Goal: Task Accomplishment & Management: Complete application form

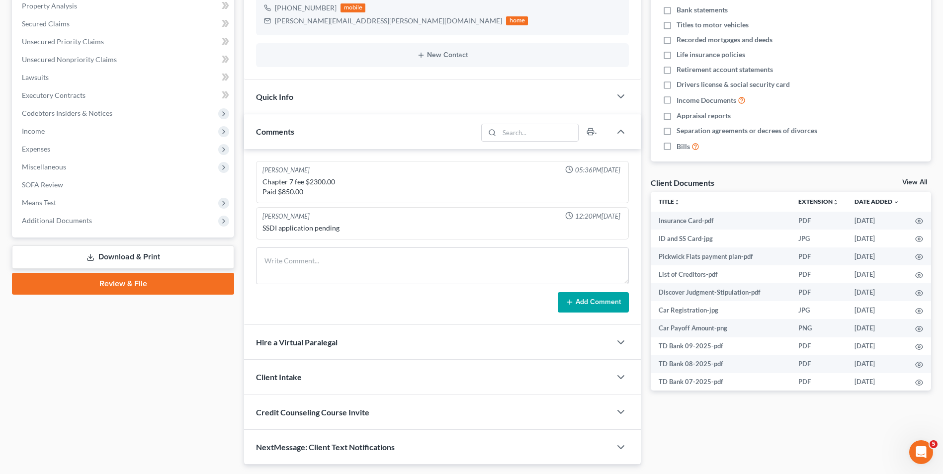
scroll to position [9, 0]
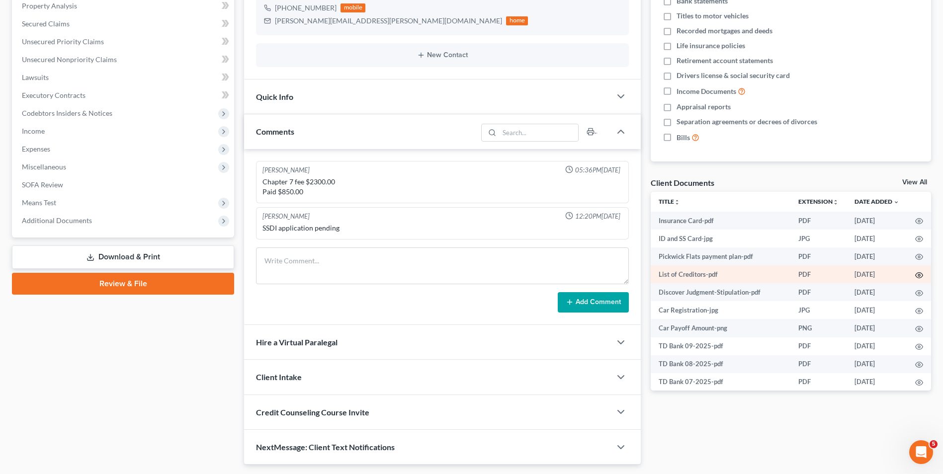
click at [915, 272] on icon "button" at bounding box center [919, 275] width 8 height 8
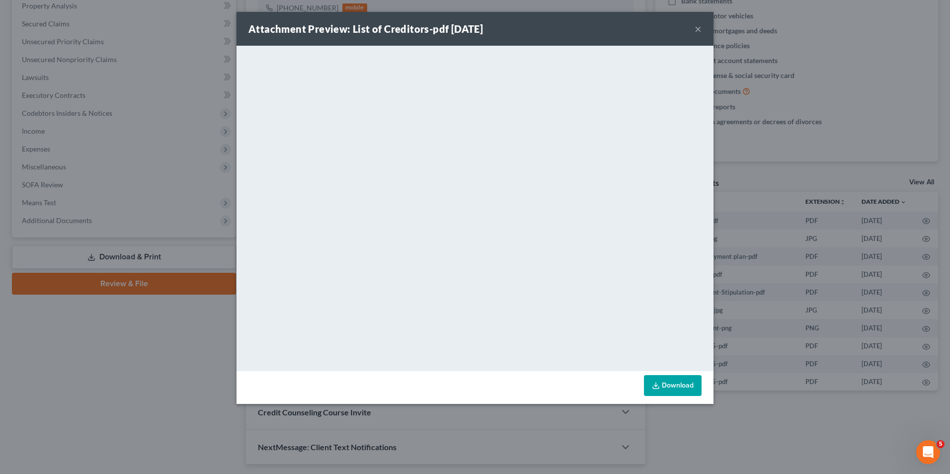
click at [696, 29] on button "×" at bounding box center [698, 29] width 7 height 12
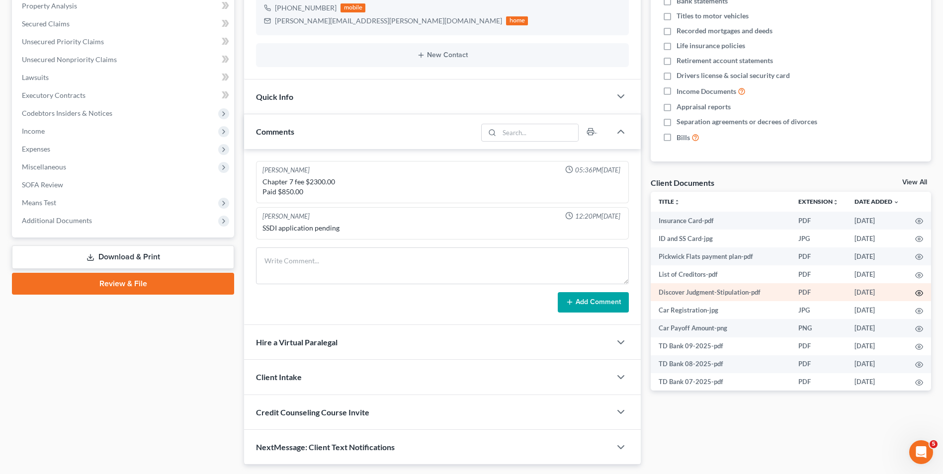
click at [918, 292] on circle "button" at bounding box center [919, 293] width 2 height 2
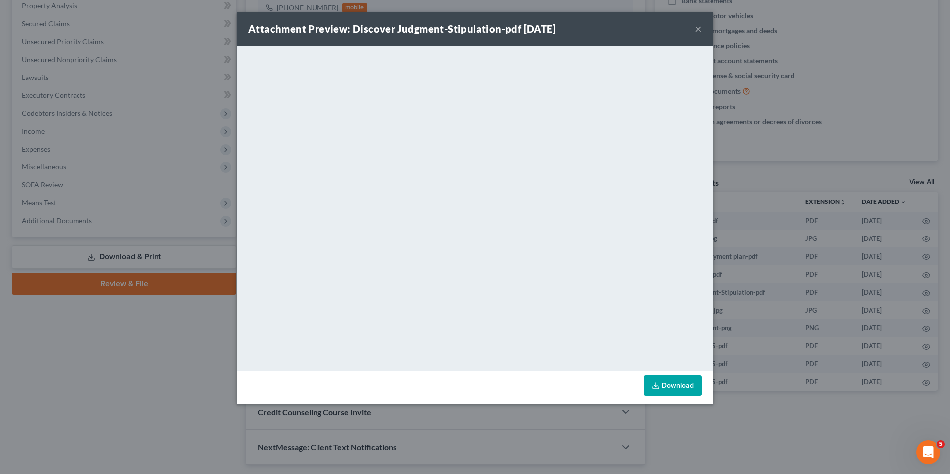
click at [145, 389] on div "Attachment Preview: Discover Judgment-Stipulation-pdf 10/06/2025 × <object ng-a…" at bounding box center [475, 237] width 950 height 474
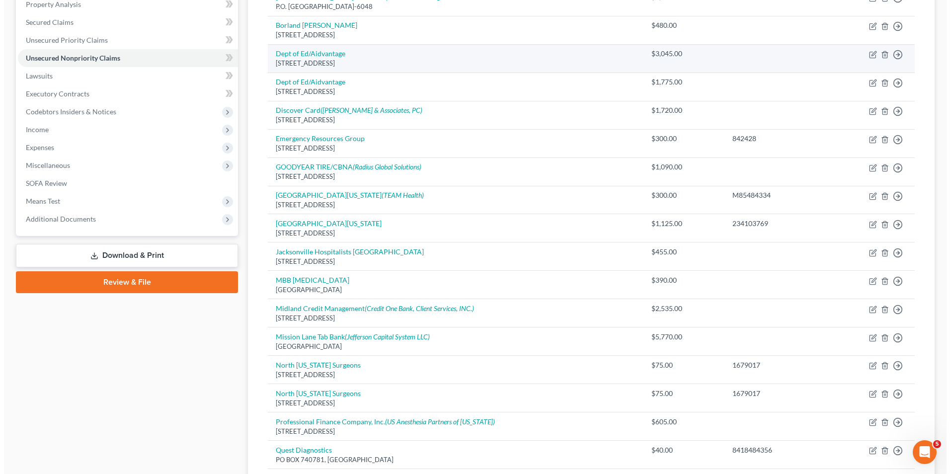
scroll to position [221, 0]
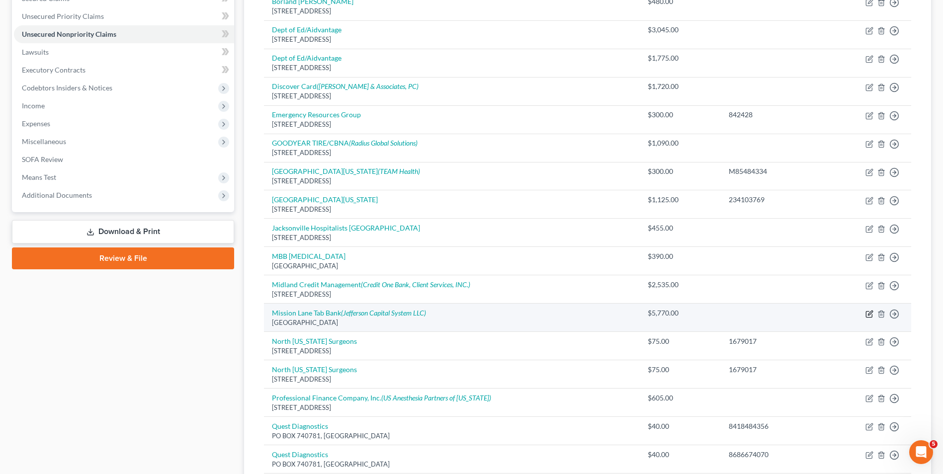
click at [870, 313] on icon "button" at bounding box center [869, 314] width 8 height 8
select select "10"
select select "0"
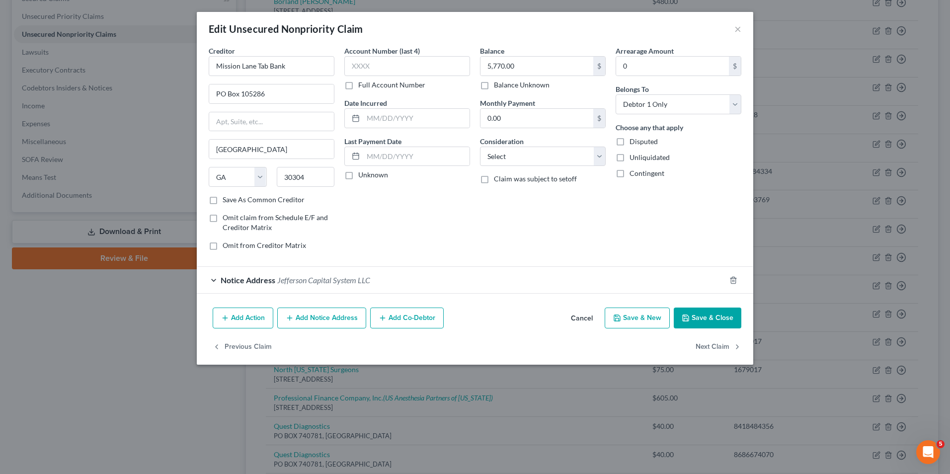
click at [213, 278] on div "Notice Address Jefferson Capital System LLC" at bounding box center [461, 280] width 529 height 26
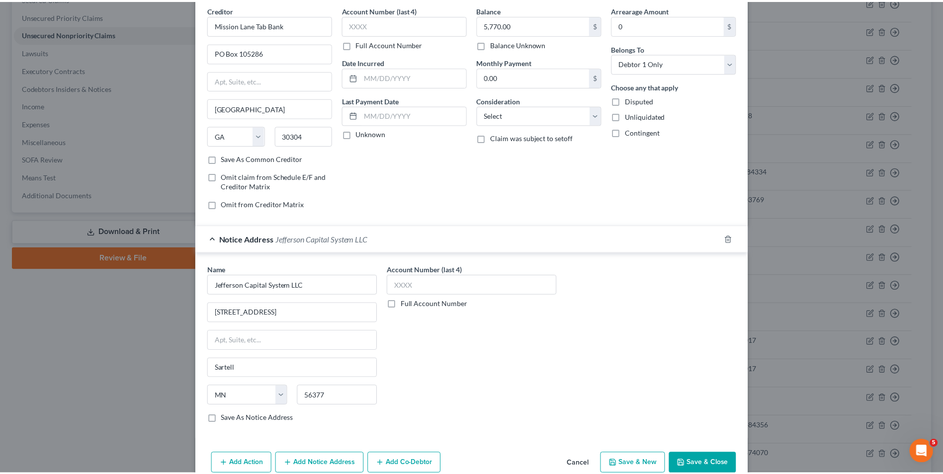
scroll to position [89, 0]
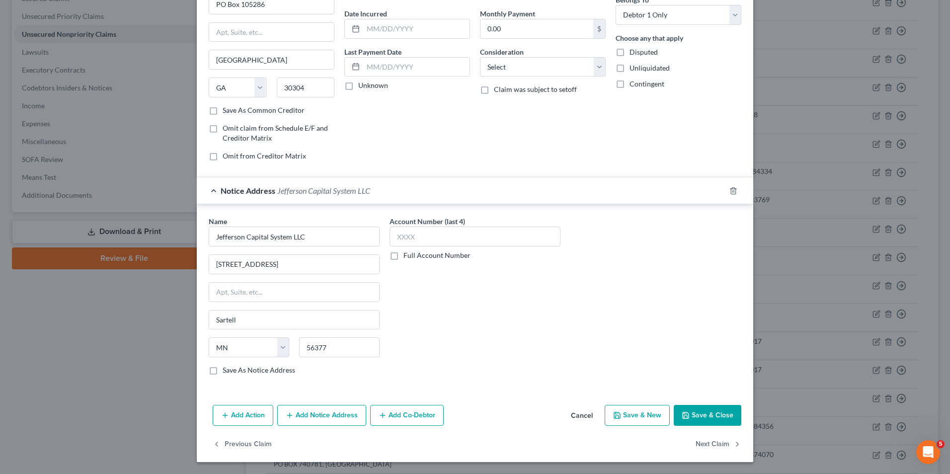
click at [707, 418] on button "Save & Close" at bounding box center [708, 415] width 68 height 21
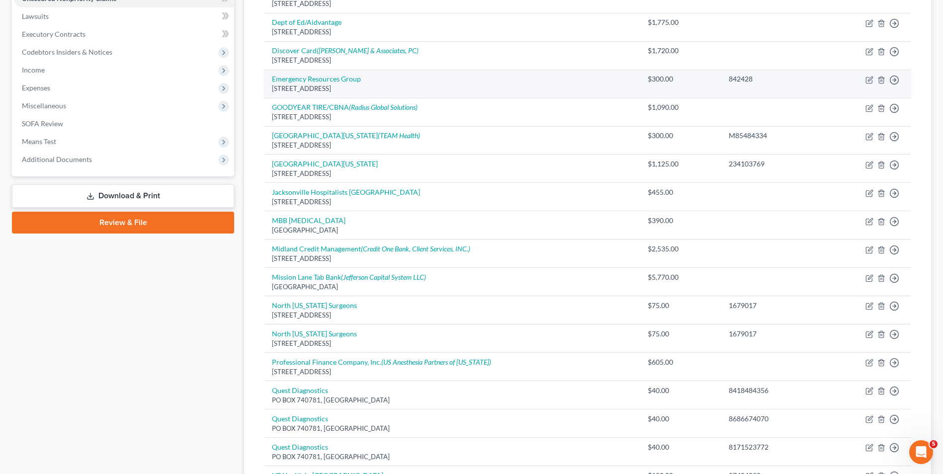
scroll to position [249, 0]
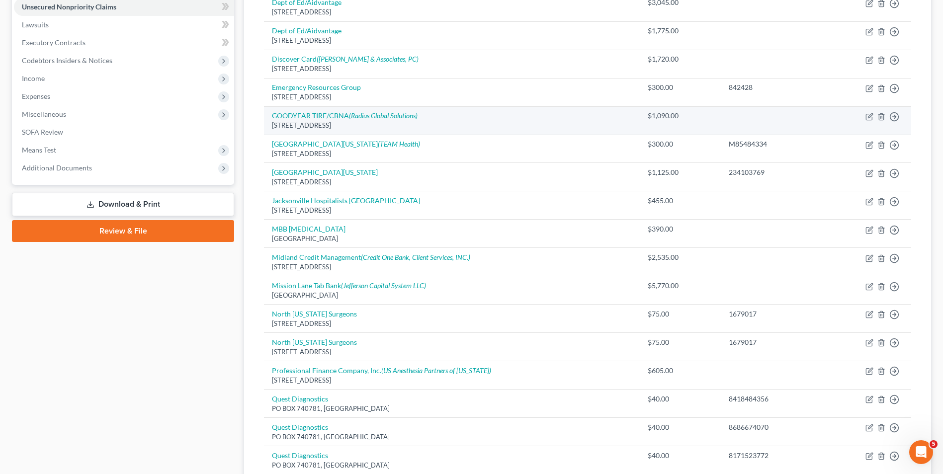
click at [460, 116] on td "GOODYEAR TIRE/CBNA (Radius Global Solutions) [STREET_ADDRESS]" at bounding box center [451, 120] width 375 height 28
click at [869, 115] on icon "button" at bounding box center [869, 117] width 8 height 8
select select "43"
select select "0"
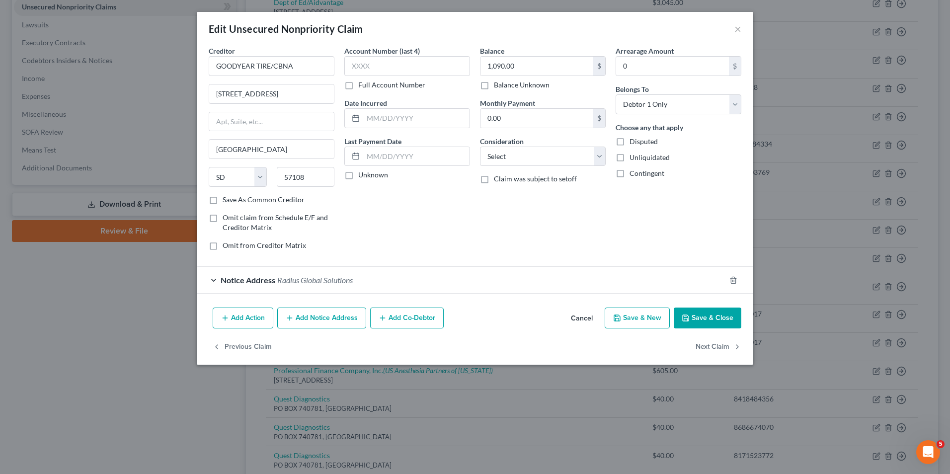
click at [700, 316] on button "Save & Close" at bounding box center [708, 318] width 68 height 21
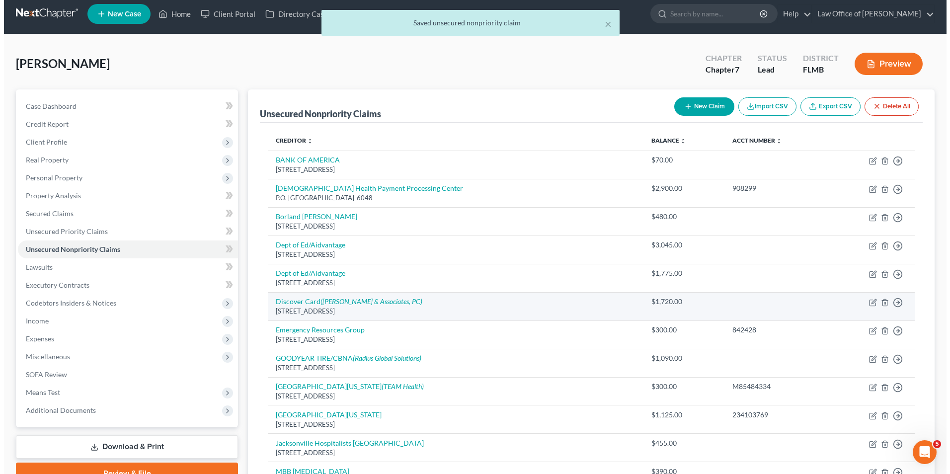
scroll to position [0, 0]
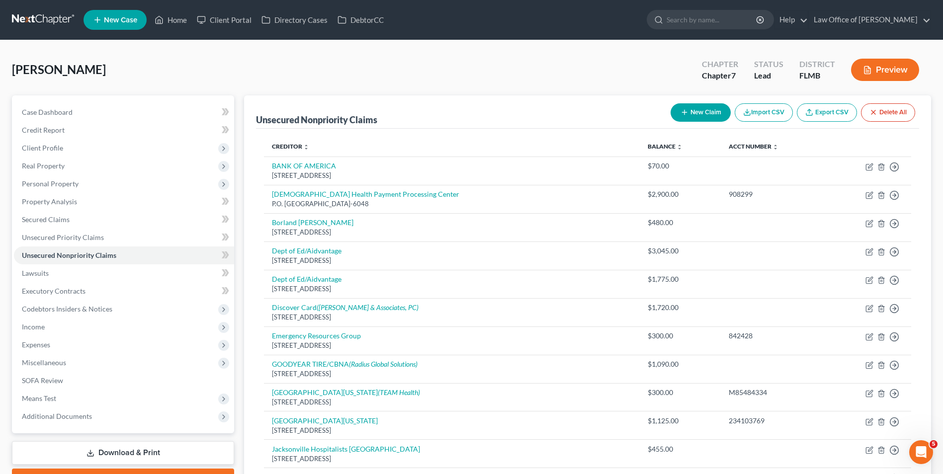
click at [702, 113] on button "New Claim" at bounding box center [701, 112] width 60 height 18
select select "0"
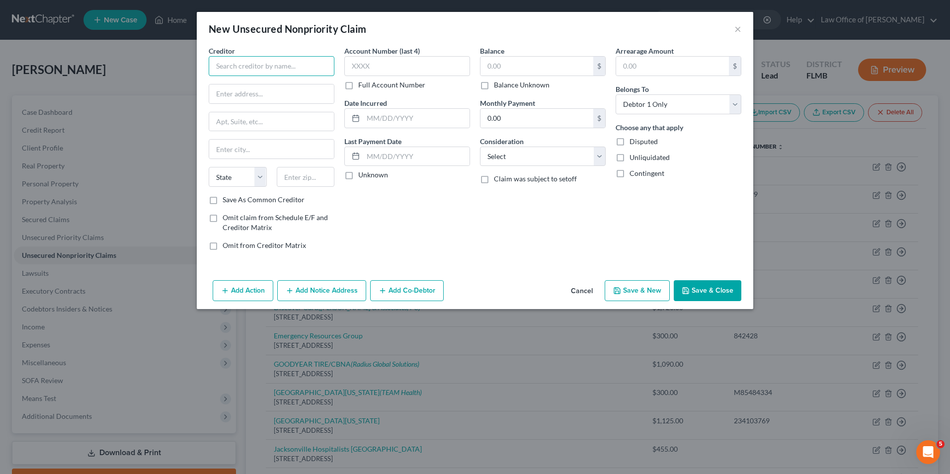
click at [294, 69] on input "text" at bounding box center [272, 66] width 126 height 20
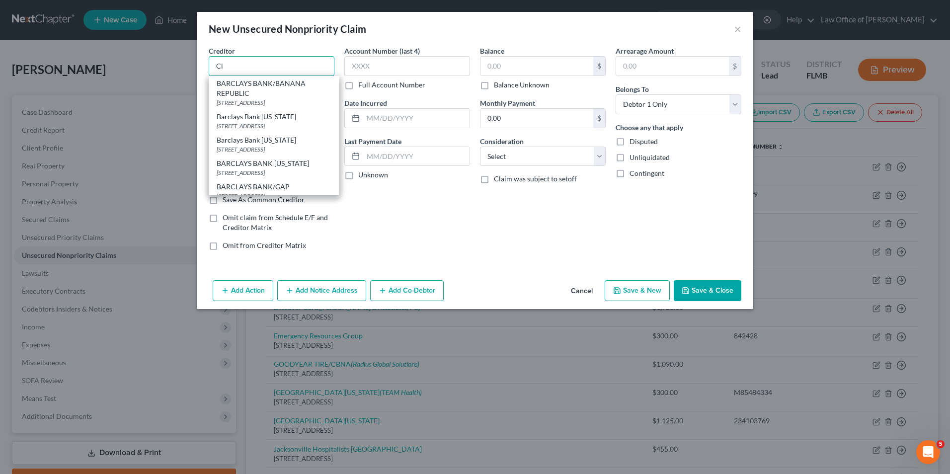
type input "C"
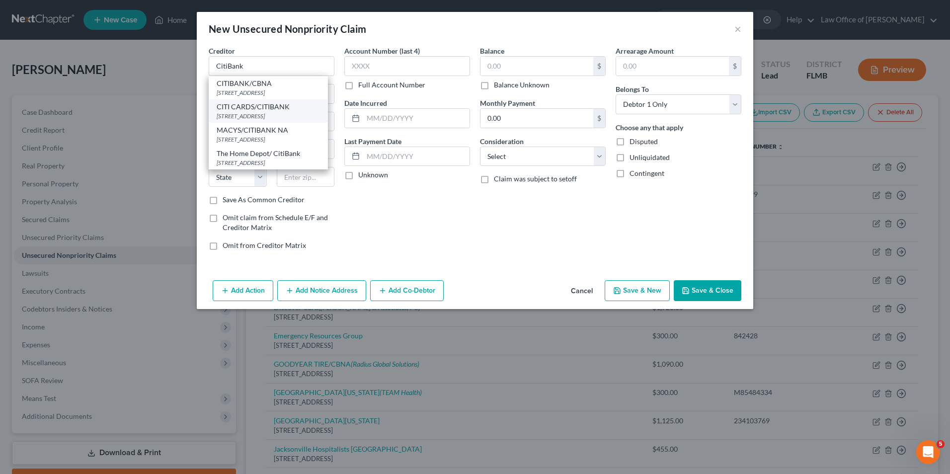
click at [287, 120] on div "[STREET_ADDRESS]" at bounding box center [268, 116] width 103 height 8
type input "CITI CARDS/CITIBANK"
type input "PO BOX 6241"
type input "[GEOGRAPHIC_DATA]"
select select "43"
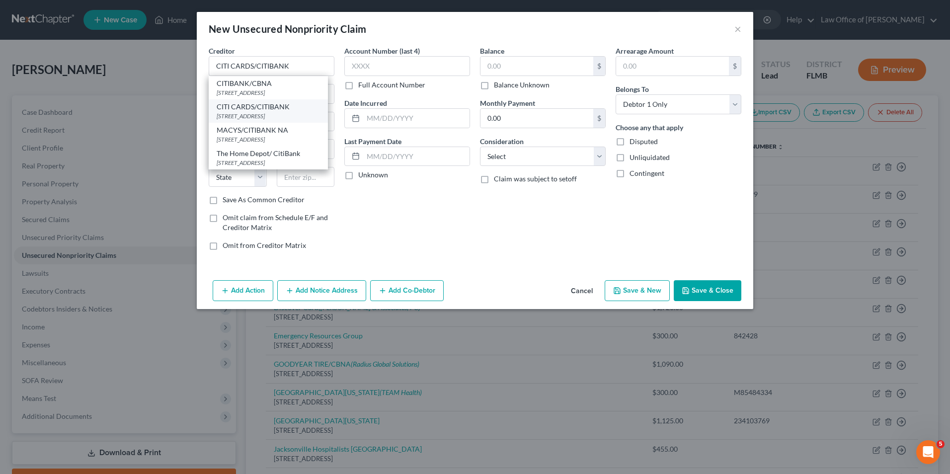
type input "57117"
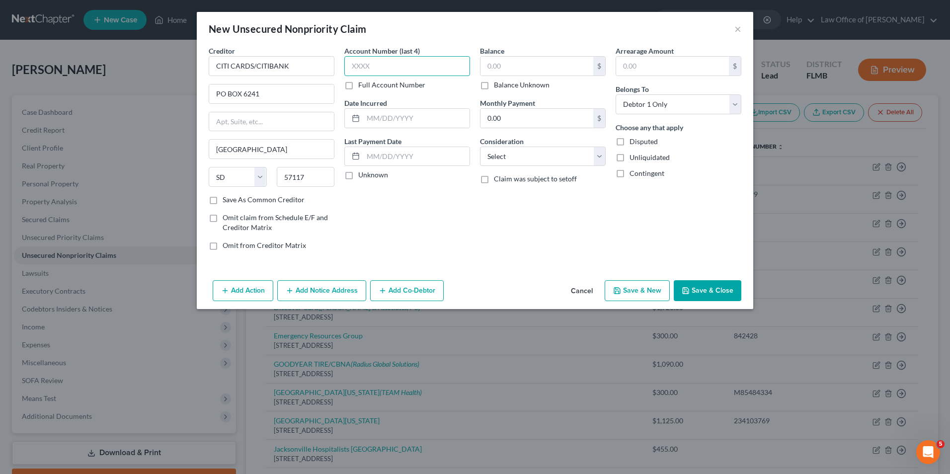
click at [387, 65] on input "text" at bounding box center [407, 66] width 126 height 20
type input "3493"
type input "435"
click at [341, 291] on button "Add Notice Address" at bounding box center [321, 290] width 89 height 21
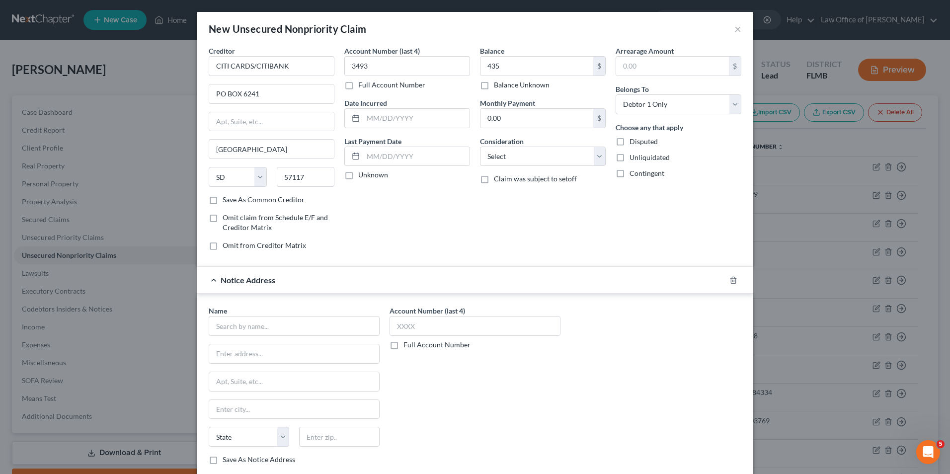
scroll to position [61, 0]
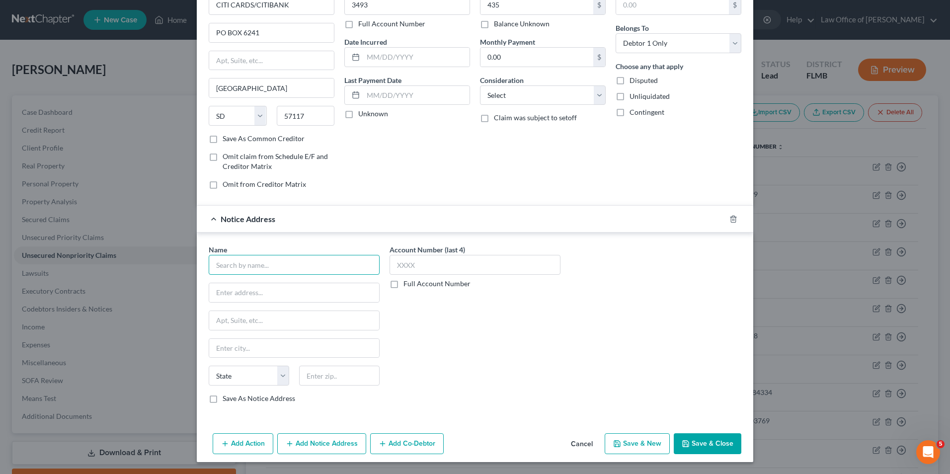
click at [338, 266] on input "text" at bounding box center [294, 265] width 171 height 20
click at [295, 284] on div "Client Services, INC." at bounding box center [268, 282] width 103 height 10
type input "Client Services, INC."
type input "PO Box 339"
type input "Saint [PERSON_NAME]"
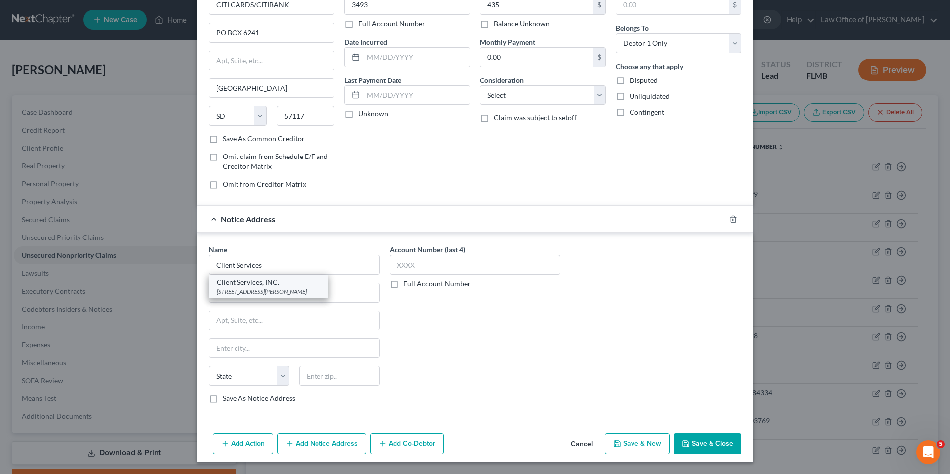
select select "26"
type input "63301"
click at [434, 263] on input "text" at bounding box center [475, 265] width 171 height 20
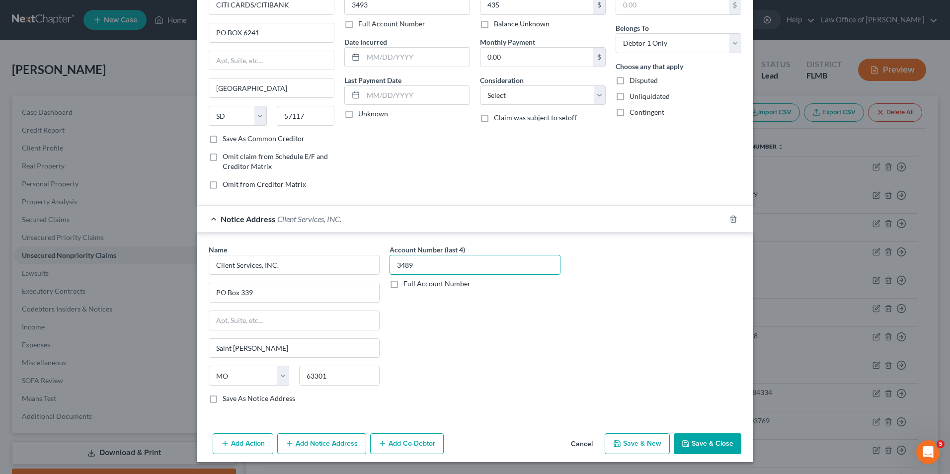
type input "3489"
click at [304, 448] on button "Add Notice Address" at bounding box center [321, 443] width 89 height 21
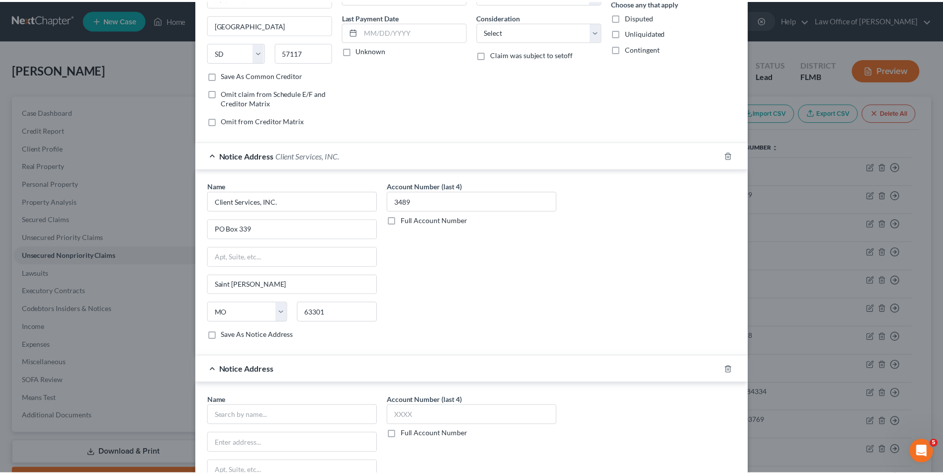
scroll to position [260, 0]
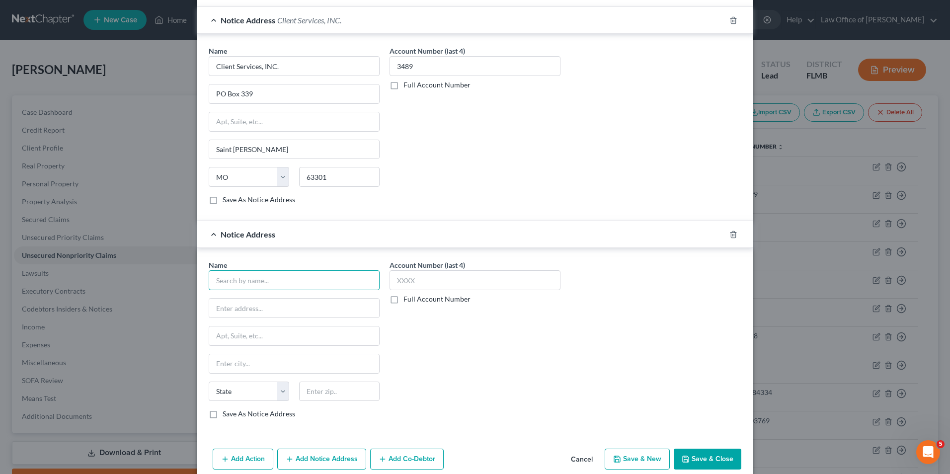
click at [267, 275] on input "text" at bounding box center [294, 280] width 171 height 20
type input "Client Serivces"
type input "514 [GEOGRAPHIC_DATA]"
type input "Suite 310"
type input "63045"
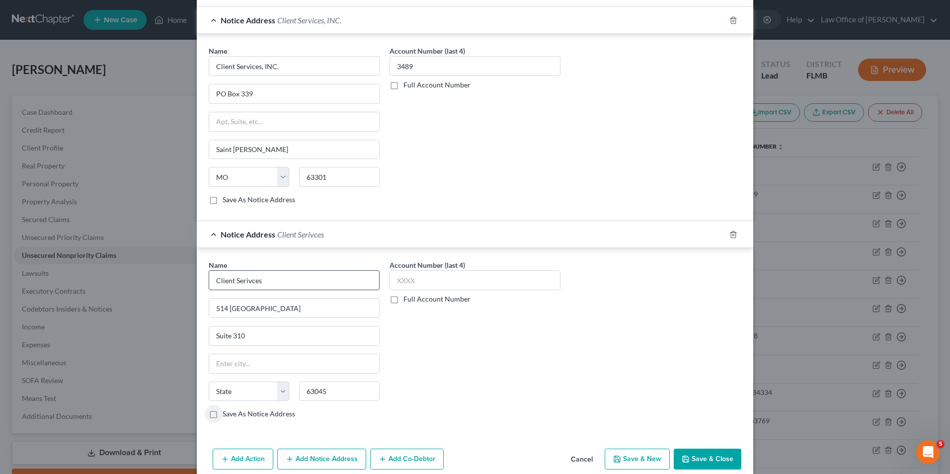
type input "Earth City"
select select "26"
click at [692, 454] on button "Save & Close" at bounding box center [708, 459] width 68 height 21
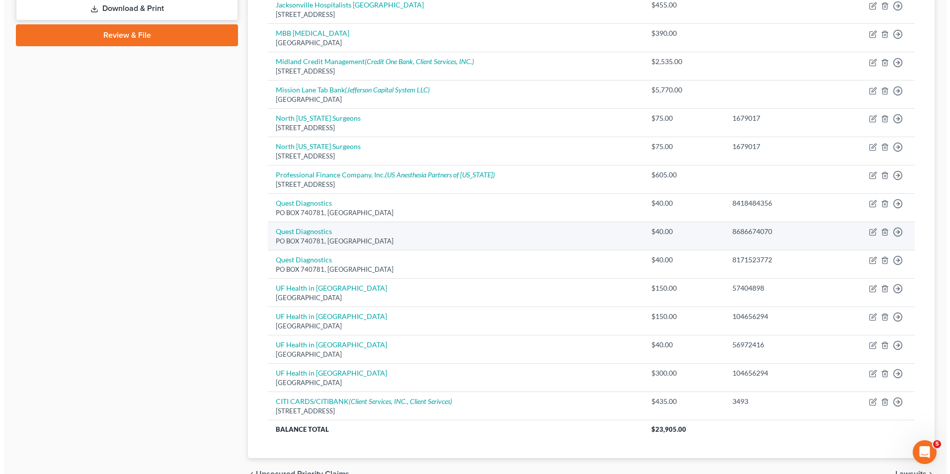
scroll to position [448, 0]
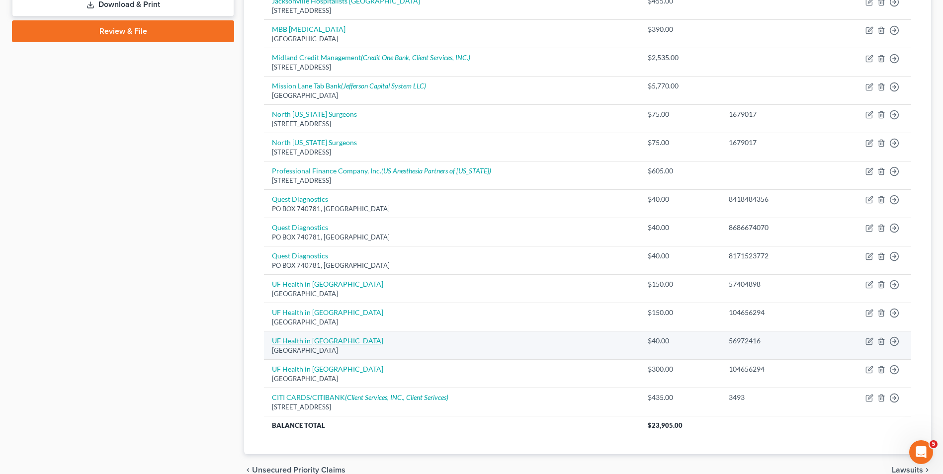
click at [317, 343] on link "UF Health in [GEOGRAPHIC_DATA]" at bounding box center [327, 341] width 111 height 8
select select "10"
select select "0"
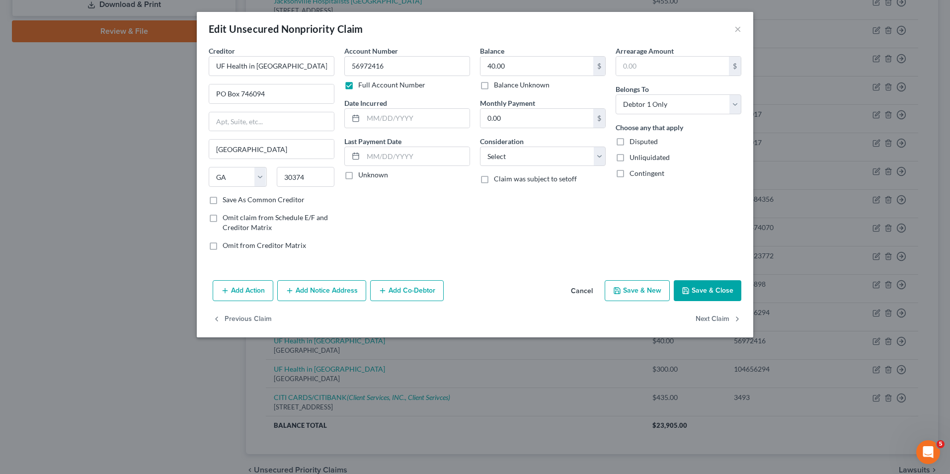
click at [305, 296] on button "Add Notice Address" at bounding box center [321, 290] width 89 height 21
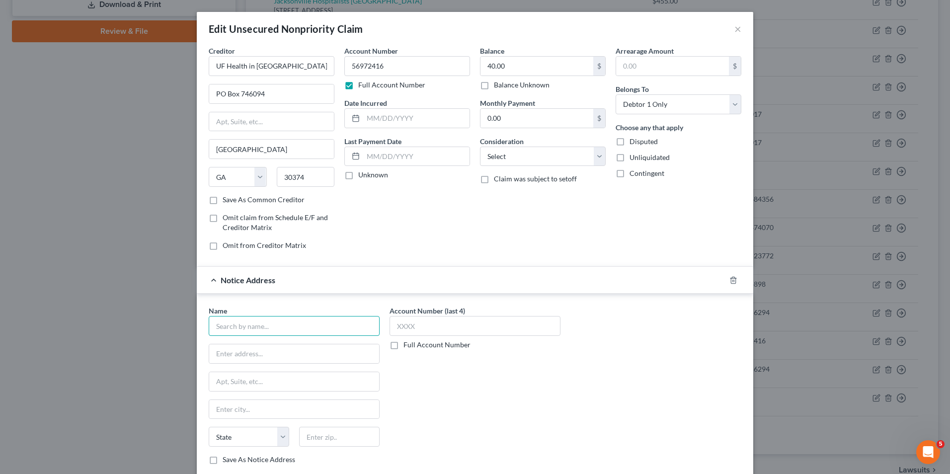
click at [274, 325] on input "text" at bounding box center [294, 326] width 171 height 20
type input "Gulf Coast Collections"
click at [271, 351] on div "[STREET_ADDRESS]" at bounding box center [268, 352] width 103 height 8
type input "[STREET_ADDRESS]"
type input "[GEOGRAPHIC_DATA]"
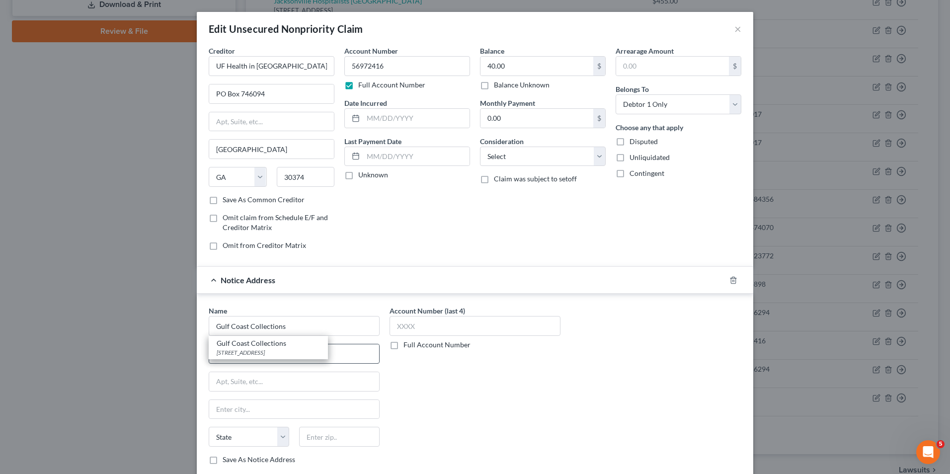
select select "9"
type input "34243"
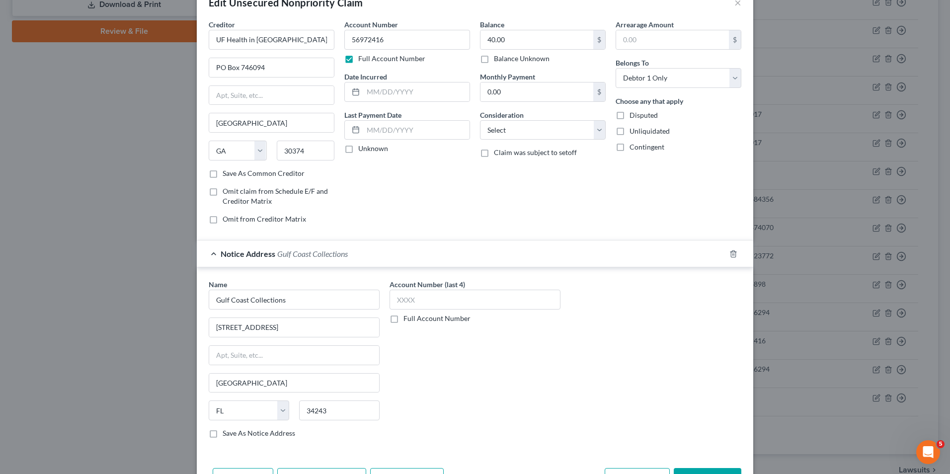
scroll to position [50, 0]
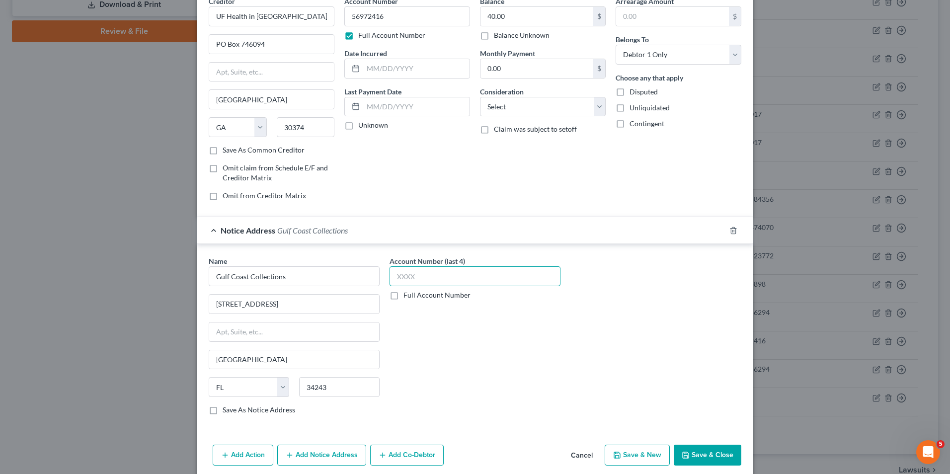
click at [445, 276] on input "text" at bounding box center [475, 276] width 171 height 20
type input "1581"
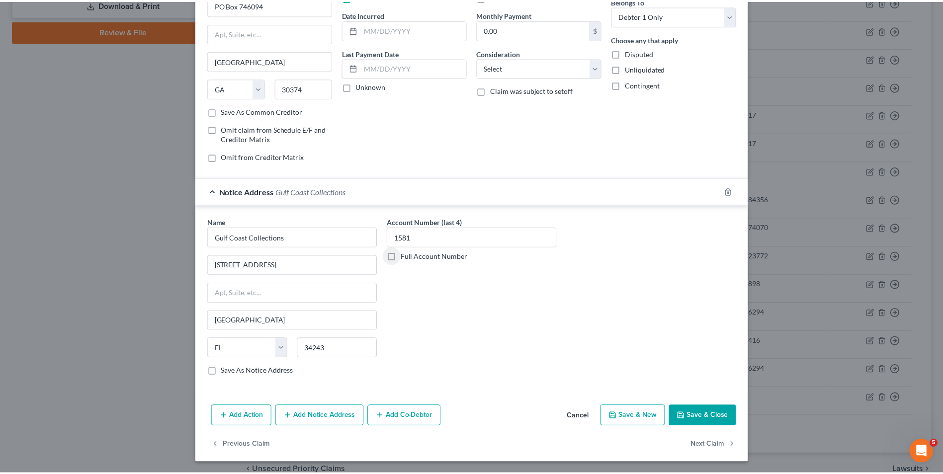
scroll to position [89, 0]
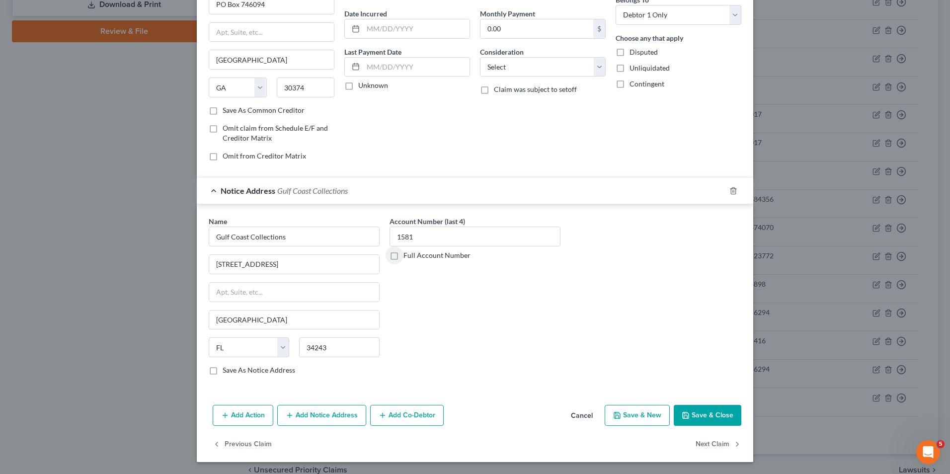
click at [702, 414] on button "Save & Close" at bounding box center [708, 415] width 68 height 21
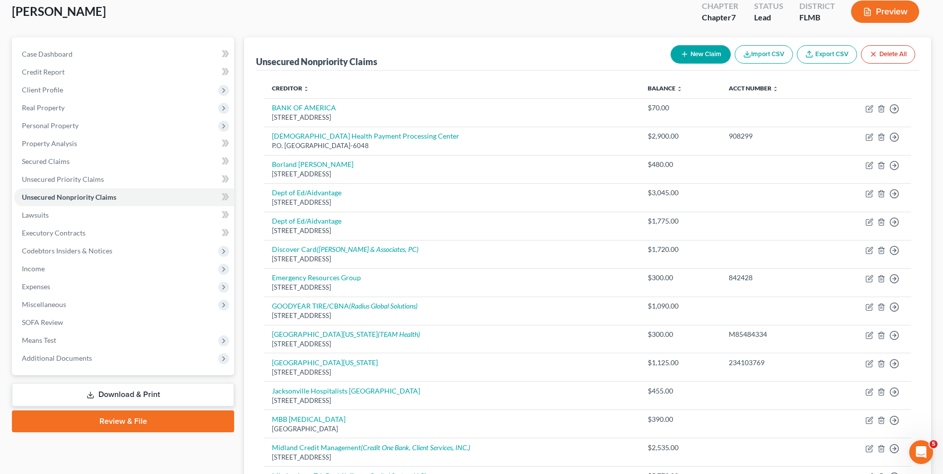
scroll to position [51, 0]
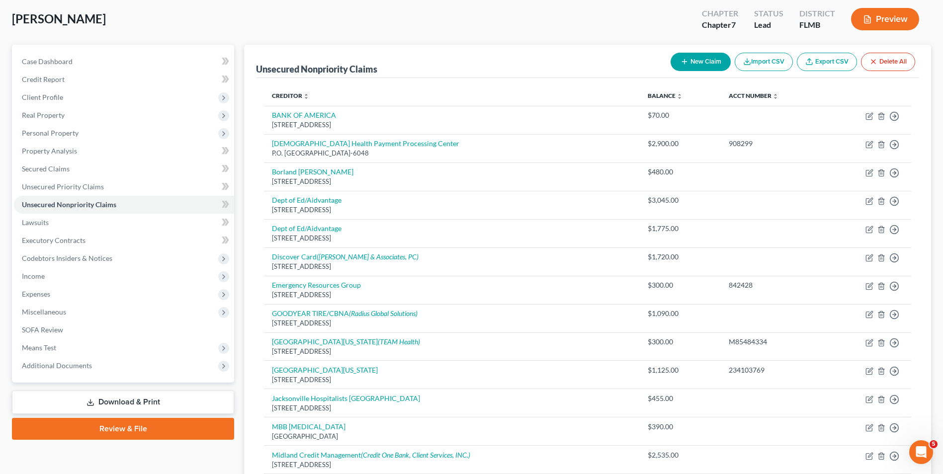
click at [691, 64] on button "New Claim" at bounding box center [701, 62] width 60 height 18
select select "0"
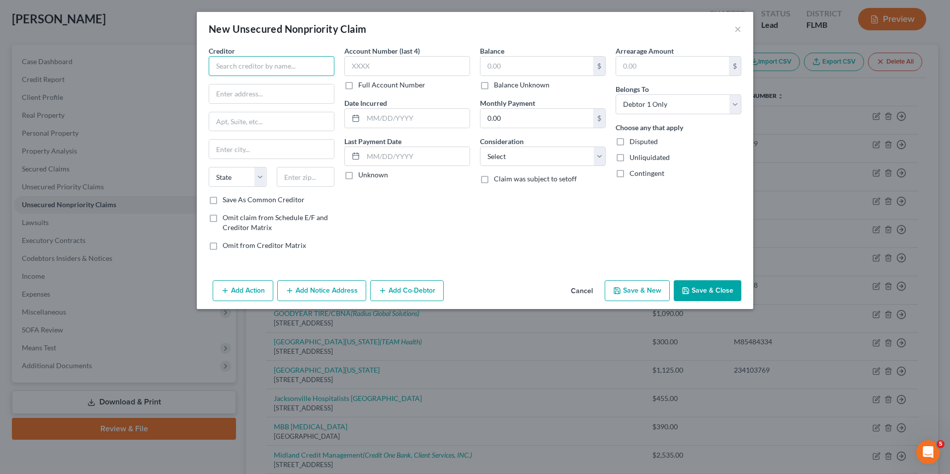
click at [265, 63] on input "text" at bounding box center [272, 66] width 126 height 20
click at [272, 93] on div "[STREET_ADDRESS]" at bounding box center [268, 92] width 103 height 8
type input "TEAM Health"
type input "[STREET_ADDRESS]"
type input "Suite 203"
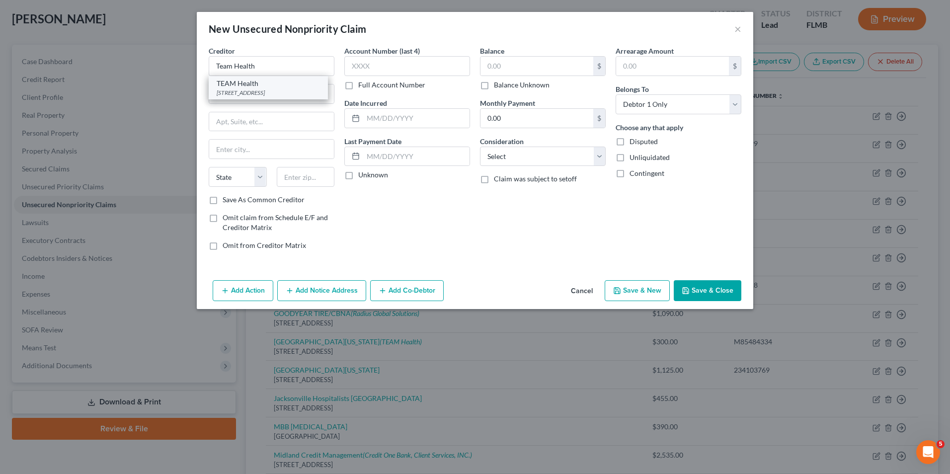
type input "[GEOGRAPHIC_DATA]"
select select "44"
type input "37919"
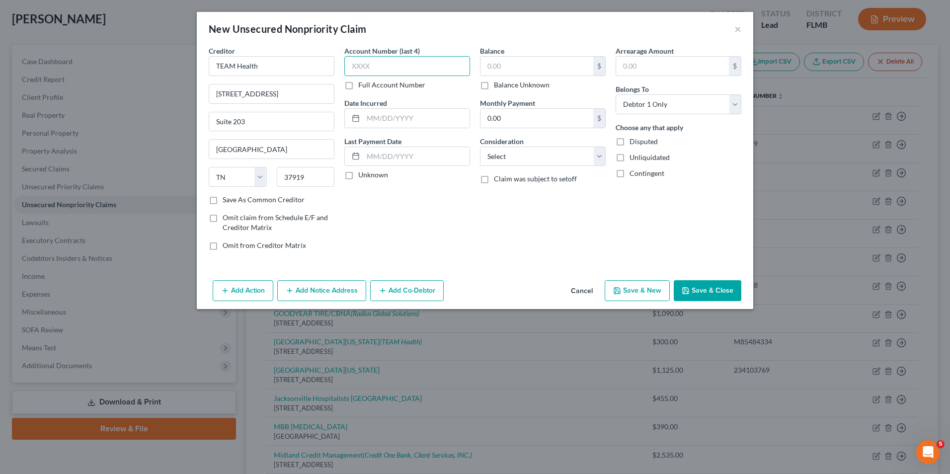
click at [368, 65] on input "text" at bounding box center [407, 66] width 126 height 20
click at [739, 31] on button "×" at bounding box center [738, 29] width 7 height 12
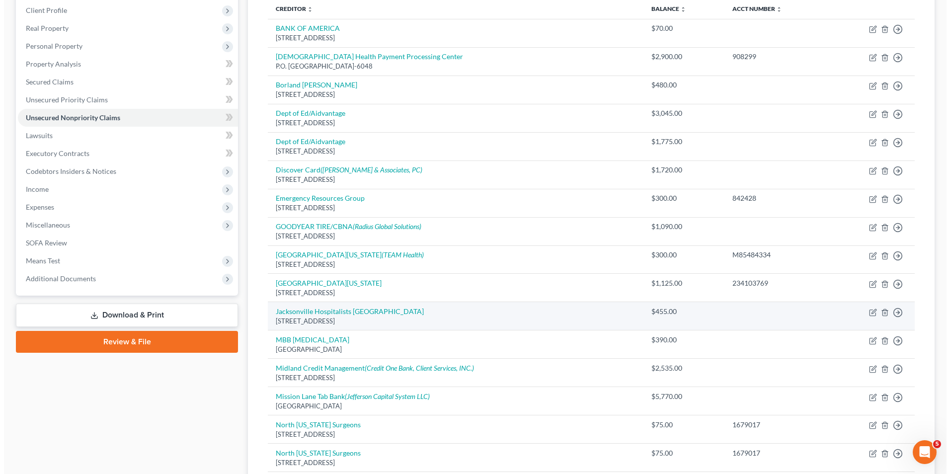
scroll to position [0, 0]
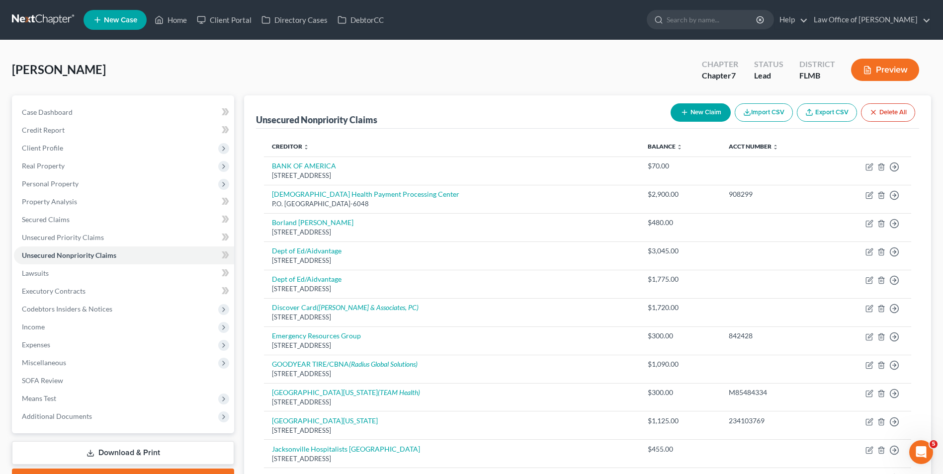
click at [708, 112] on button "New Claim" at bounding box center [701, 112] width 60 height 18
select select "0"
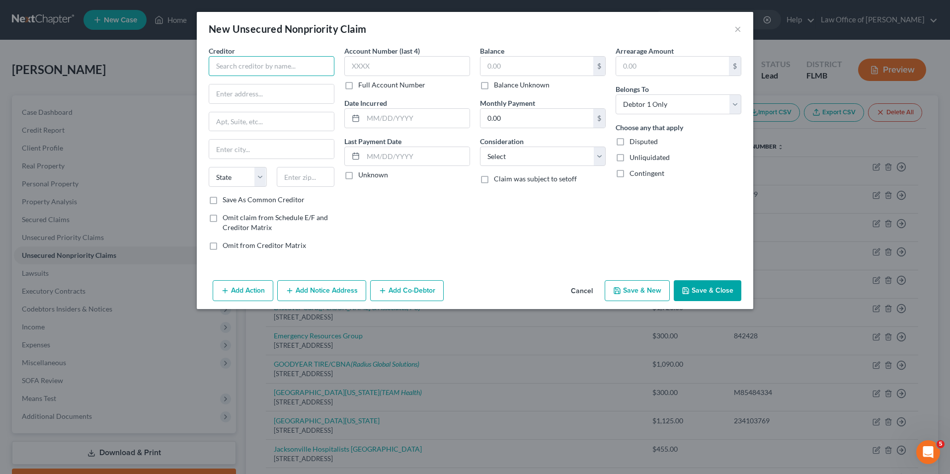
click at [301, 67] on input "text" at bounding box center [272, 66] width 126 height 20
type input "[GEOGRAPHIC_DATA]"
click at [293, 95] on input "text" at bounding box center [271, 94] width 125 height 19
type input "[STREET_ADDRESS]"
type input "32225"
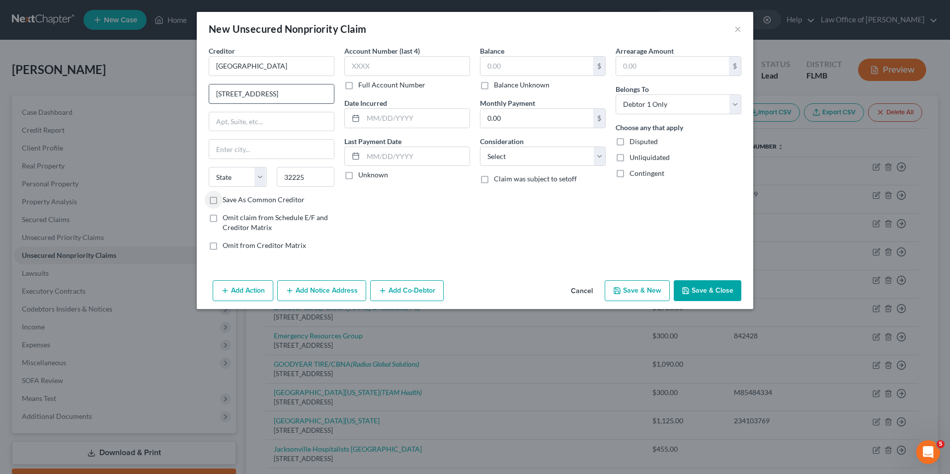
type input "[GEOGRAPHIC_DATA]"
select select "9"
click at [390, 64] on input "text" at bounding box center [407, 66] width 126 height 20
type input "4334"
type input "300"
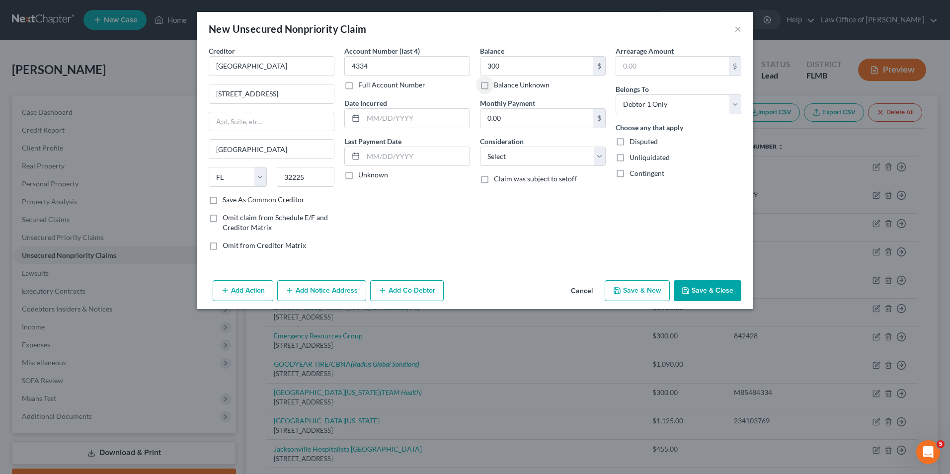
click at [316, 290] on button "Add Notice Address" at bounding box center [321, 290] width 89 height 21
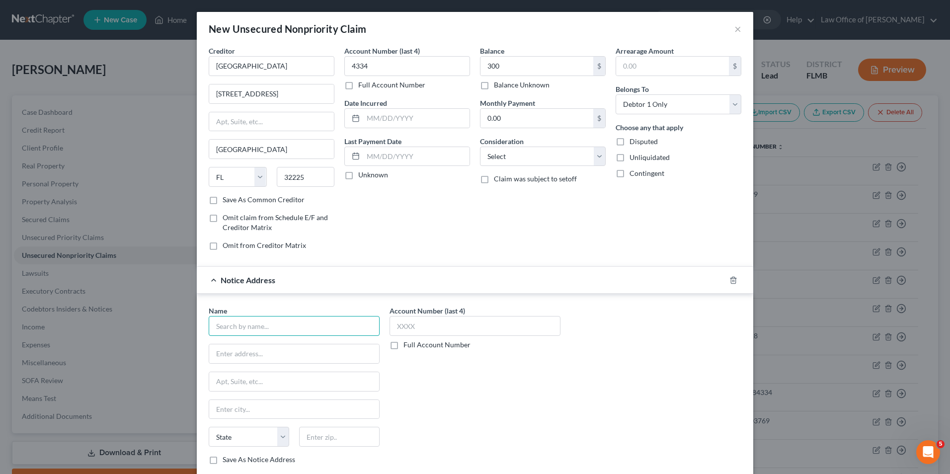
click at [292, 325] on input "text" at bounding box center [294, 326] width 171 height 20
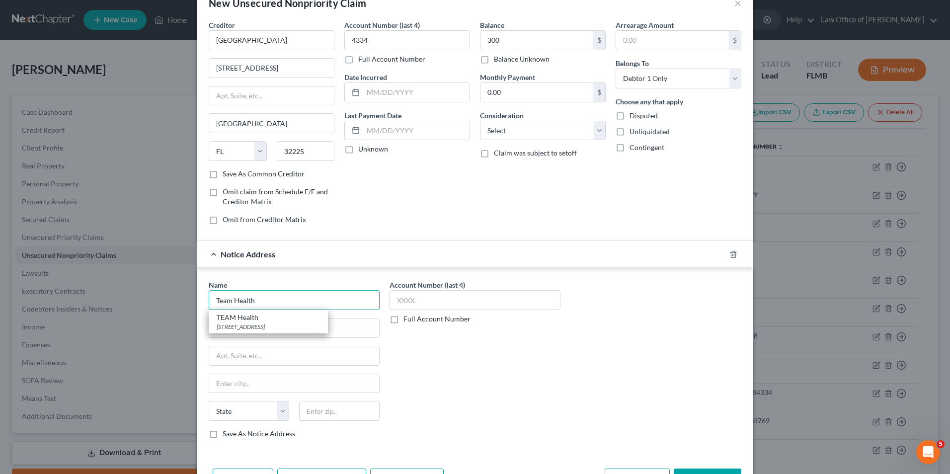
scroll to position [61, 0]
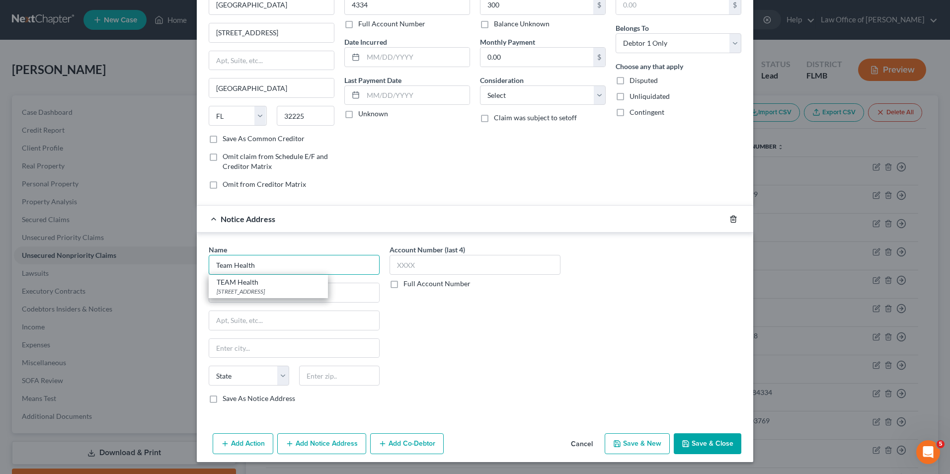
type input "Team Health"
click at [731, 216] on icon "button" at bounding box center [734, 219] width 8 height 8
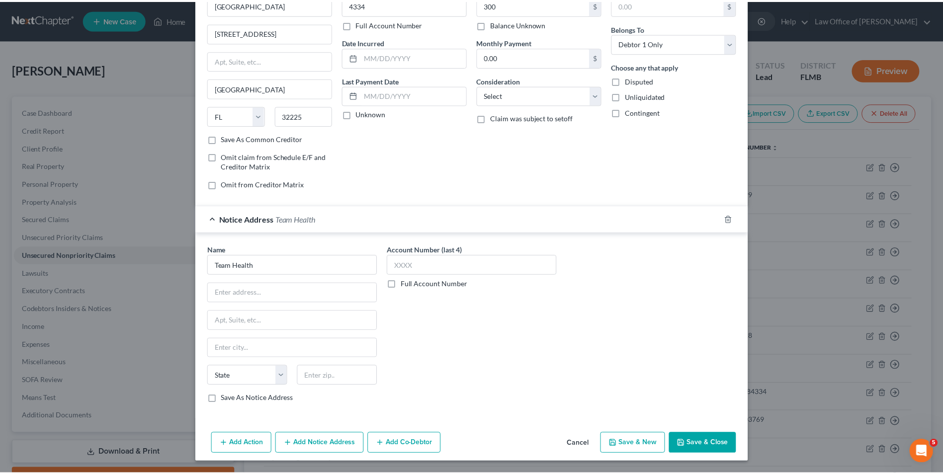
scroll to position [0, 0]
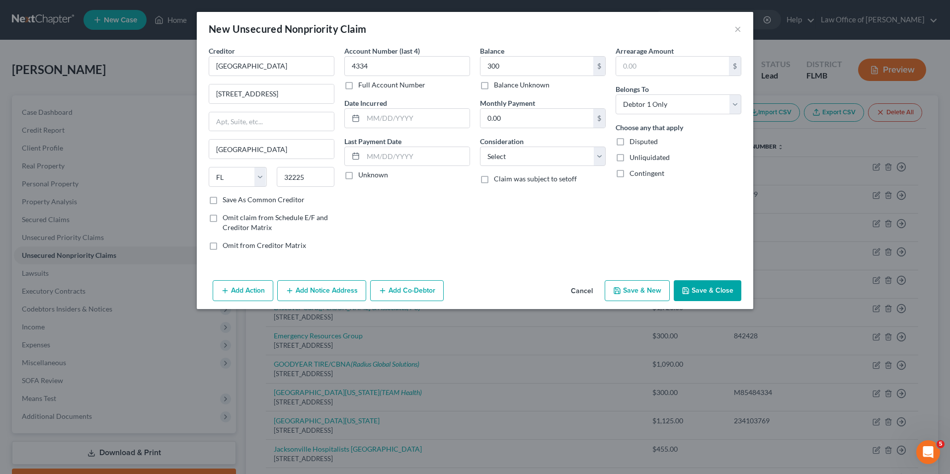
click at [699, 295] on button "Save & Close" at bounding box center [708, 290] width 68 height 21
type input "300.00"
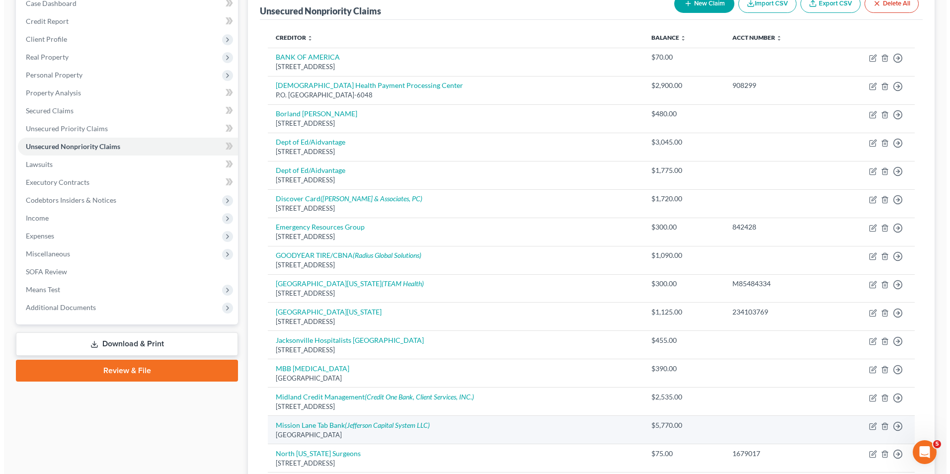
scroll to position [99, 0]
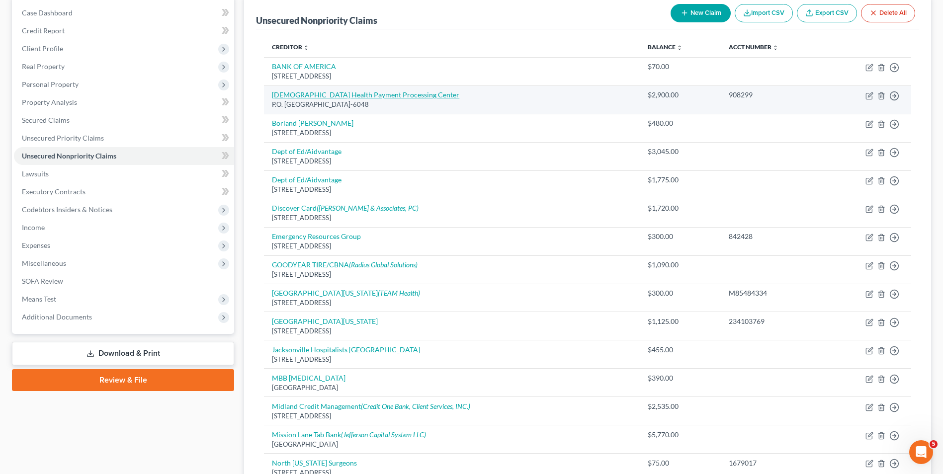
click at [382, 95] on link "[DEMOGRAPHIC_DATA] Health Payment Processing Center" at bounding box center [365, 94] width 187 height 8
select select "45"
select select "0"
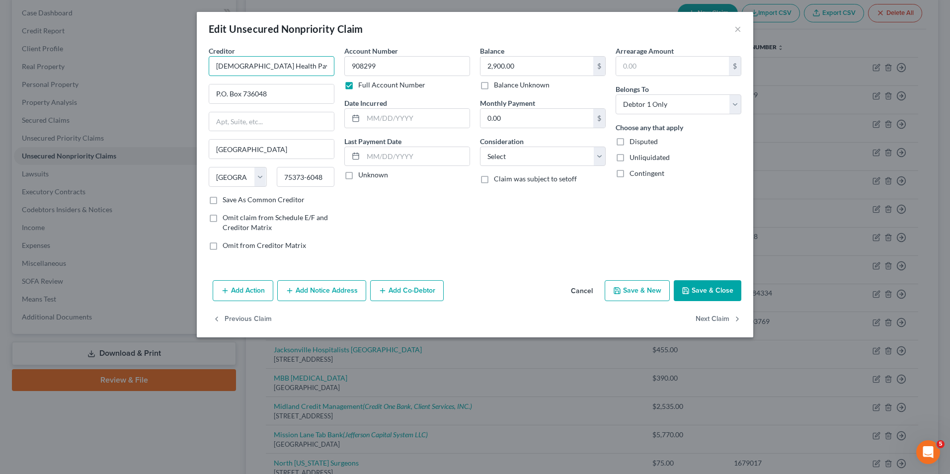
scroll to position [0, 18]
drag, startPoint x: 260, startPoint y: 66, endPoint x: 343, endPoint y: 67, distance: 82.5
click at [343, 67] on div "Creditor * [DEMOGRAPHIC_DATA] Health Payment Processing Center P.O. [GEOGRAPHIC…" at bounding box center [475, 152] width 543 height 213
type input "[DEMOGRAPHIC_DATA] Health"
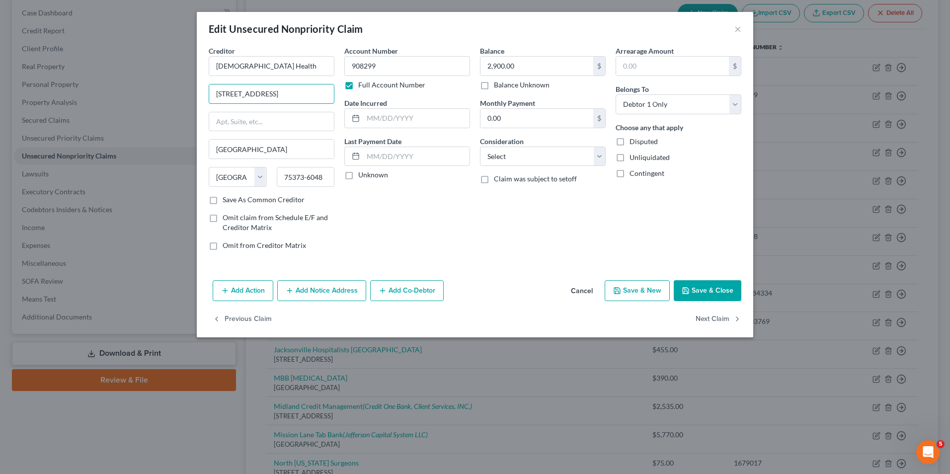
type input "[STREET_ADDRESS]"
type input "32207"
type input "[GEOGRAPHIC_DATA]"
select select "9"
click at [697, 284] on button "Save & Close" at bounding box center [708, 290] width 68 height 21
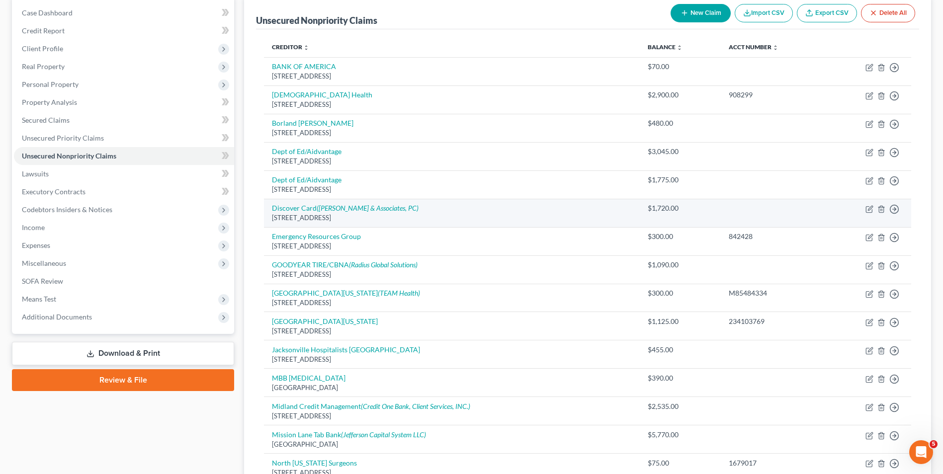
click at [421, 213] on td "Discover Card ([PERSON_NAME] & Associates, PC) [STREET_ADDRESS]" at bounding box center [451, 213] width 375 height 28
click at [869, 210] on icon "button" at bounding box center [869, 209] width 8 height 8
select select "46"
select select "0"
select select "9"
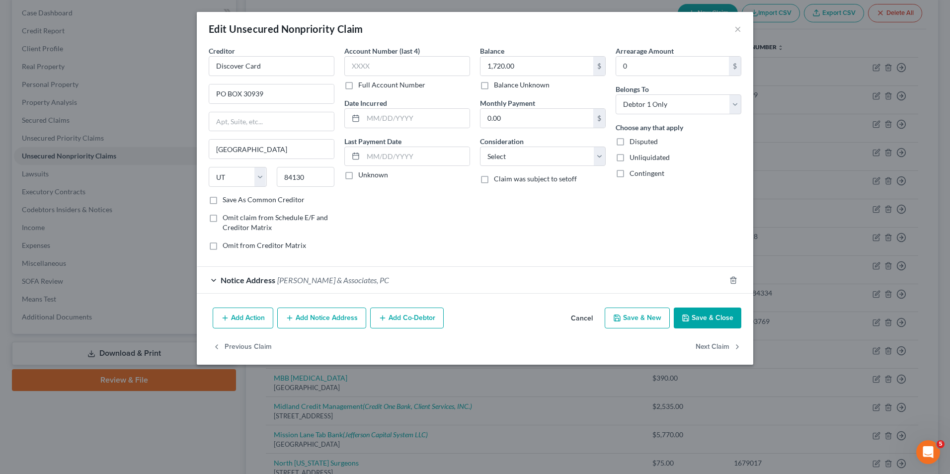
click at [386, 283] on div "Notice Address [PERSON_NAME] & Associates, PC" at bounding box center [461, 280] width 529 height 26
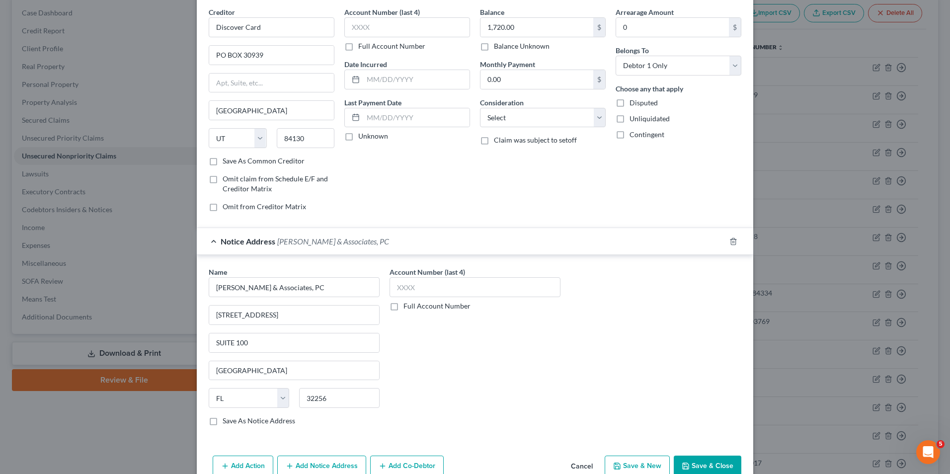
scroll to position [89, 0]
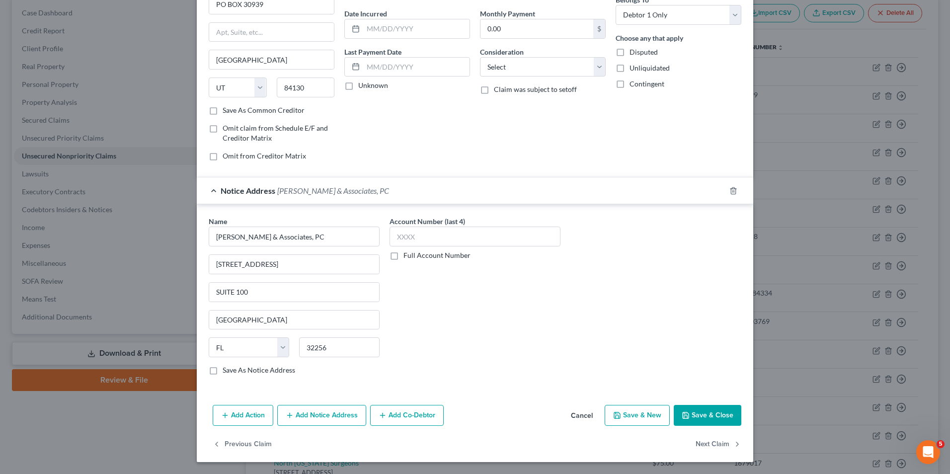
click at [687, 409] on button "Save & Close" at bounding box center [708, 415] width 68 height 21
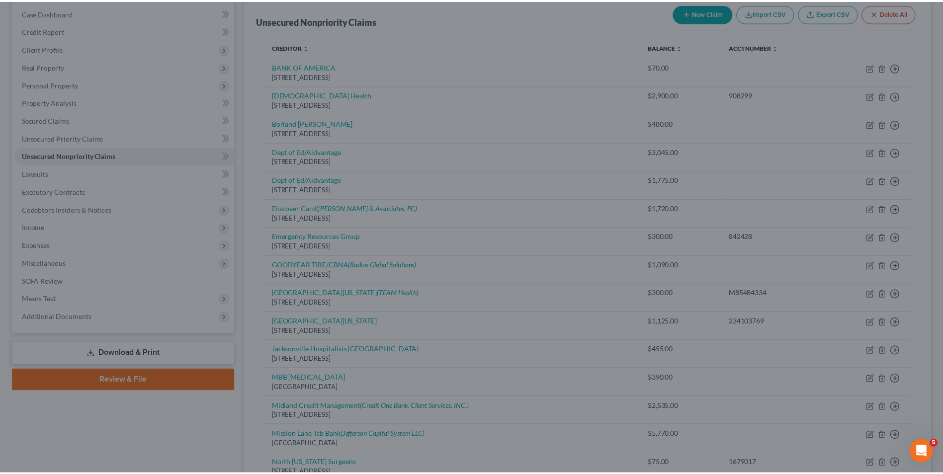
scroll to position [0, 0]
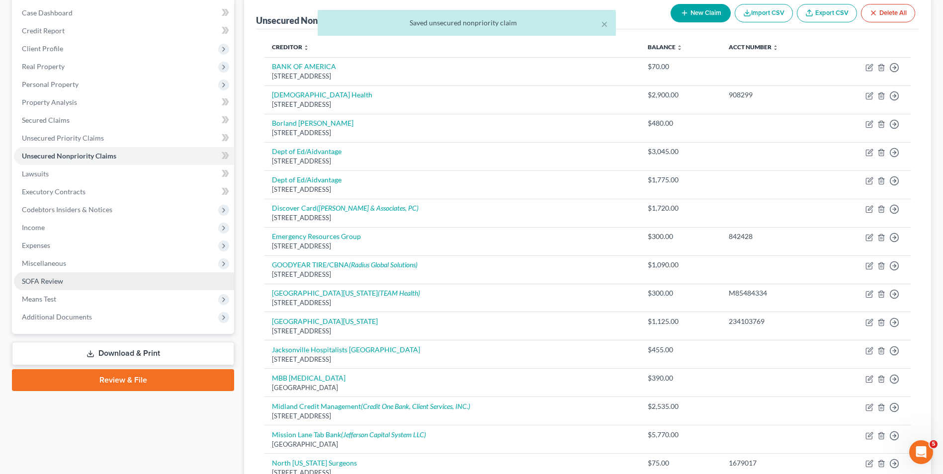
click at [59, 277] on span "SOFA Review" at bounding box center [42, 281] width 41 height 8
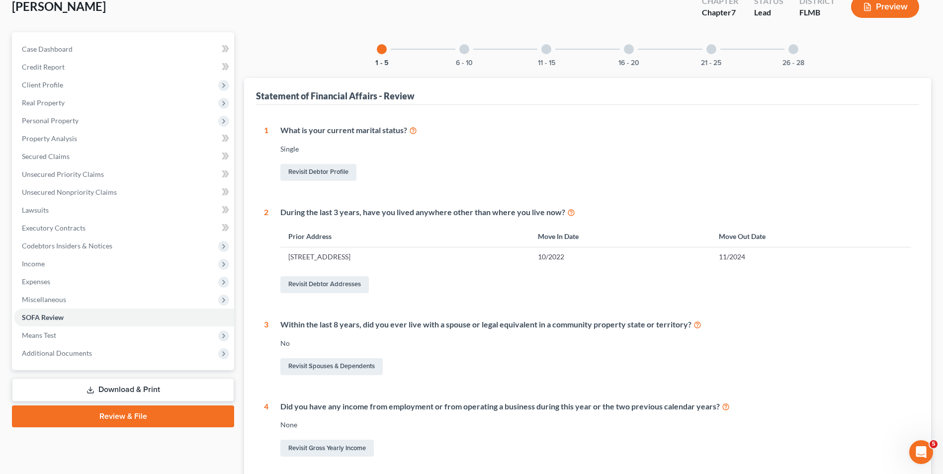
scroll to position [50, 0]
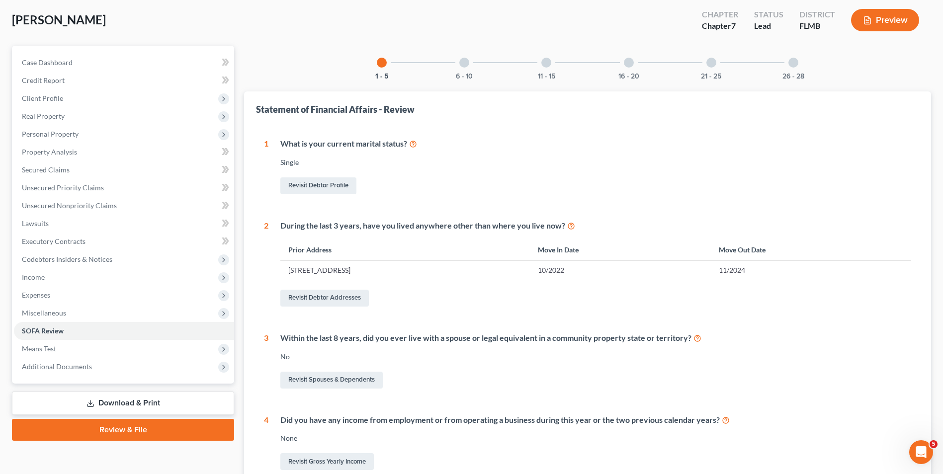
click at [462, 65] on div at bounding box center [464, 63] width 10 height 10
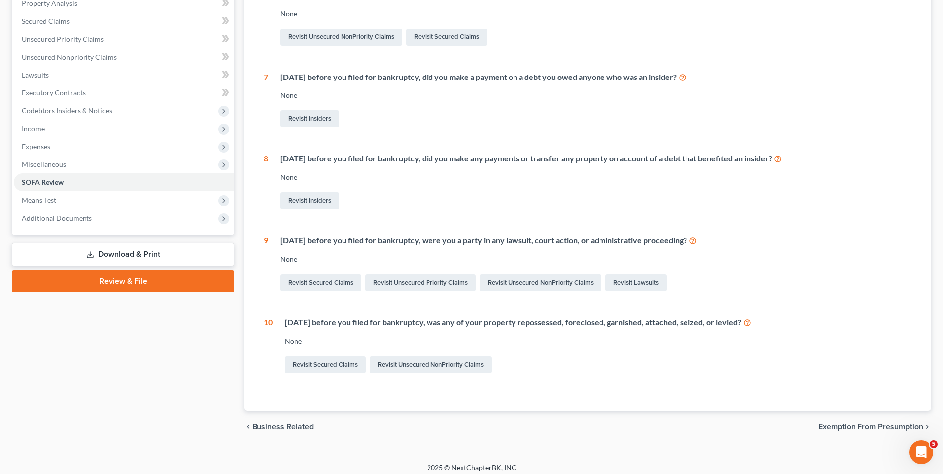
scroll to position [199, 0]
click at [634, 281] on link "Revisit Lawsuits" at bounding box center [635, 282] width 61 height 17
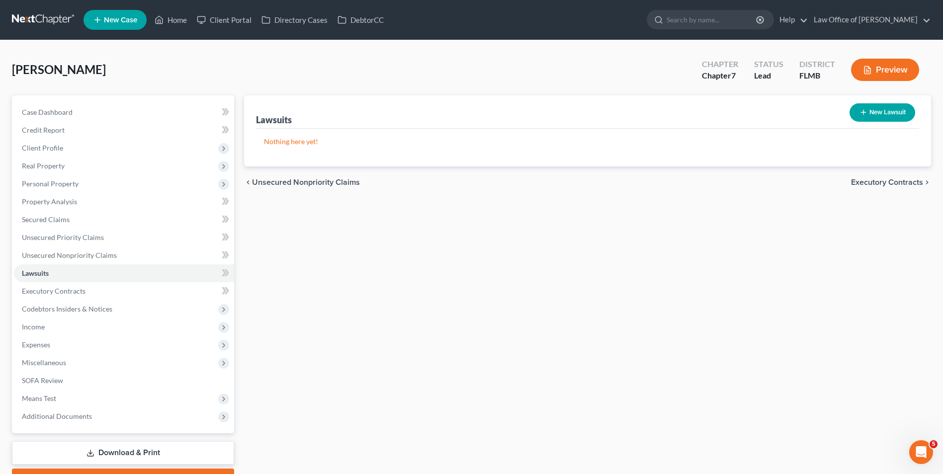
click at [885, 114] on button "New Lawsuit" at bounding box center [883, 112] width 66 height 18
select select "0"
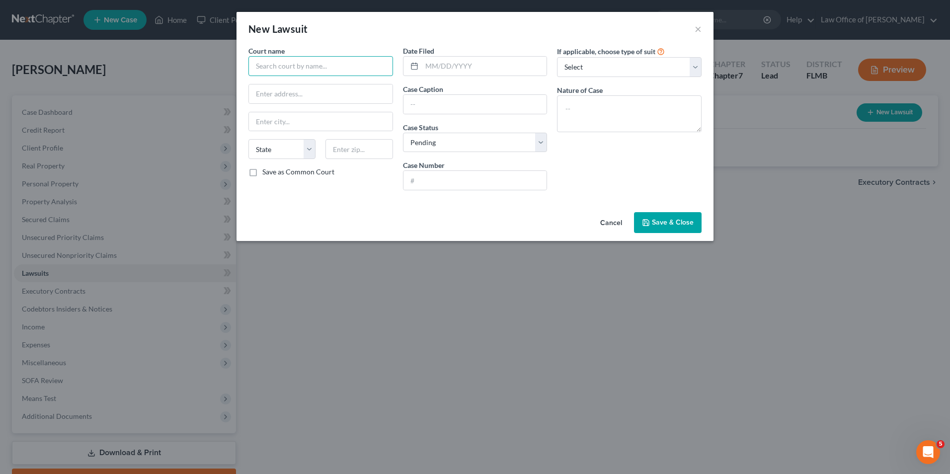
click at [312, 70] on input "text" at bounding box center [321, 66] width 145 height 20
click at [319, 68] on input "text" at bounding box center [321, 66] width 145 height 20
type input "[GEOGRAPHIC_DATA]"
type input "[STREET_ADDRESS][PERSON_NAME]"
type input "32202"
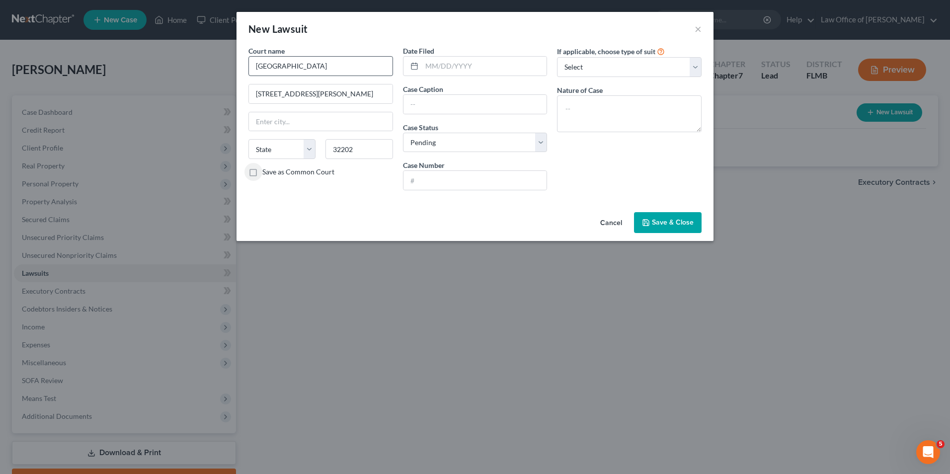
type input "[GEOGRAPHIC_DATA]"
select select "9"
type input "[DATE]"
type input "Discover Bank vs [PERSON_NAME]"
select select "2"
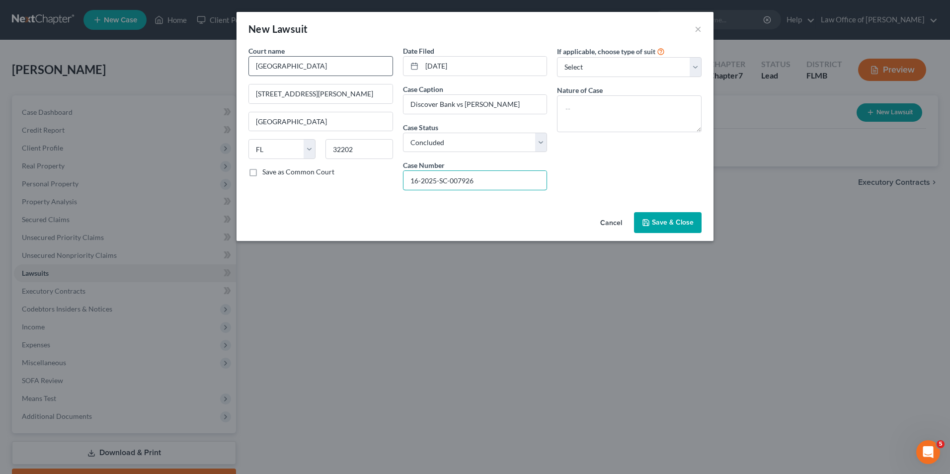
type input "16-2025-SC-007926"
type textarea "Civil"
click at [674, 224] on span "Save & Close" at bounding box center [673, 222] width 42 height 8
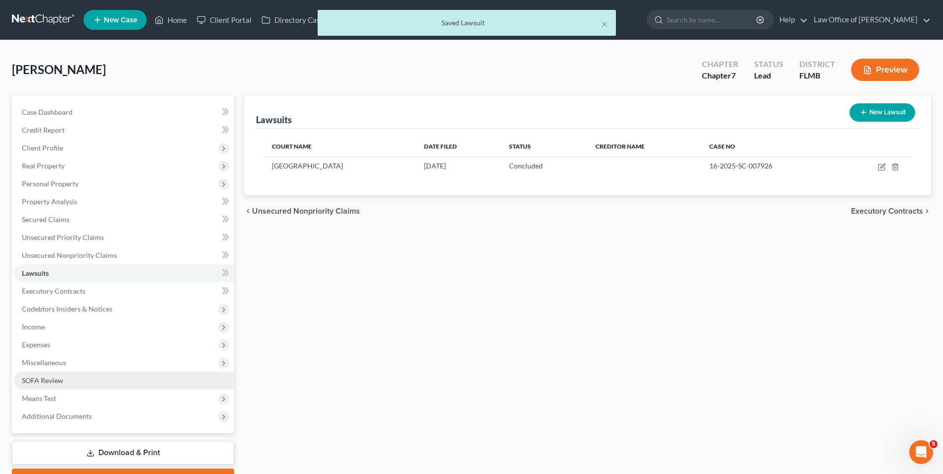
click at [80, 385] on link "SOFA Review" at bounding box center [124, 381] width 220 height 18
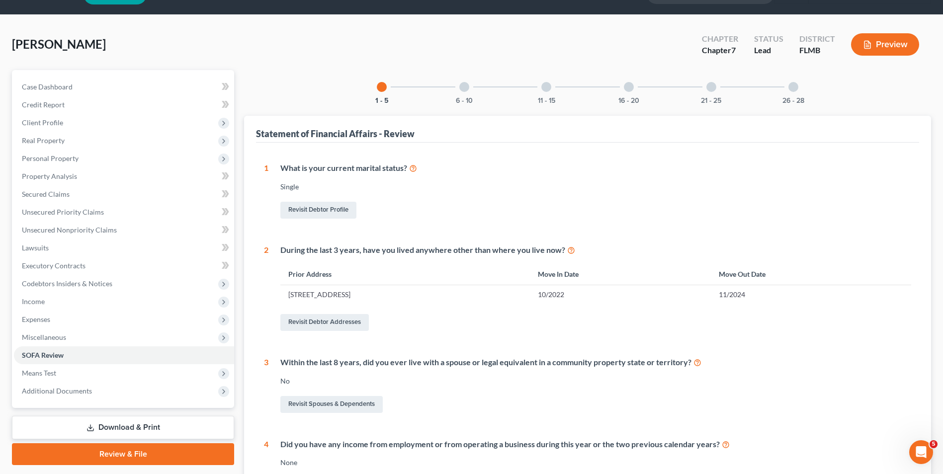
scroll to position [50, 0]
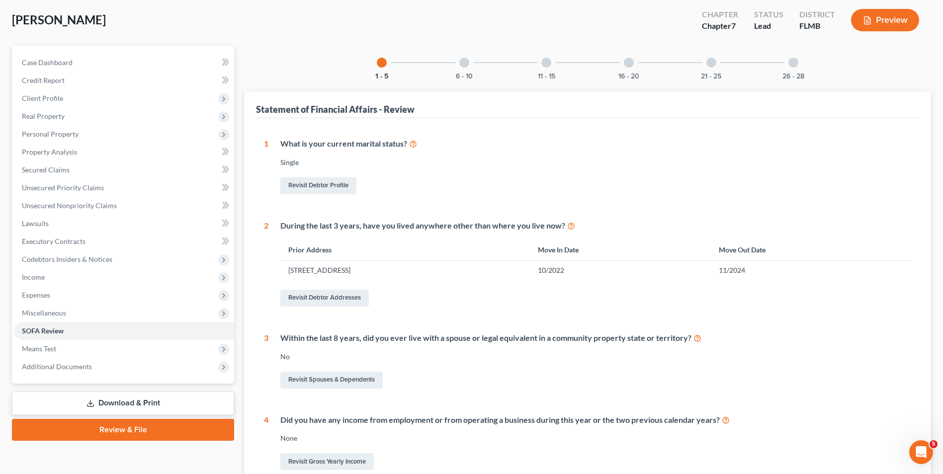
click at [464, 60] on div at bounding box center [464, 63] width 10 height 10
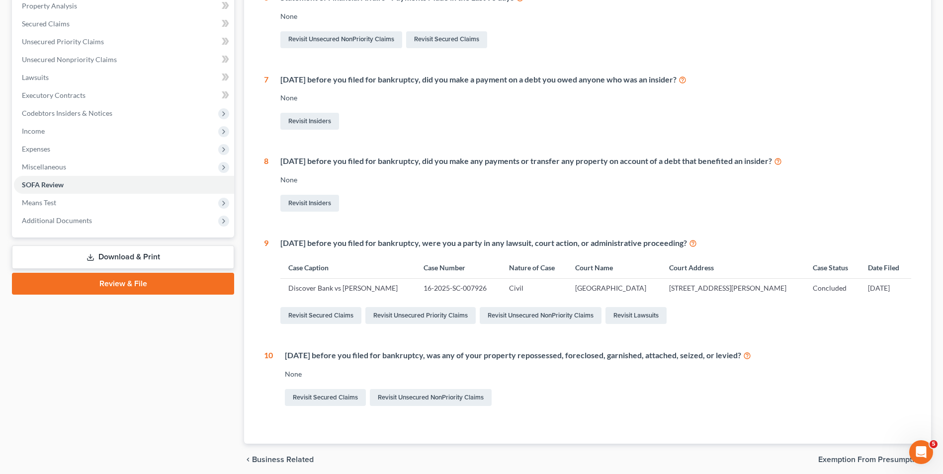
scroll to position [199, 0]
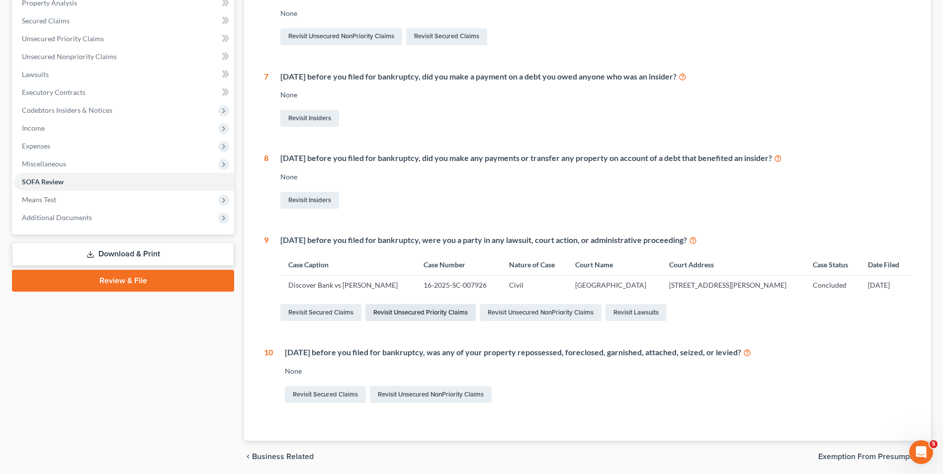
click at [418, 310] on link "Revisit Unsecured Priority Claims" at bounding box center [420, 312] width 110 height 17
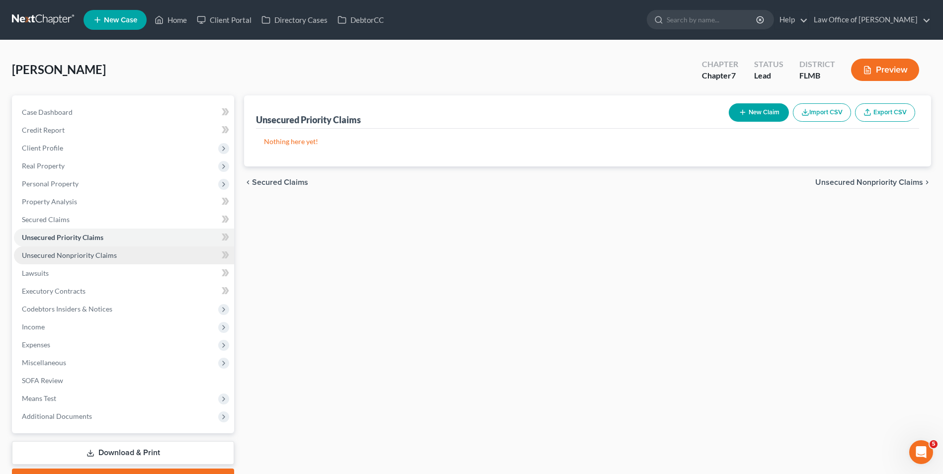
click at [90, 255] on span "Unsecured Nonpriority Claims" at bounding box center [69, 255] width 95 height 8
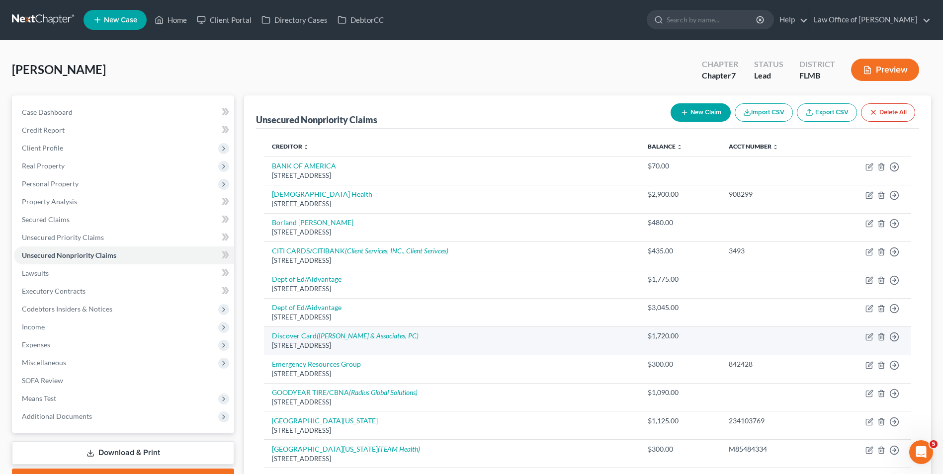
click at [413, 337] on td "Discover Card ([PERSON_NAME] & Associates, PC) [STREET_ADDRESS]" at bounding box center [451, 341] width 375 height 28
click at [869, 337] on icon "button" at bounding box center [870, 336] width 4 height 4
select select "46"
select select "0"
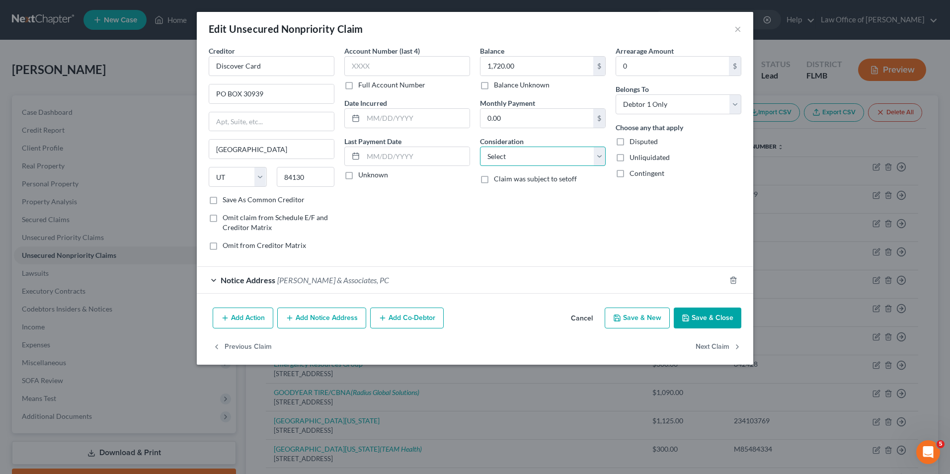
click at [598, 159] on select "Select Cable / Satellite Services Collection Agency Credit Card Debt Debt Couns…" at bounding box center [543, 157] width 126 height 20
click at [714, 315] on button "Save & Close" at bounding box center [708, 318] width 68 height 21
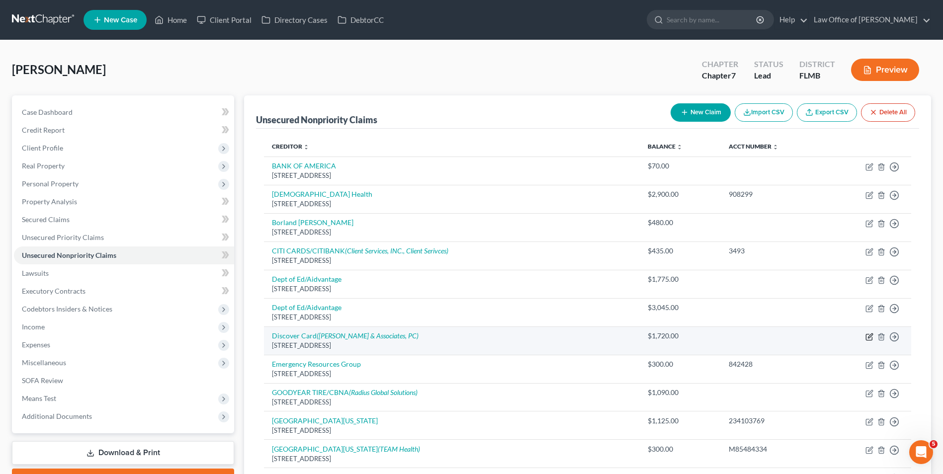
click at [870, 336] on icon "button" at bounding box center [869, 337] width 8 height 8
select select "46"
select select "0"
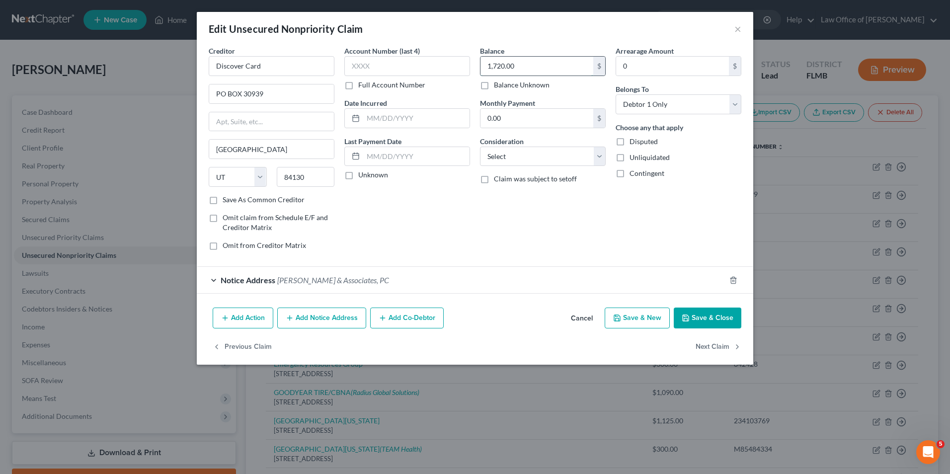
click at [527, 62] on input "1,720.00" at bounding box center [537, 66] width 113 height 19
type input "3,409.96"
click at [692, 319] on button "Save & Close" at bounding box center [708, 318] width 68 height 21
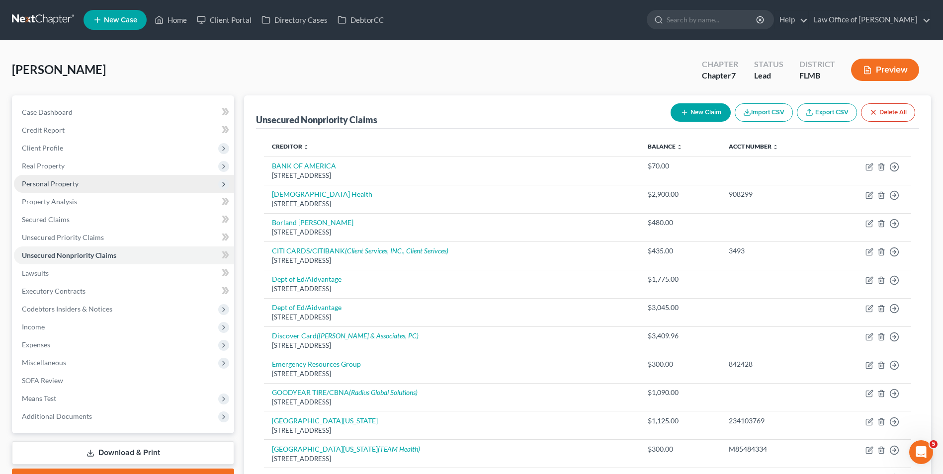
click at [60, 183] on span "Personal Property" at bounding box center [50, 183] width 57 height 8
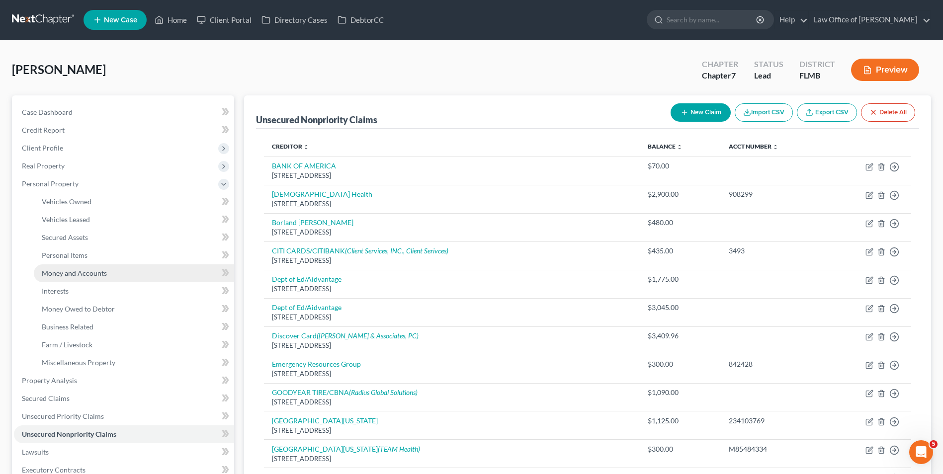
click at [94, 275] on span "Money and Accounts" at bounding box center [74, 273] width 65 height 8
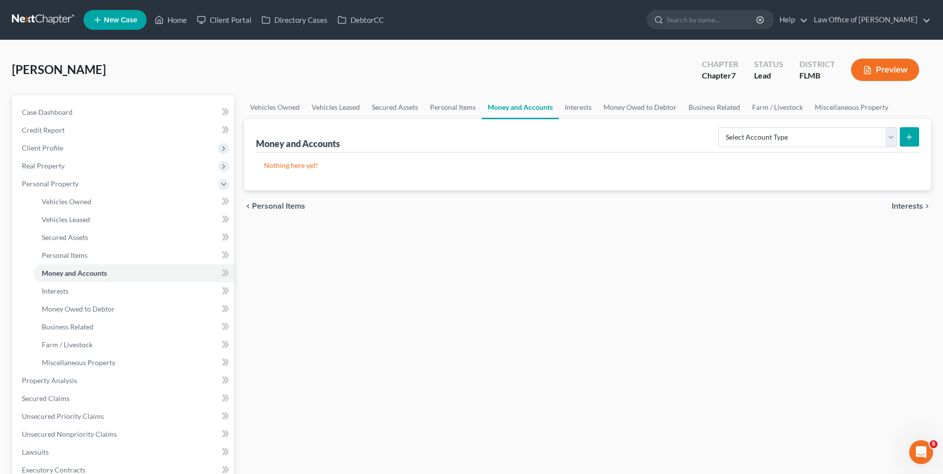
click at [907, 134] on icon "submit" at bounding box center [909, 137] width 8 height 8
click at [815, 137] on select "Select Account Type Brokerage Cash on Hand Certificates of Deposit Checking Acc…" at bounding box center [807, 137] width 179 height 20
select select "checking"
click at [720, 127] on select "Select Account Type Brokerage Cash on Hand Certificates of Deposit Checking Acc…" at bounding box center [807, 137] width 179 height 20
click at [913, 138] on icon "submit" at bounding box center [909, 137] width 8 height 8
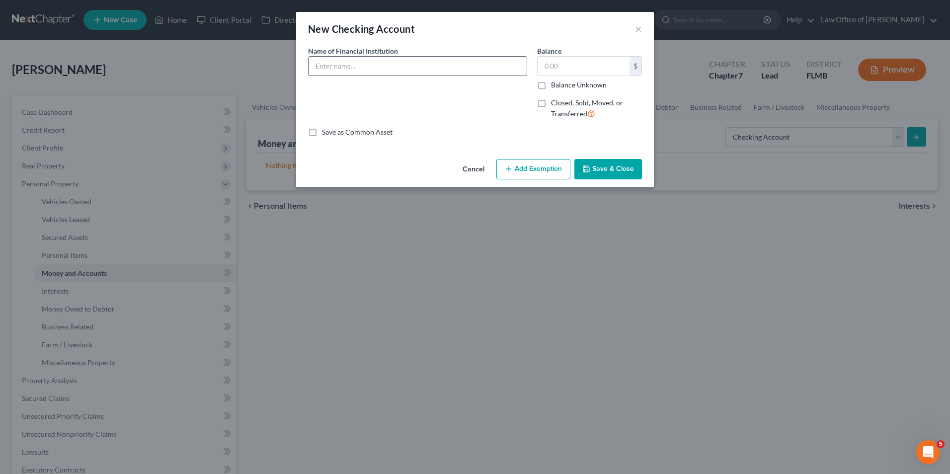
click at [372, 68] on input "text" at bounding box center [418, 66] width 218 height 19
click at [383, 58] on input "Regions" at bounding box center [418, 66] width 218 height 19
type input "Regions - x1707"
click at [601, 176] on button "Save & Close" at bounding box center [609, 169] width 68 height 21
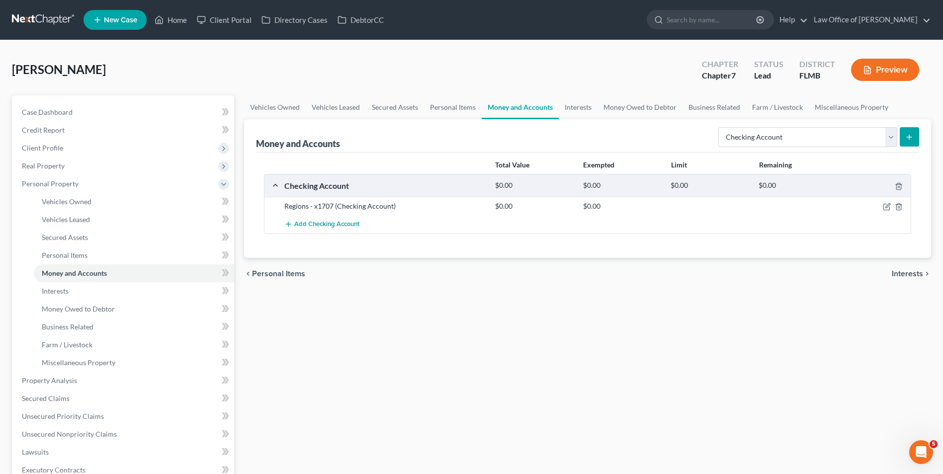
click at [909, 139] on line "submit" at bounding box center [909, 137] width 0 height 4
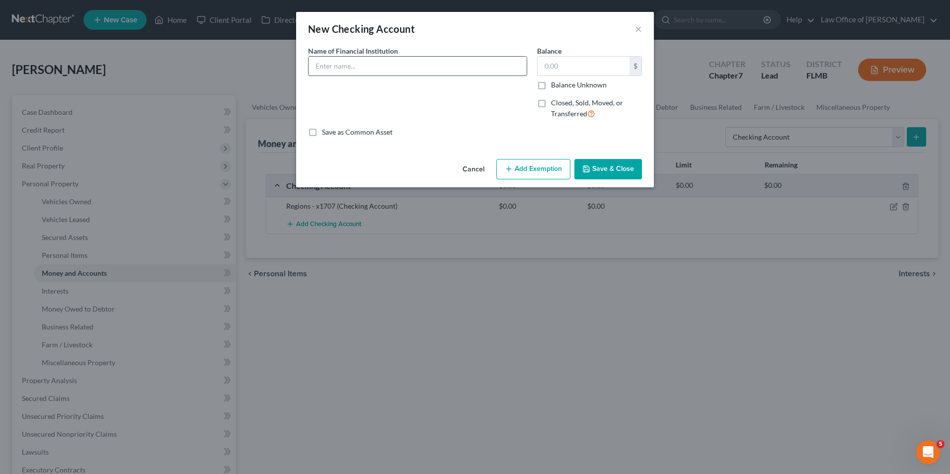
click at [385, 67] on input "text" at bounding box center [418, 66] width 218 height 19
type input "Vystar - x4245"
click at [597, 171] on button "Save & Close" at bounding box center [609, 169] width 68 height 21
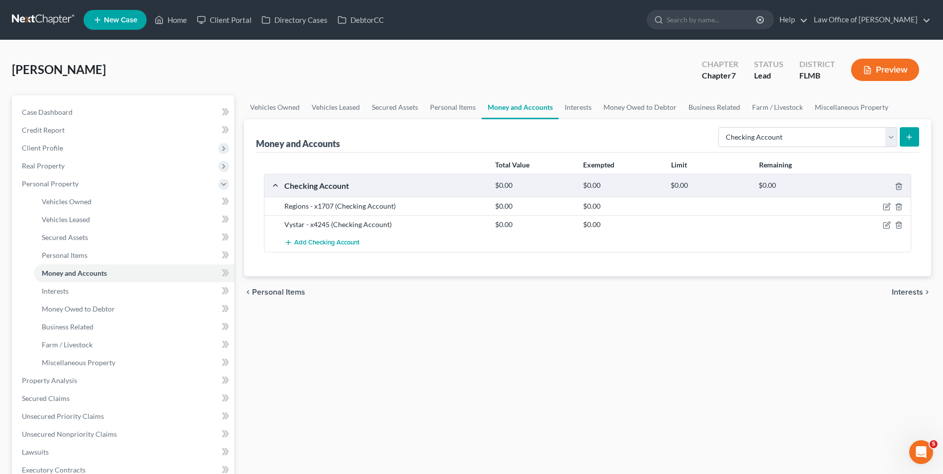
click at [907, 139] on icon "submit" at bounding box center [909, 137] width 8 height 8
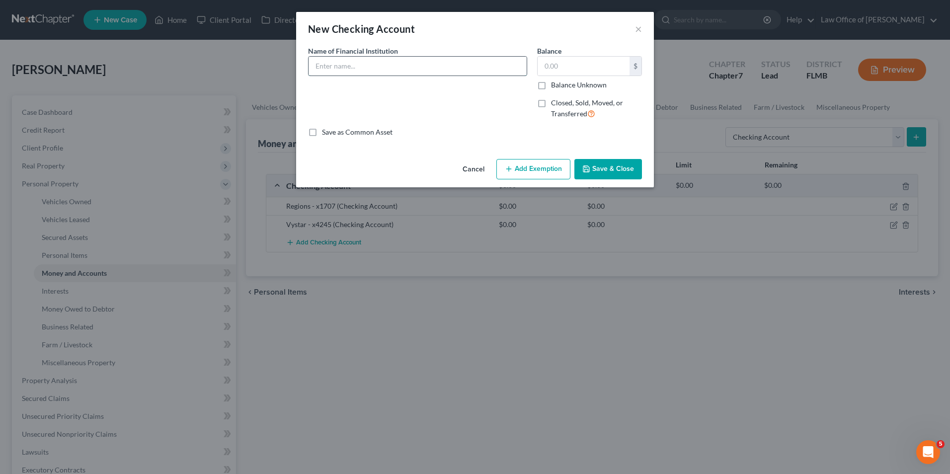
click at [505, 68] on input "text" at bounding box center [418, 66] width 218 height 19
drag, startPoint x: 400, startPoint y: 66, endPoint x: 342, endPoint y: 69, distance: 58.2
click at [342, 69] on input "Vystar - business checking - x3476" at bounding box center [418, 66] width 218 height 19
click at [372, 63] on input "Vystar - x3476" at bounding box center [418, 66] width 218 height 19
type input "Vystar - x3476 (business)"
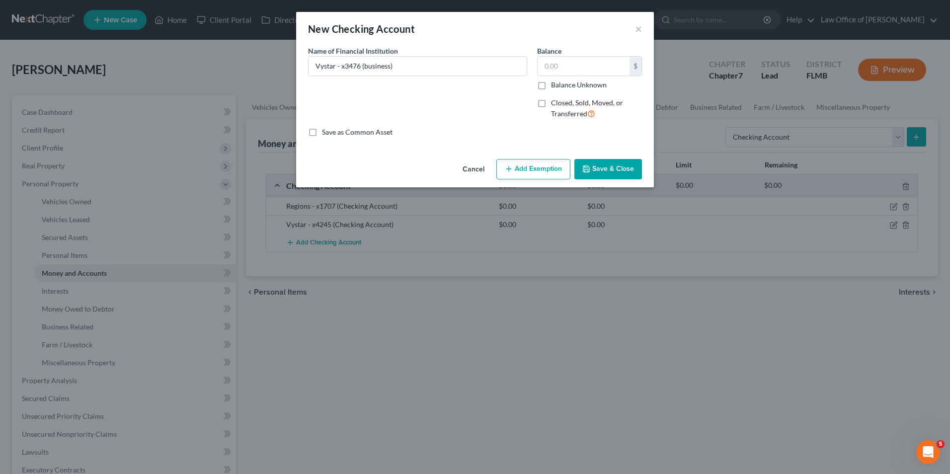
click at [603, 170] on button "Save & Close" at bounding box center [609, 169] width 68 height 21
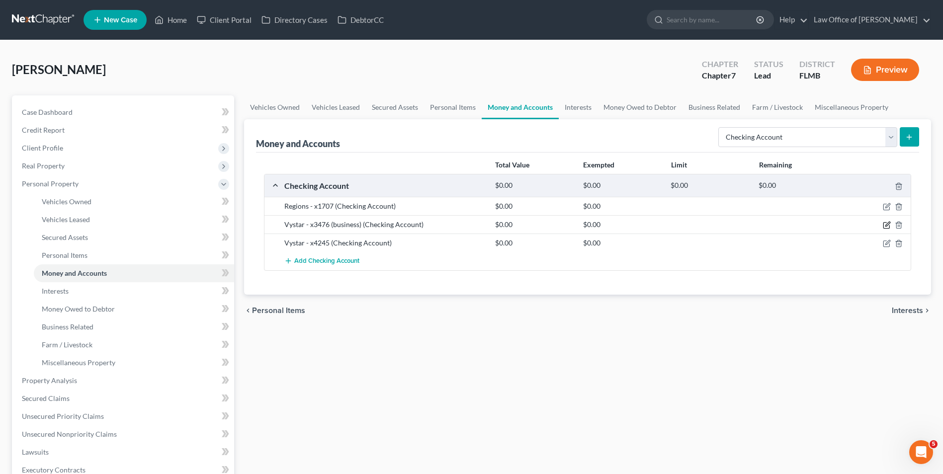
click at [883, 225] on icon "button" at bounding box center [887, 225] width 8 height 8
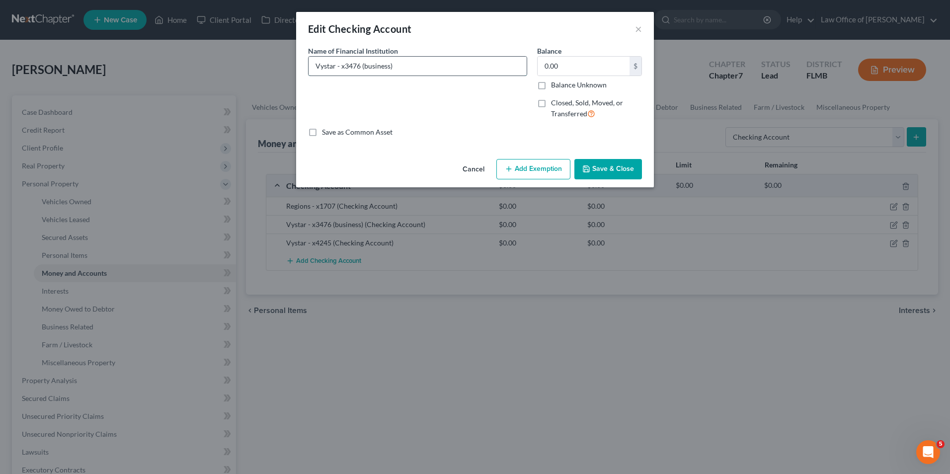
click at [368, 66] on input "Vystar - x3476 (business)" at bounding box center [418, 66] width 218 height 19
type input "Vystar - x3476 (Business)"
click at [598, 170] on button "Save & Close" at bounding box center [609, 169] width 68 height 21
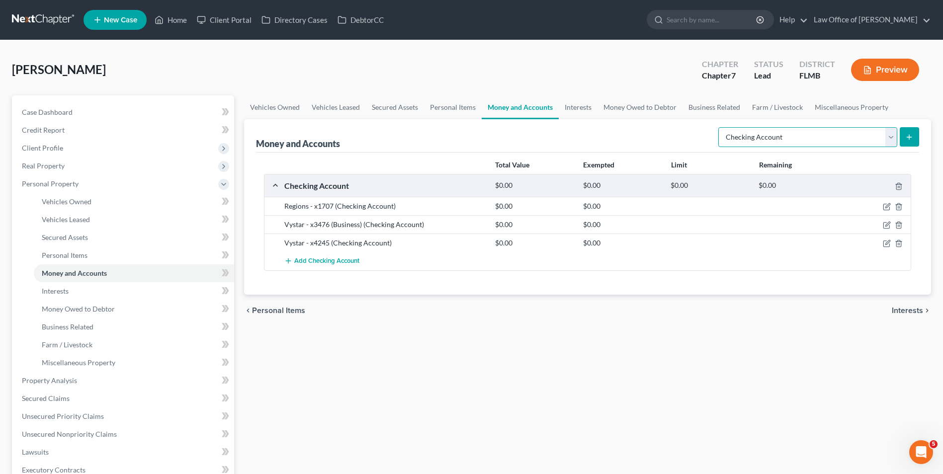
click at [892, 142] on select "Select Account Type Brokerage Cash on Hand Certificates of Deposit Checking Acc…" at bounding box center [807, 137] width 179 height 20
select select "savings"
click at [720, 127] on select "Select Account Type Brokerage Cash on Hand Certificates of Deposit Checking Acc…" at bounding box center [807, 137] width 179 height 20
click at [911, 125] on div "Select Account Type Brokerage Cash on Hand Certificates of Deposit Checking Acc…" at bounding box center [816, 136] width 205 height 26
click at [908, 137] on line "submit" at bounding box center [909, 137] width 4 height 0
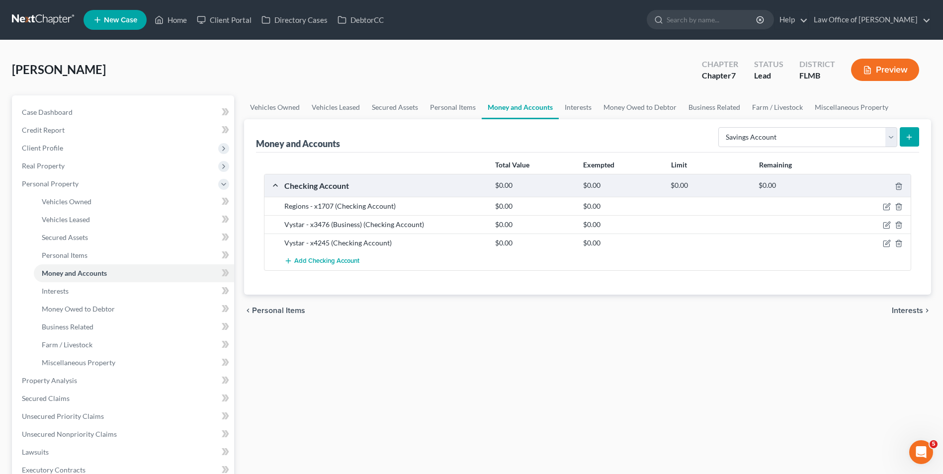
click at [910, 134] on icon "submit" at bounding box center [909, 137] width 8 height 8
click at [904, 132] on button "submit" at bounding box center [909, 136] width 19 height 19
click at [889, 137] on select "Select Account Type Brokerage Cash on Hand Certificates of Deposit Checking Acc…" at bounding box center [807, 137] width 179 height 20
click at [720, 127] on select "Select Account Type Brokerage Cash on Hand Certificates of Deposit Checking Acc…" at bounding box center [807, 137] width 179 height 20
click at [906, 138] on icon "submit" at bounding box center [909, 137] width 8 height 8
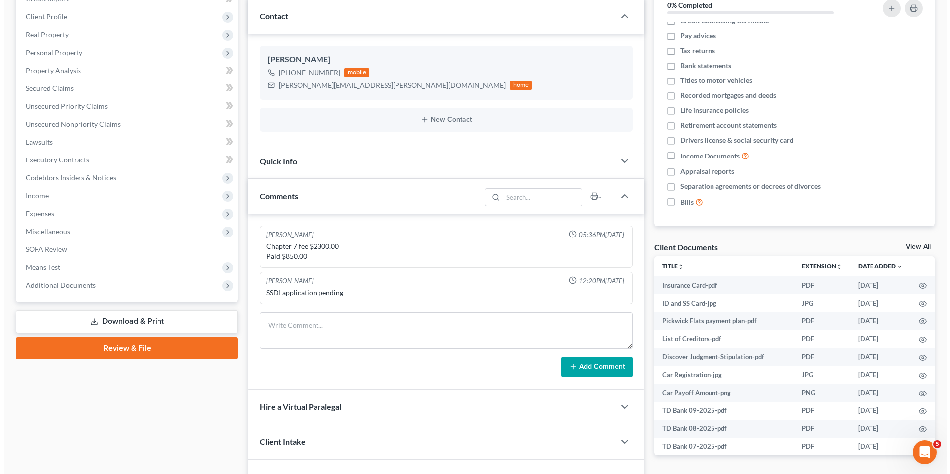
scroll to position [149, 0]
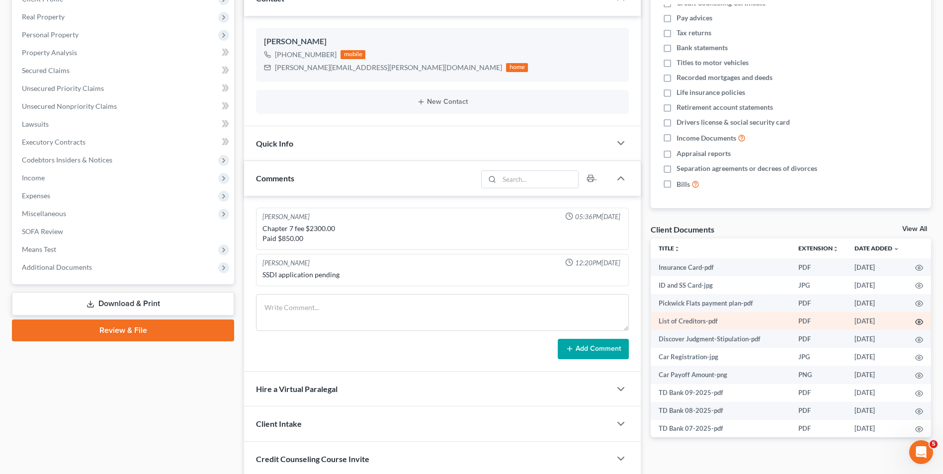
click at [915, 319] on icon "button" at bounding box center [919, 322] width 8 height 8
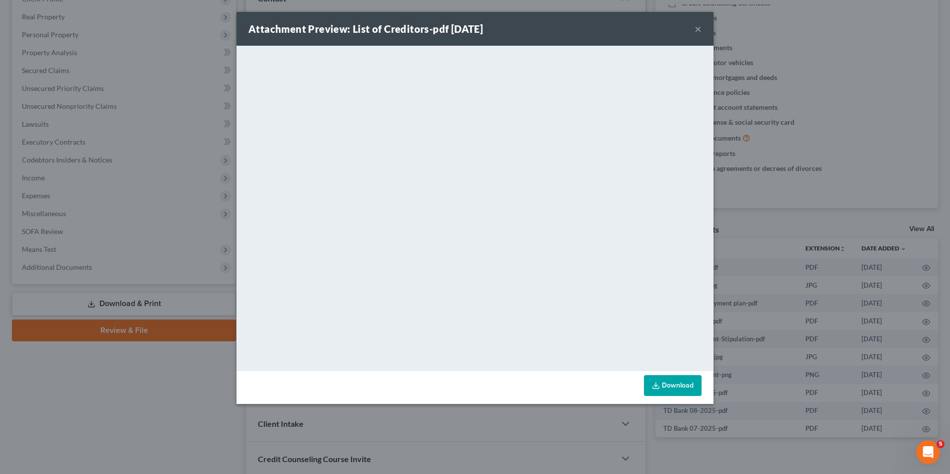
click at [696, 27] on button "×" at bounding box center [698, 29] width 7 height 12
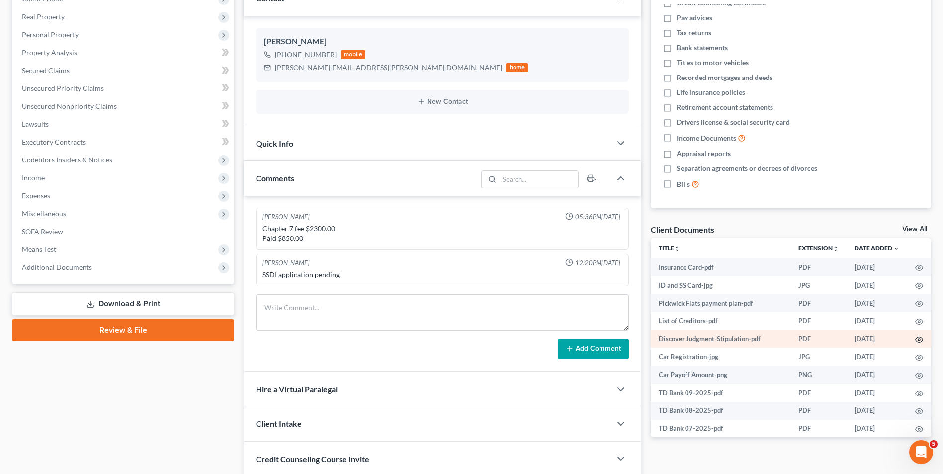
click at [915, 340] on icon "button" at bounding box center [919, 340] width 8 height 8
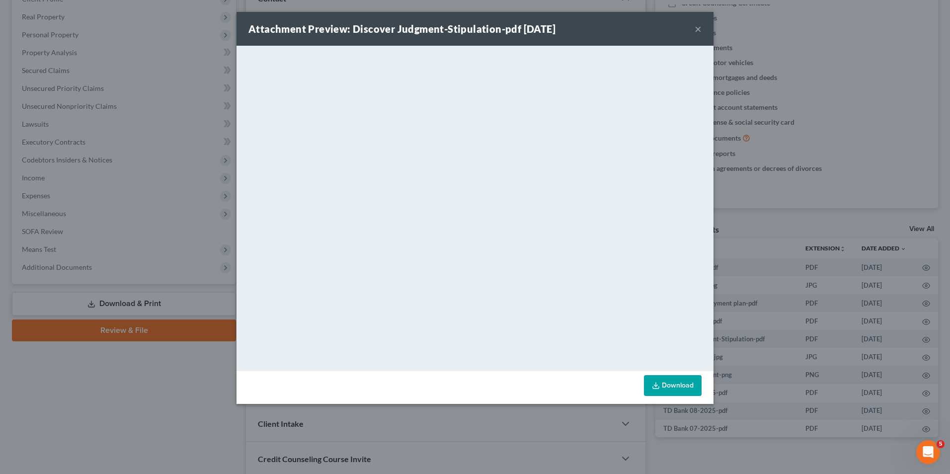
click at [700, 31] on button "×" at bounding box center [698, 29] width 7 height 12
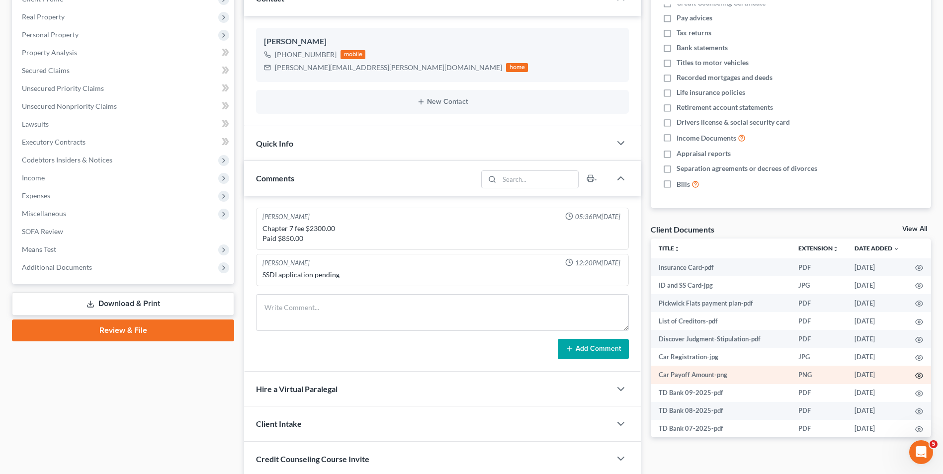
click at [915, 375] on icon "button" at bounding box center [919, 376] width 8 height 8
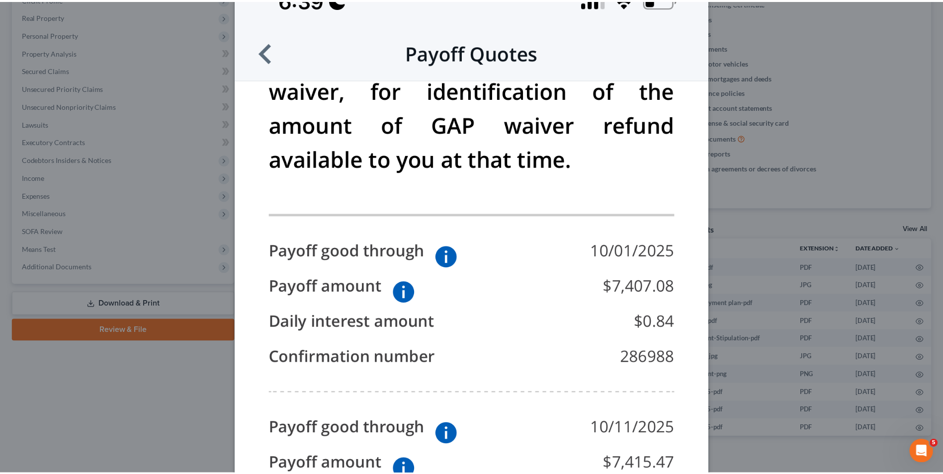
scroll to position [99, 0]
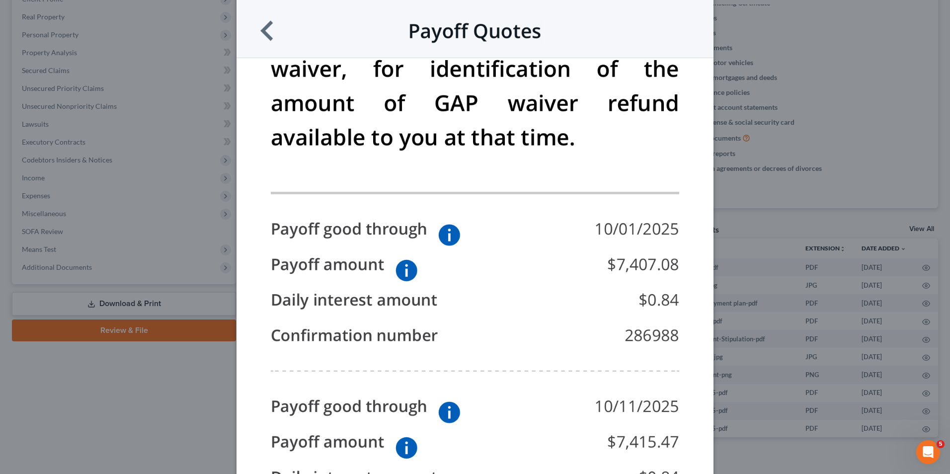
click at [773, 189] on div "Attachment Preview: Car Payoff Amount-png 10/06/2025 × Download" at bounding box center [475, 237] width 950 height 474
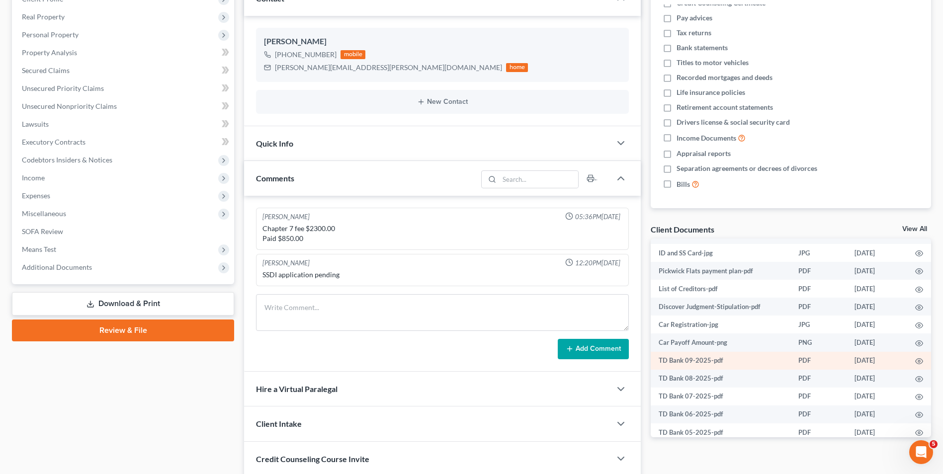
scroll to position [50, 0]
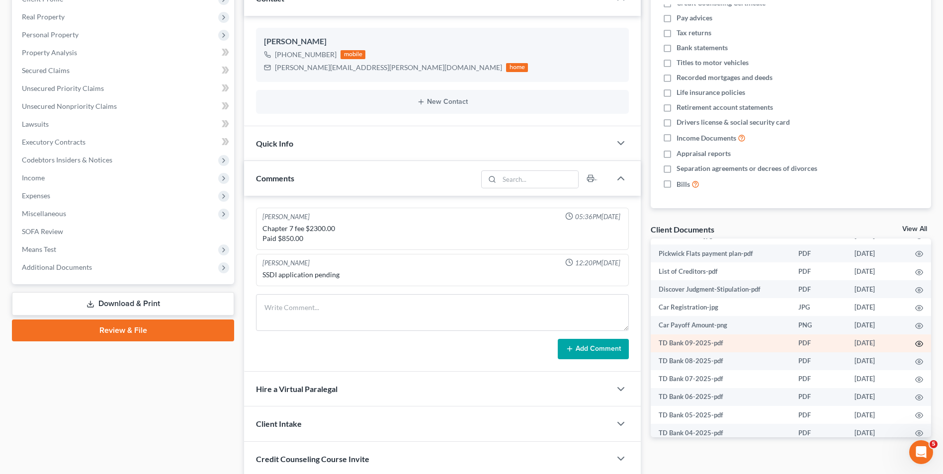
click at [918, 344] on circle "button" at bounding box center [919, 344] width 2 height 2
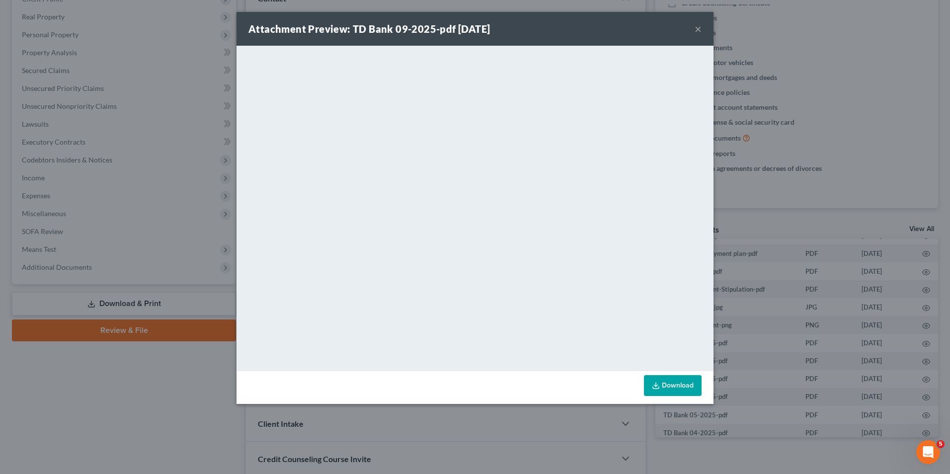
click at [700, 27] on button "×" at bounding box center [698, 29] width 7 height 12
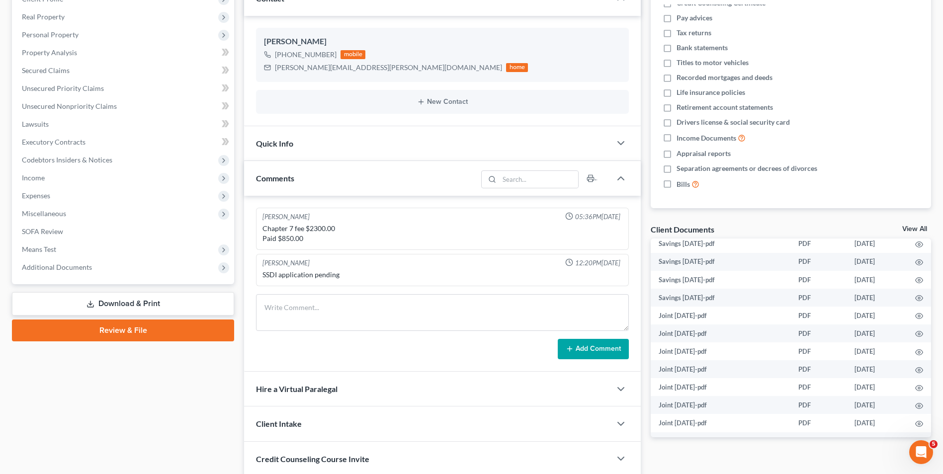
scroll to position [484, 0]
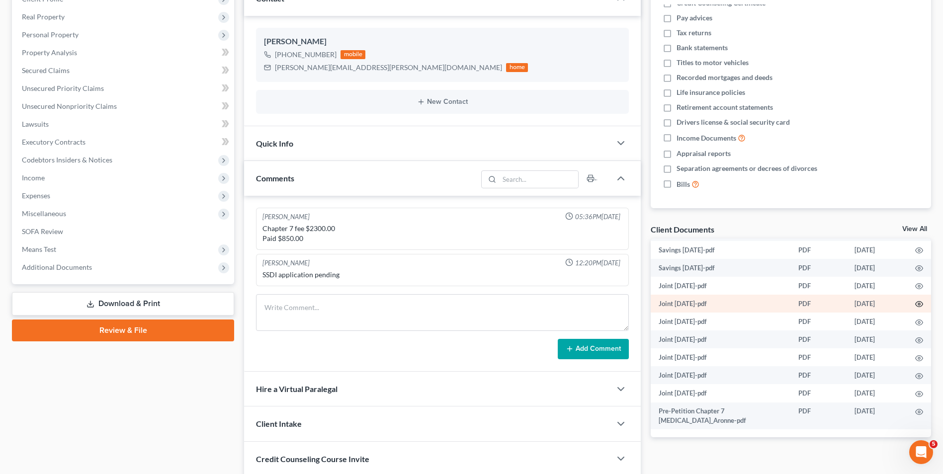
click at [915, 304] on icon "button" at bounding box center [919, 304] width 8 height 8
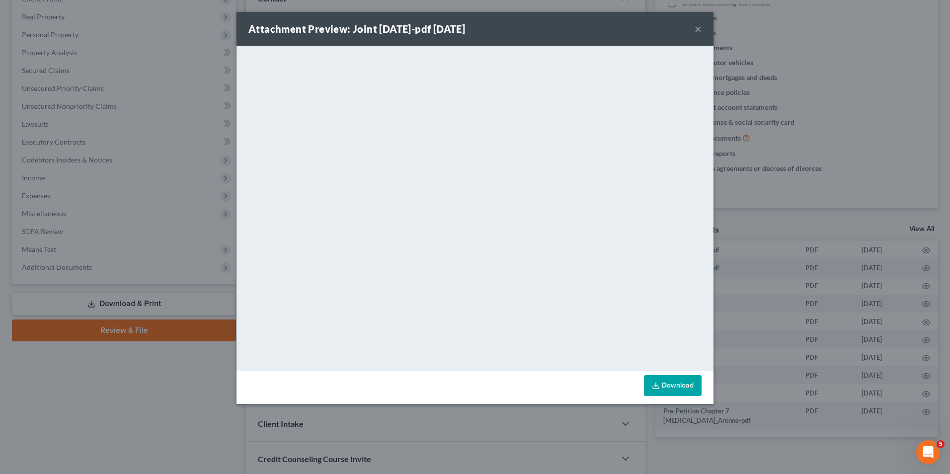
click at [699, 27] on button "×" at bounding box center [698, 29] width 7 height 12
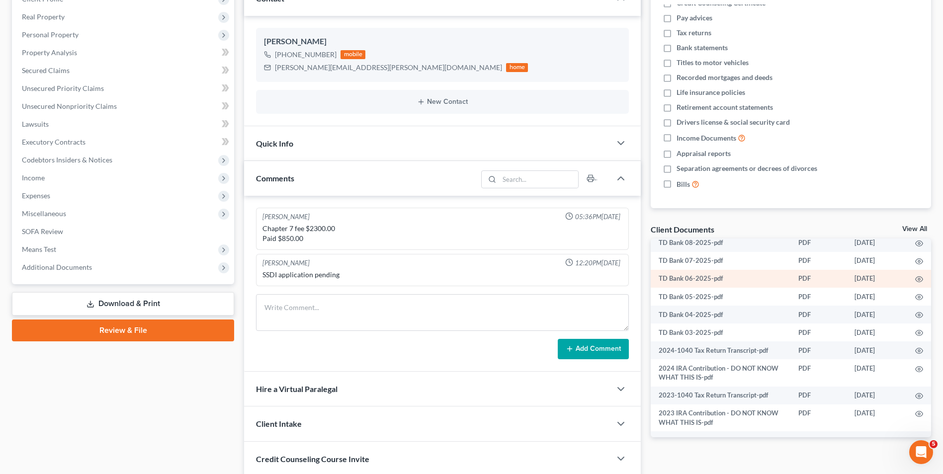
scroll to position [186, 0]
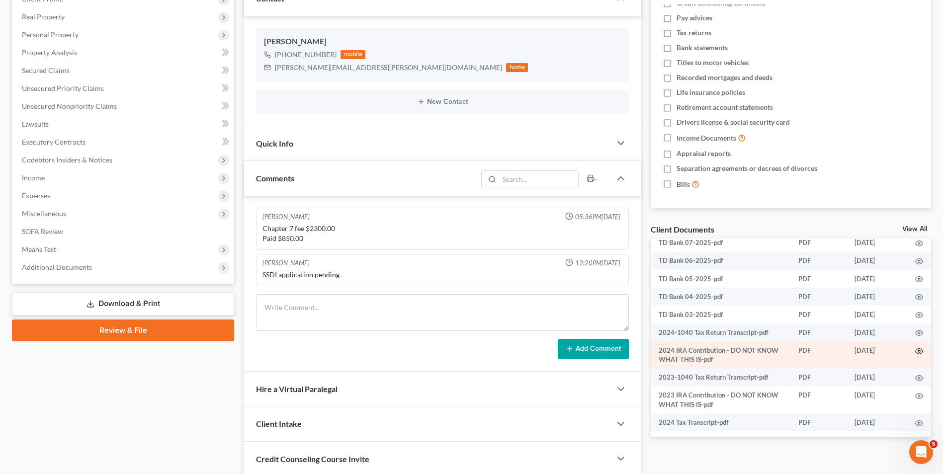
click at [918, 352] on circle "button" at bounding box center [919, 351] width 2 height 2
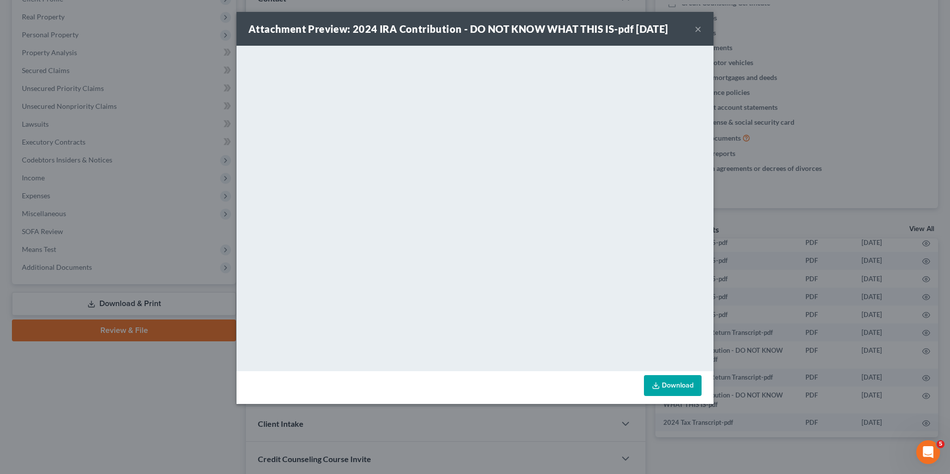
click at [700, 29] on button "×" at bounding box center [698, 29] width 7 height 12
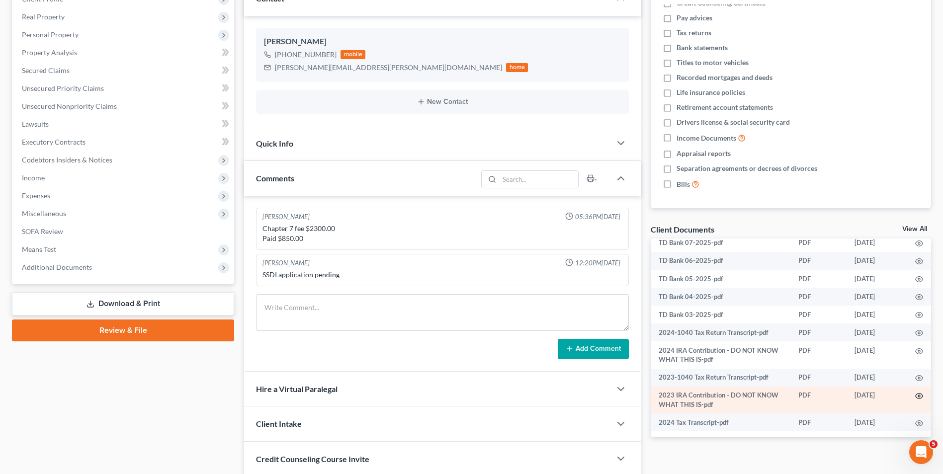
click at [918, 397] on circle "button" at bounding box center [919, 396] width 2 height 2
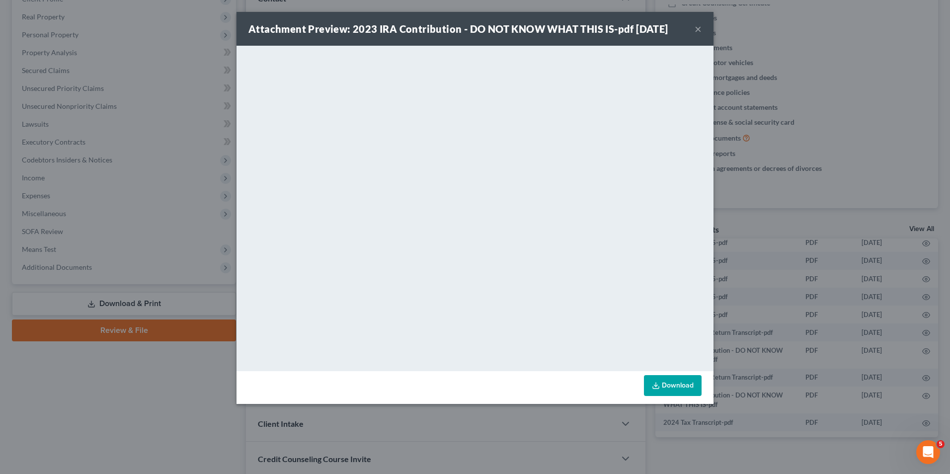
click at [697, 29] on button "×" at bounding box center [698, 29] width 7 height 12
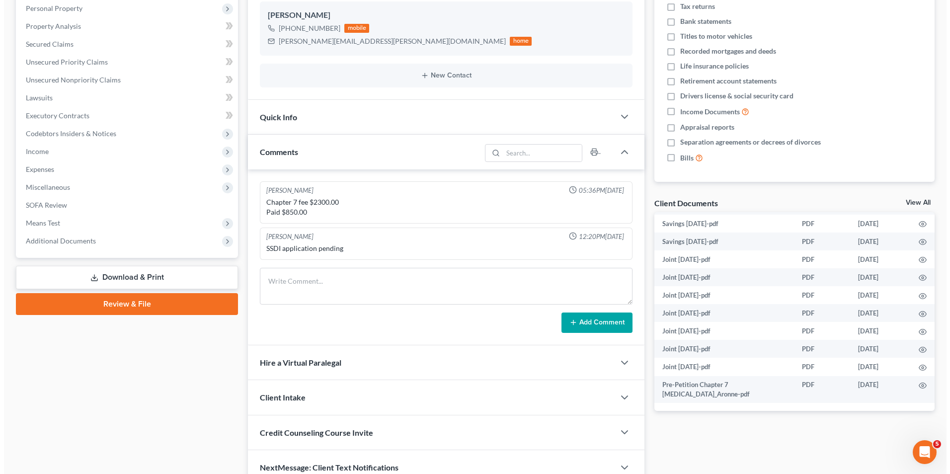
scroll to position [199, 0]
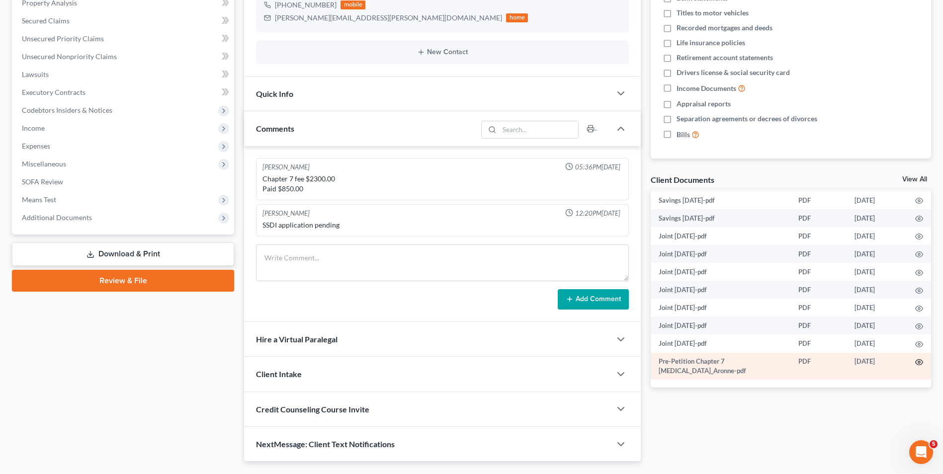
click at [915, 364] on icon "button" at bounding box center [919, 362] width 8 height 8
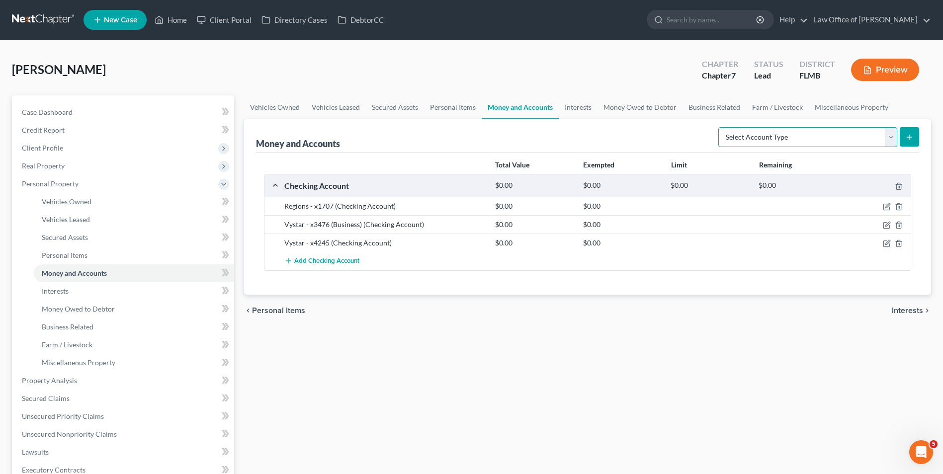
click at [893, 138] on select "Select Account Type Brokerage Cash on Hand Certificates of Deposit Checking Acc…" at bounding box center [807, 137] width 179 height 20
select select "savings"
click at [720, 127] on select "Select Account Type Brokerage Cash on Hand Certificates of Deposit Checking Acc…" at bounding box center [807, 137] width 179 height 20
click at [907, 135] on icon "submit" at bounding box center [909, 137] width 8 height 8
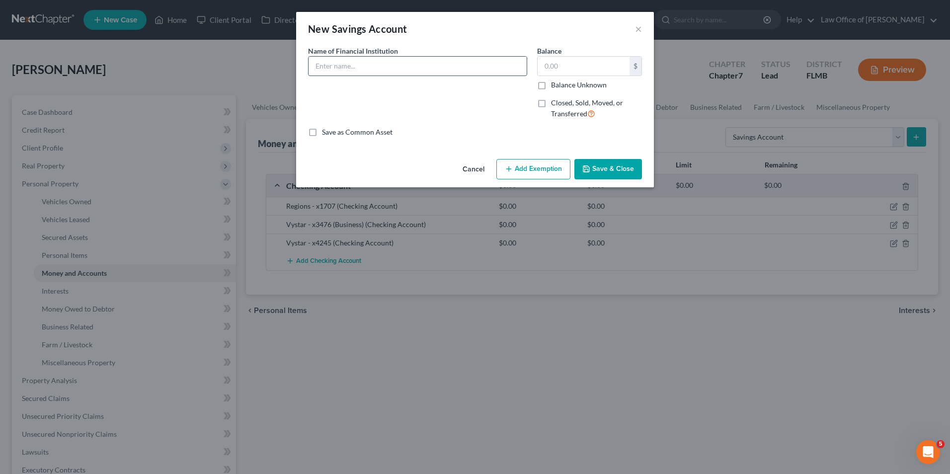
click at [405, 74] on input "text" at bounding box center [418, 66] width 218 height 19
type input "Vystar - x4088"
click at [603, 171] on button "Save & Close" at bounding box center [609, 169] width 68 height 21
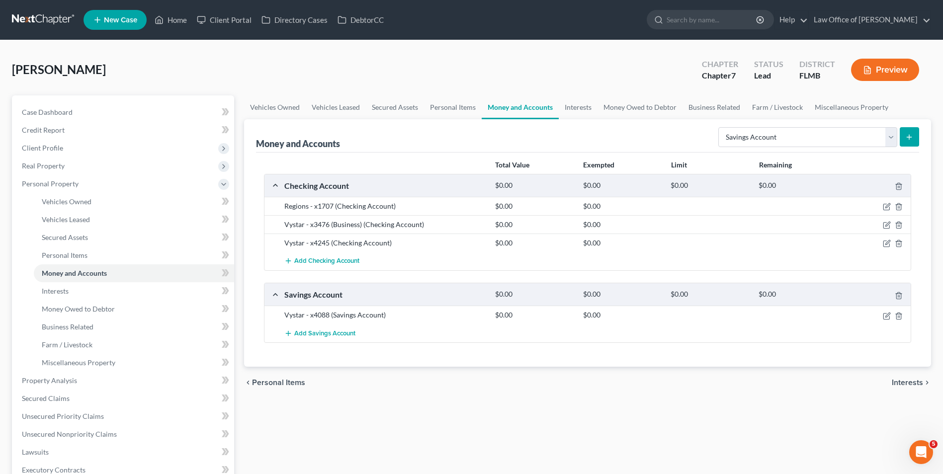
click at [909, 136] on line "submit" at bounding box center [909, 137] width 0 height 4
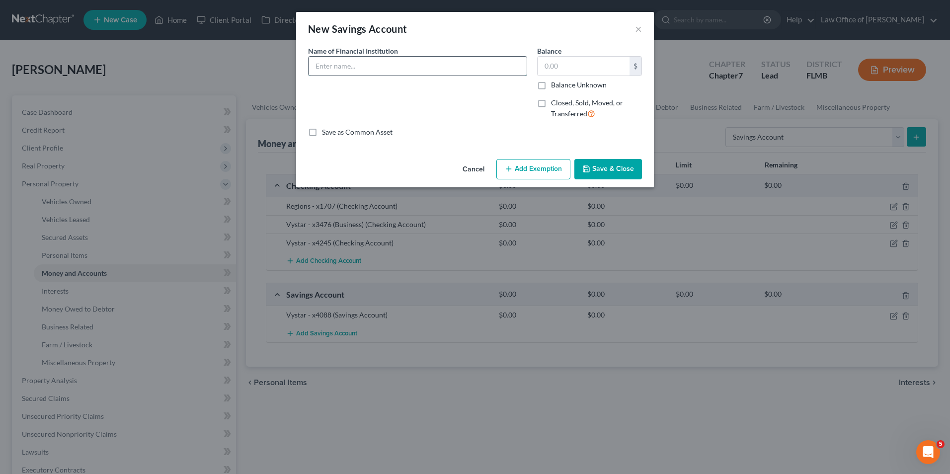
click at [406, 68] on input "text" at bounding box center [418, 66] width 218 height 19
type input "Vystar - x3883 (Business)"
click at [625, 162] on button "Save & Close" at bounding box center [609, 169] width 68 height 21
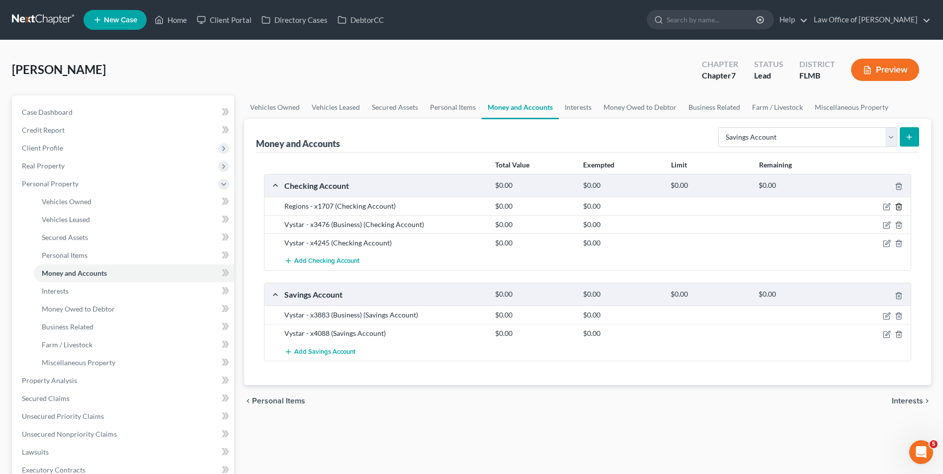
click at [897, 209] on icon "button" at bounding box center [899, 207] width 8 height 8
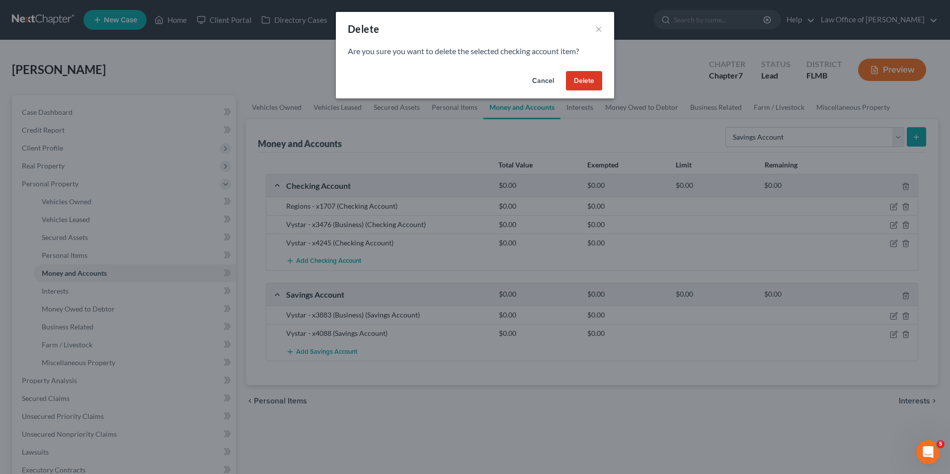
click at [590, 80] on button "Delete" at bounding box center [584, 81] width 36 height 20
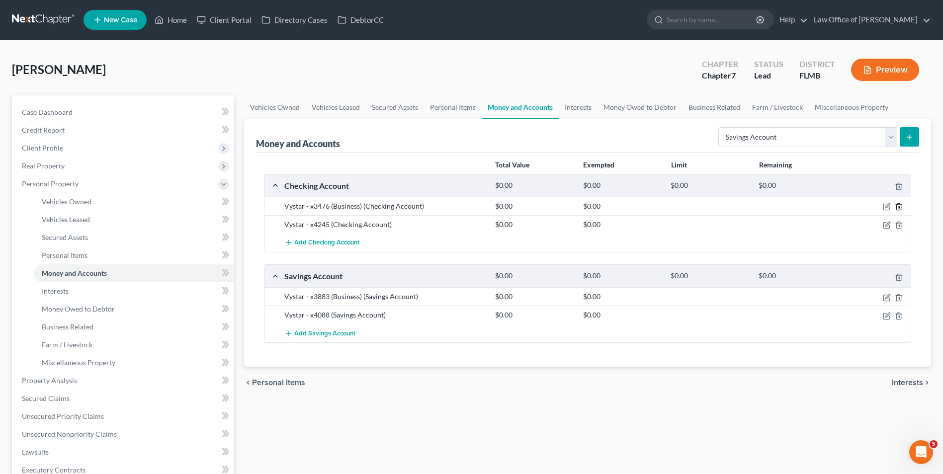
click at [898, 207] on line "button" at bounding box center [898, 208] width 0 height 2
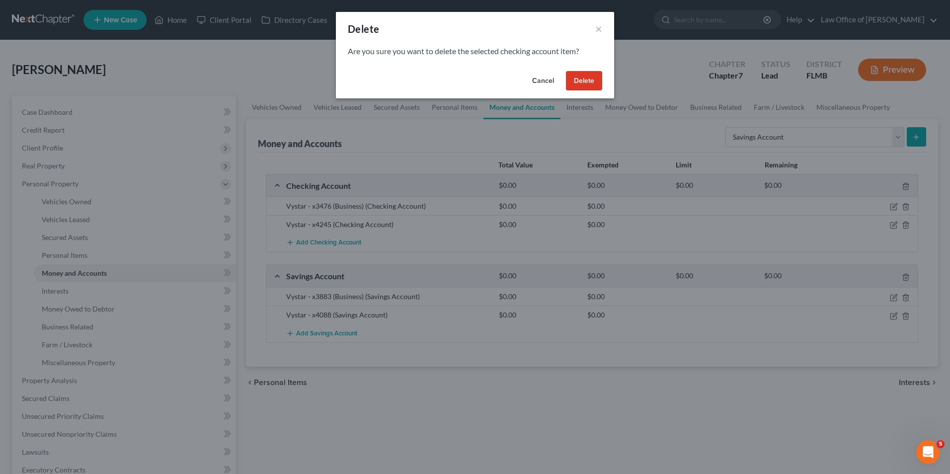
click at [580, 79] on button "Delete" at bounding box center [584, 81] width 36 height 20
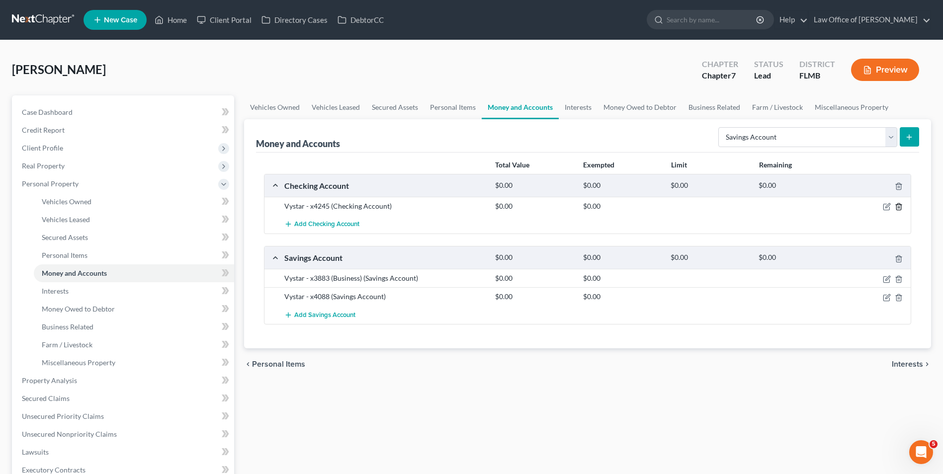
click at [898, 207] on line "button" at bounding box center [898, 208] width 0 height 2
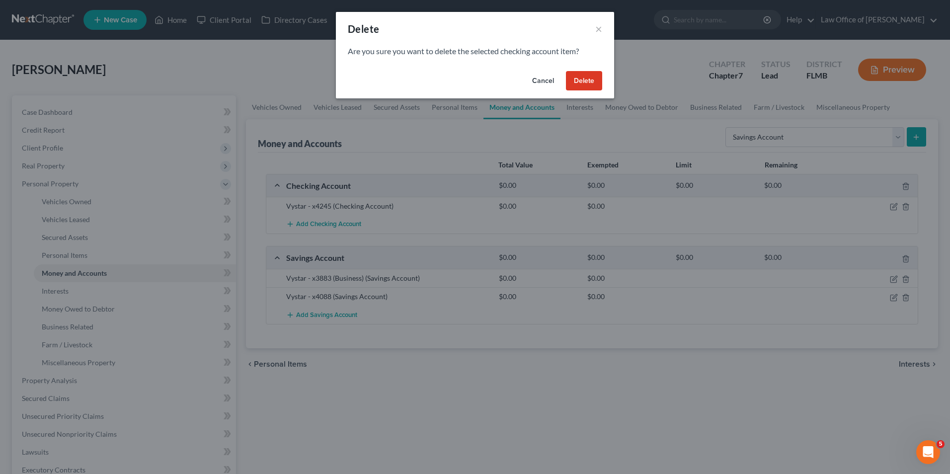
click at [583, 77] on button "Delete" at bounding box center [584, 81] width 36 height 20
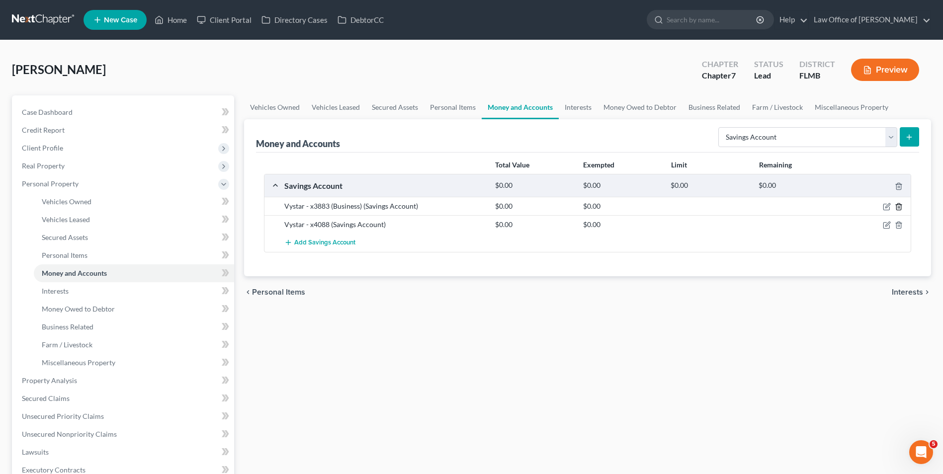
click at [899, 206] on icon "button" at bounding box center [899, 207] width 8 height 8
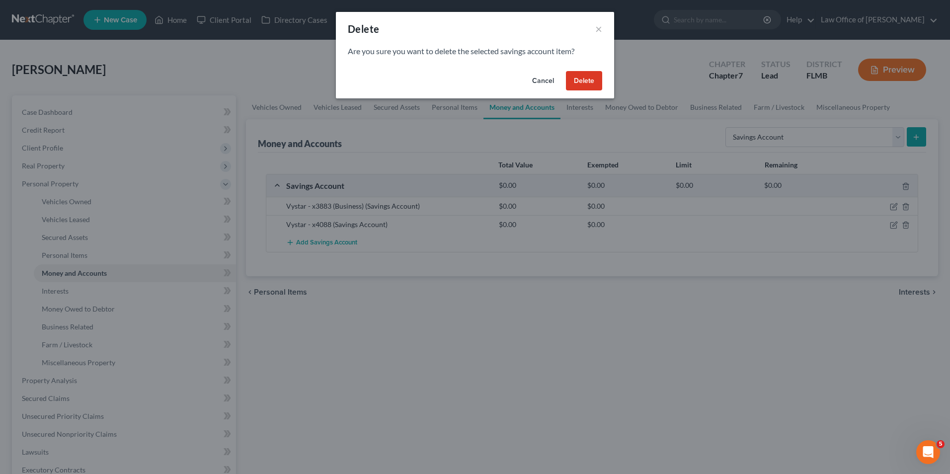
click at [600, 83] on button "Delete" at bounding box center [584, 81] width 36 height 20
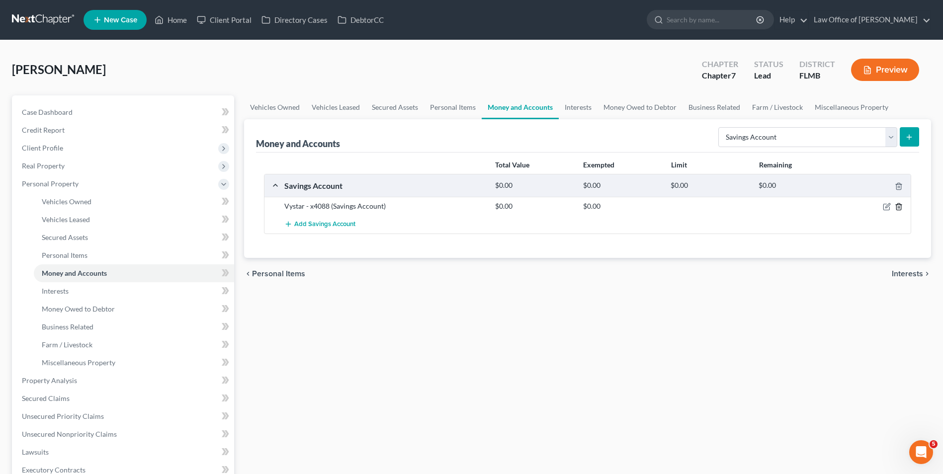
click at [899, 205] on polyline "button" at bounding box center [899, 205] width 6 height 0
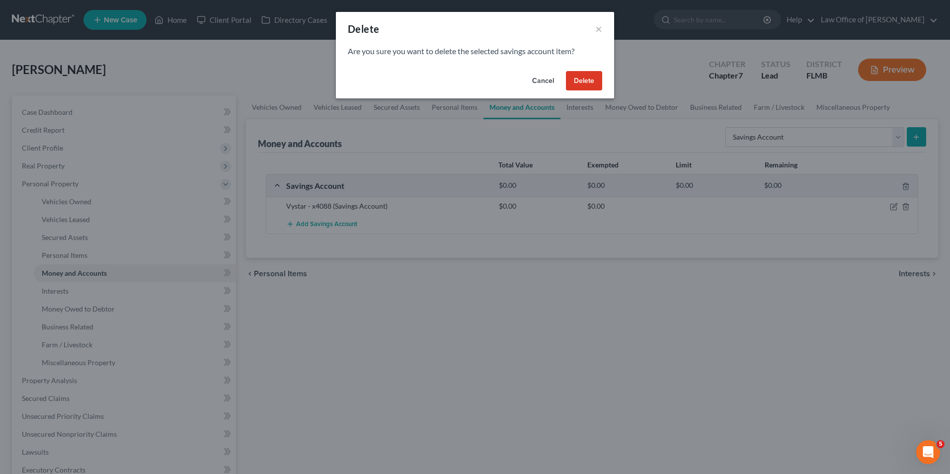
click at [596, 84] on button "Delete" at bounding box center [584, 81] width 36 height 20
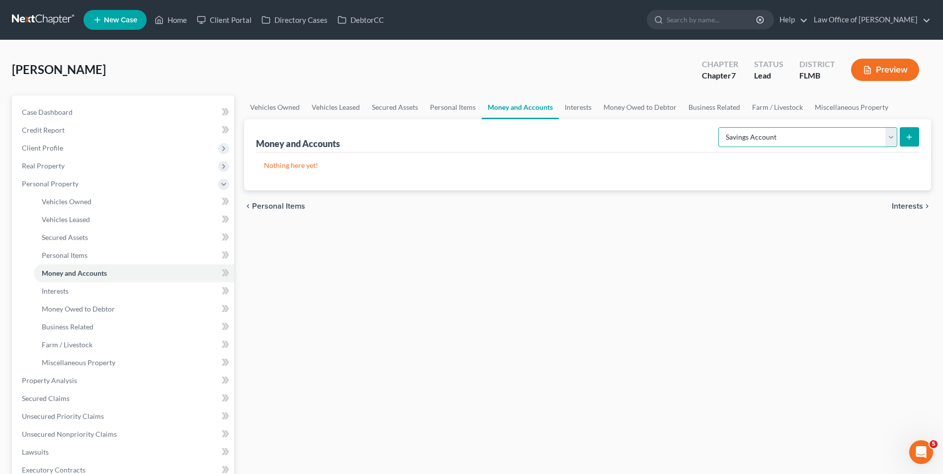
click at [889, 141] on select "Select Account Type Brokerage Cash on Hand Certificates of Deposit Checking Acc…" at bounding box center [807, 137] width 179 height 20
click at [889, 138] on select "Select Account Type Brokerage Cash on Hand Certificates of Deposit Checking Acc…" at bounding box center [807, 137] width 179 height 20
click at [891, 138] on select "Select Account Type Brokerage Cash on Hand Certificates of Deposit Checking Acc…" at bounding box center [807, 137] width 179 height 20
select select "checking"
click at [720, 127] on select "Select Account Type Brokerage Cash on Hand Certificates of Deposit Checking Acc…" at bounding box center [807, 137] width 179 height 20
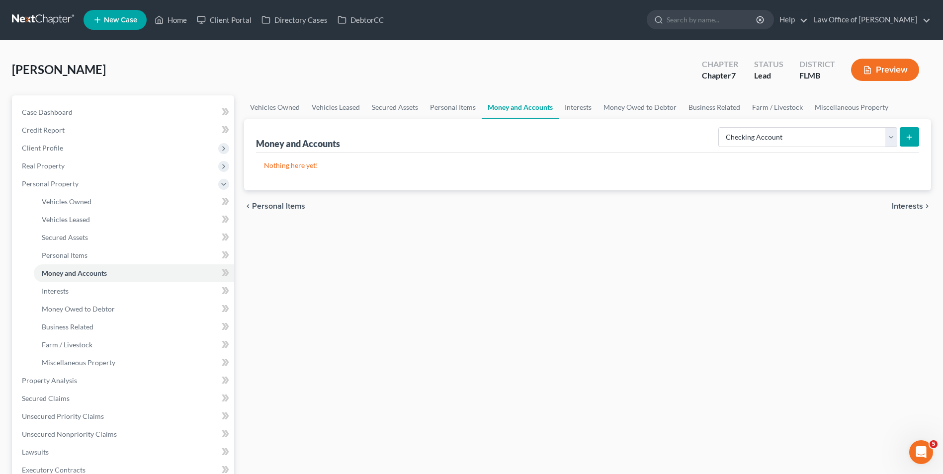
click at [907, 136] on icon "submit" at bounding box center [909, 137] width 8 height 8
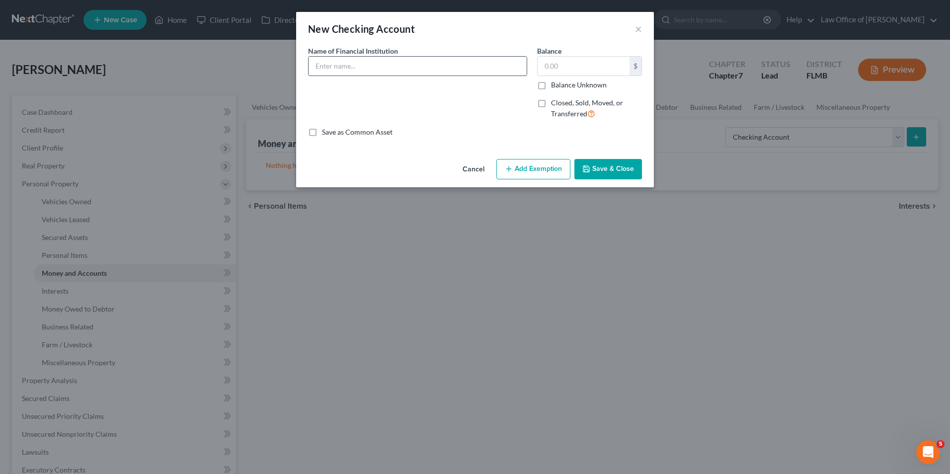
click at [363, 66] on input "text" at bounding box center [418, 66] width 218 height 19
type input "TD Bank - x3169"
click at [616, 170] on button "Save & Close" at bounding box center [609, 169] width 68 height 21
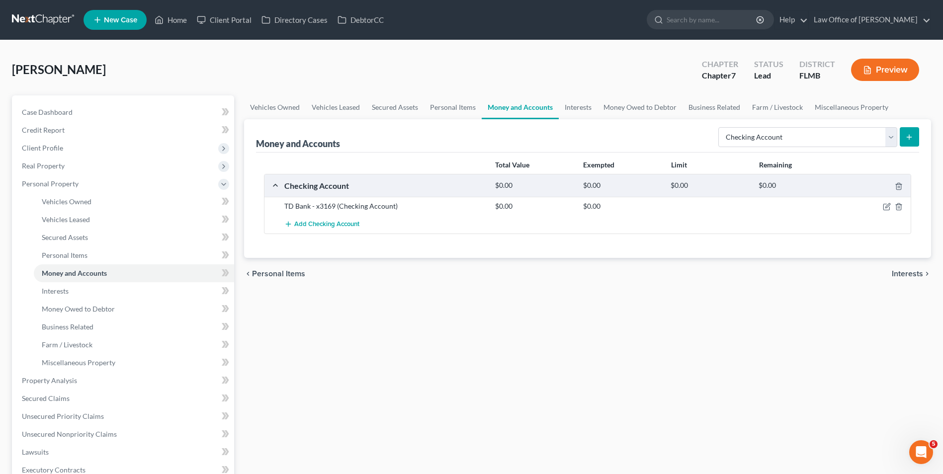
click at [910, 139] on icon "submit" at bounding box center [909, 137] width 8 height 8
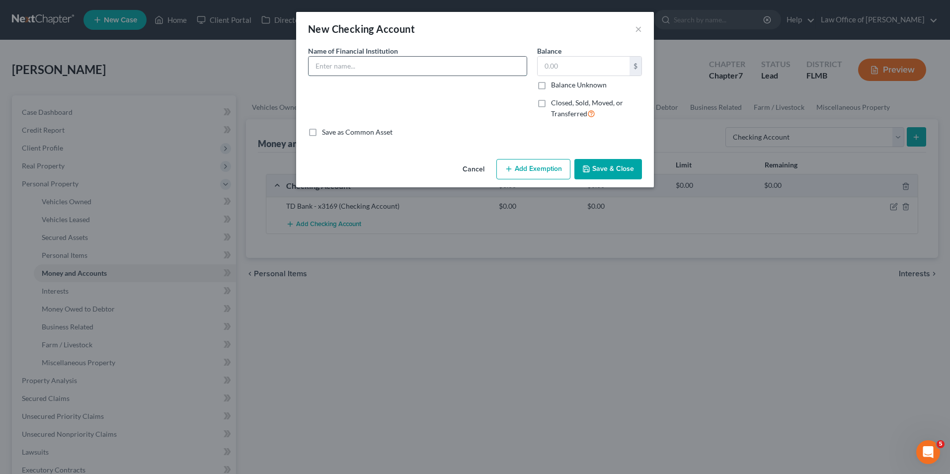
click at [352, 64] on input "text" at bounding box center [418, 66] width 218 height 19
type input "Bank of America - x5659"
click at [610, 174] on button "Save & Close" at bounding box center [609, 169] width 68 height 21
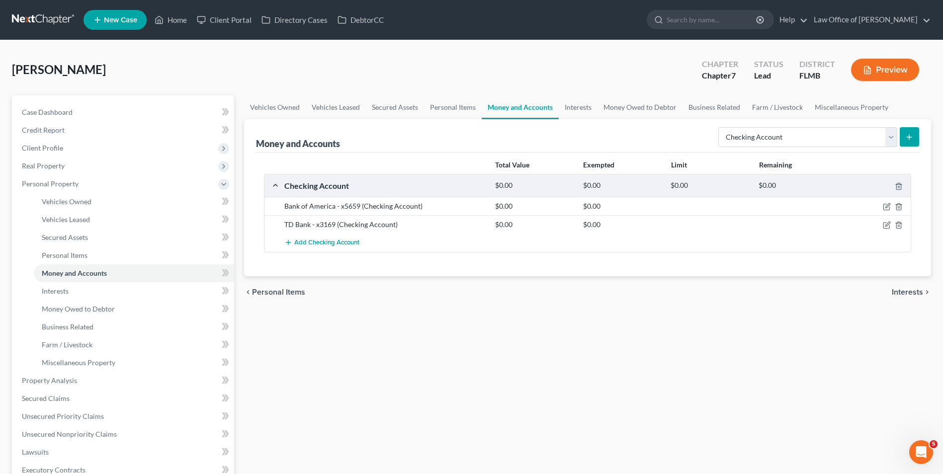
click at [908, 140] on icon "submit" at bounding box center [909, 137] width 8 height 8
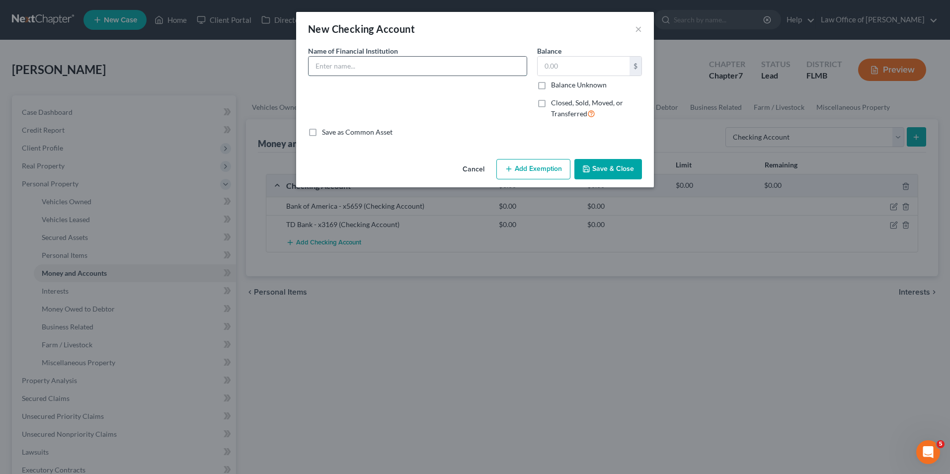
click at [434, 71] on input "text" at bounding box center [418, 66] width 218 height 19
type input "Bank"
click at [638, 30] on button "×" at bounding box center [638, 29] width 7 height 12
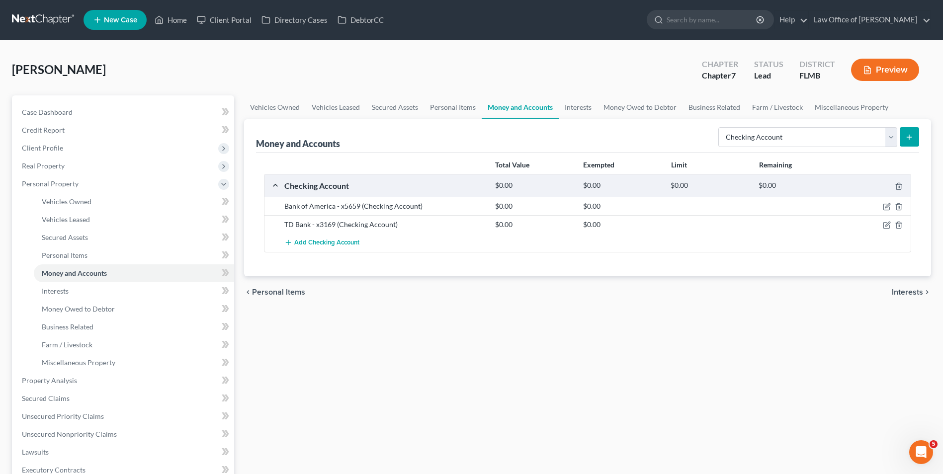
click at [909, 141] on icon "submit" at bounding box center [909, 137] width 8 height 8
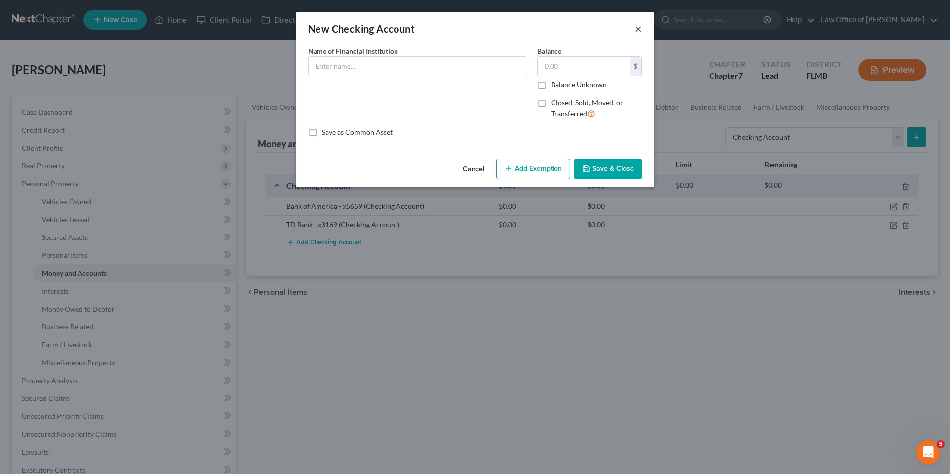
click at [638, 30] on button "×" at bounding box center [638, 29] width 7 height 12
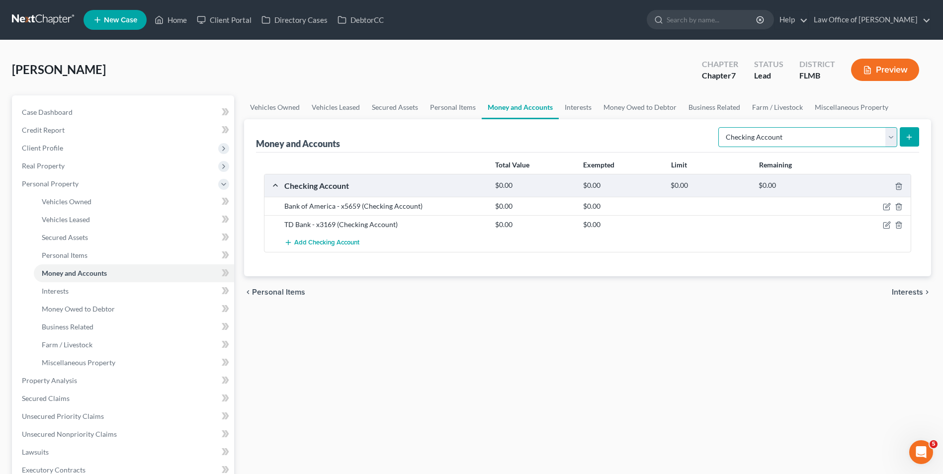
click at [889, 137] on select "Select Account Type Brokerage Cash on Hand Certificates of Deposit Checking Acc…" at bounding box center [807, 137] width 179 height 20
select select "savings"
click at [720, 127] on select "Select Account Type Brokerage Cash on Hand Certificates of Deposit Checking Acc…" at bounding box center [807, 137] width 179 height 20
click at [913, 140] on icon "submit" at bounding box center [909, 137] width 8 height 8
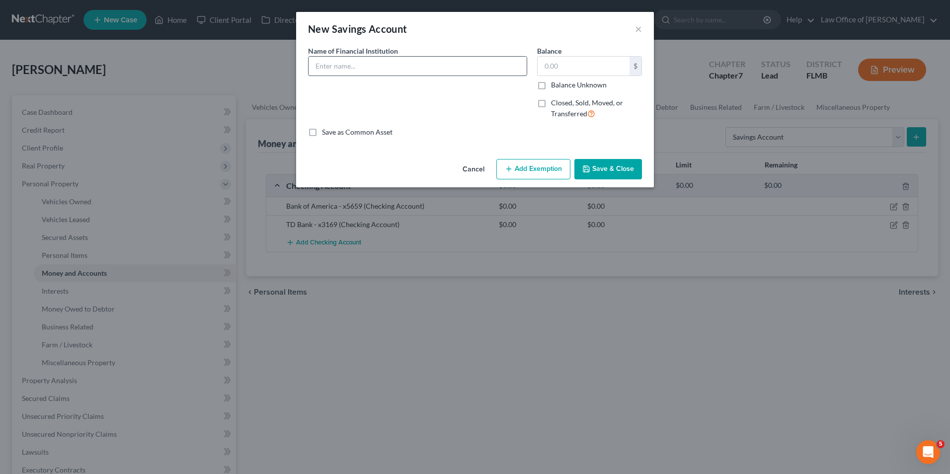
click at [411, 72] on input "text" at bounding box center [418, 66] width 218 height 19
type input "Bank of America - x2342"
click at [600, 170] on button "Save & Close" at bounding box center [609, 169] width 68 height 21
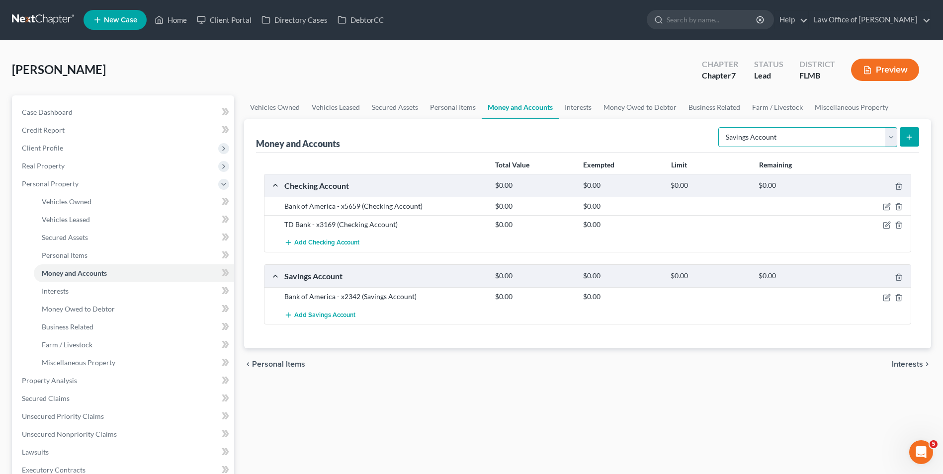
click at [889, 138] on select "Select Account Type Brokerage Cash on Hand Certificates of Deposit Checking Acc…" at bounding box center [807, 137] width 179 height 20
click at [577, 107] on link "Interests" at bounding box center [578, 107] width 39 height 24
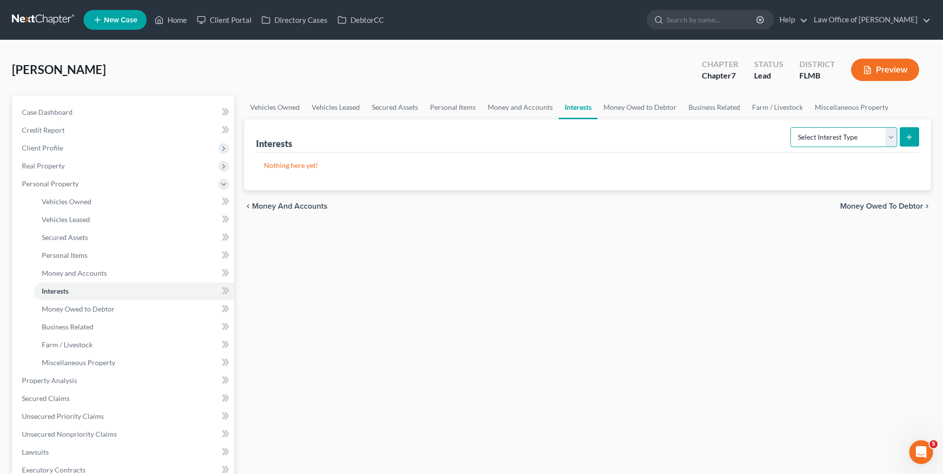
click at [889, 140] on select "Select Interest Type 401K Annuity Bond Education IRA Government Bond Government…" at bounding box center [843, 137] width 107 height 20
click at [893, 137] on select "Select Interest Type 401K Annuity Bond Education IRA Government Bond Government…" at bounding box center [843, 137] width 107 height 20
select select "ira"
click at [791, 127] on select "Select Interest Type 401K Annuity Bond Education IRA Government Bond Government…" at bounding box center [843, 137] width 107 height 20
click at [904, 132] on button "submit" at bounding box center [909, 136] width 19 height 19
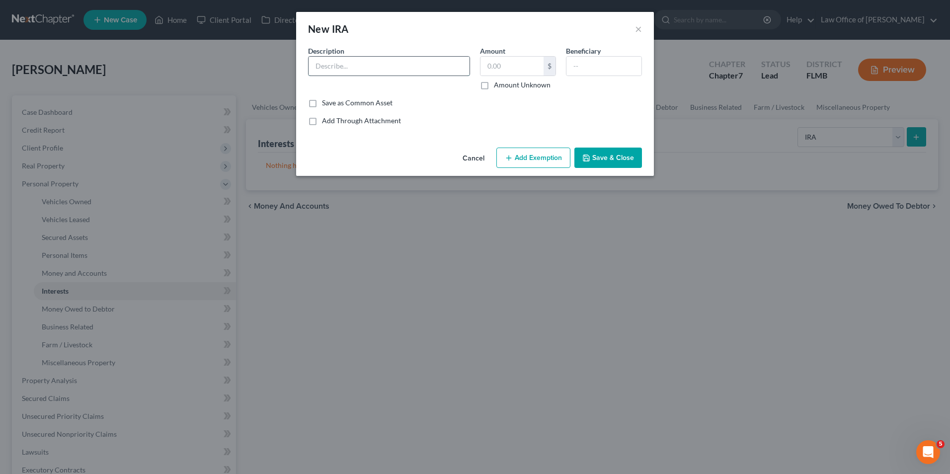
click at [351, 60] on input "text" at bounding box center [389, 66] width 161 height 19
type input "Inspira Financial"
click at [597, 163] on button "Save & Close" at bounding box center [609, 158] width 68 height 21
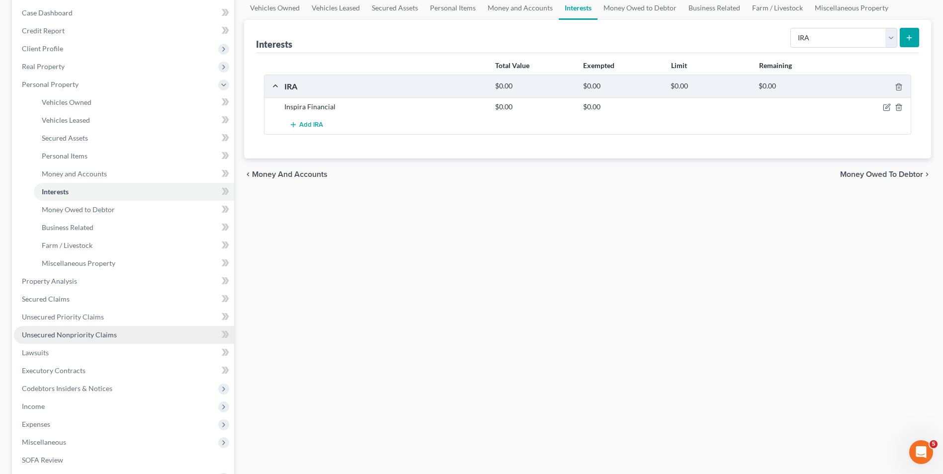
scroll to position [199, 0]
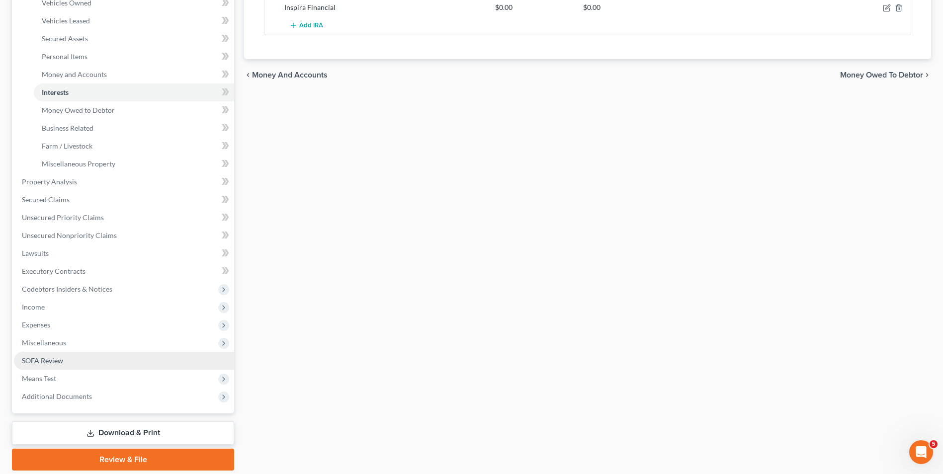
click at [61, 362] on span "SOFA Review" at bounding box center [42, 360] width 41 height 8
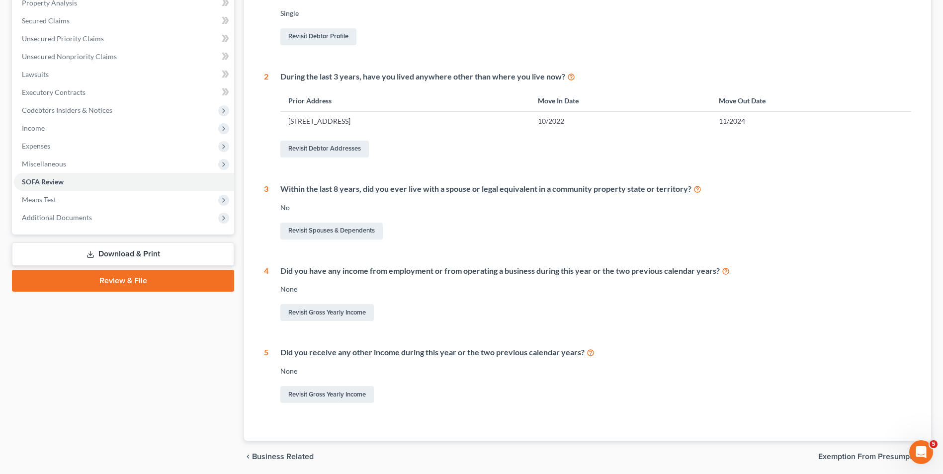
scroll to position [235, 0]
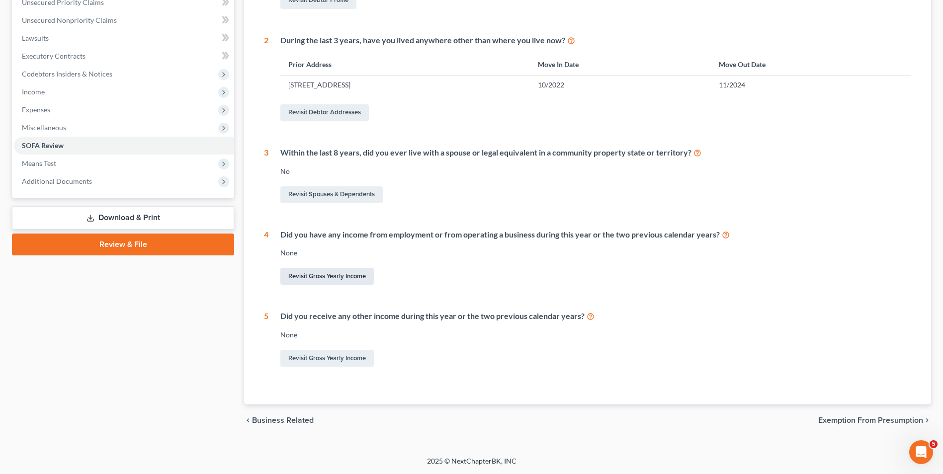
click at [365, 278] on link "Revisit Gross Yearly Income" at bounding box center [326, 276] width 93 height 17
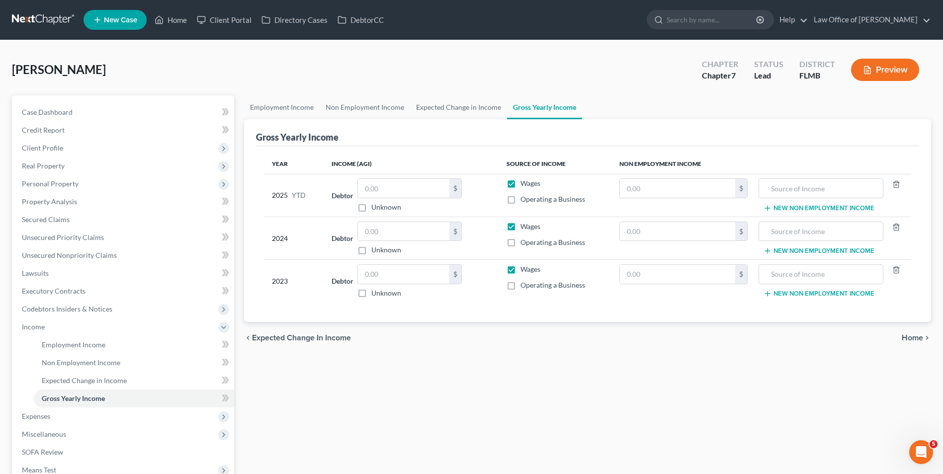
click at [520, 268] on label "Wages" at bounding box center [530, 269] width 20 height 10
click at [524, 268] on input "Wages" at bounding box center [527, 267] width 6 height 6
checkbox input "false"
click at [520, 288] on label "Operating a Business" at bounding box center [552, 285] width 65 height 10
click at [524, 287] on input "Operating a Business" at bounding box center [527, 283] width 6 height 6
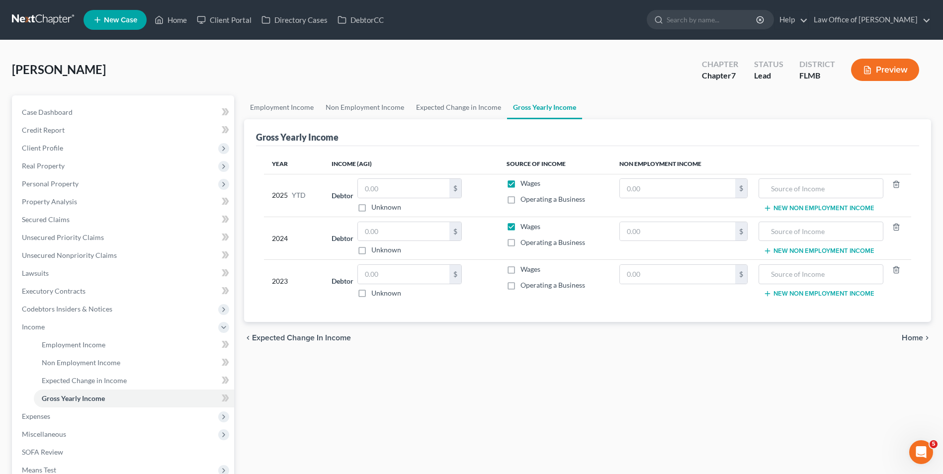
checkbox input "true"
click at [406, 270] on input "text" at bounding box center [403, 274] width 91 height 19
type input "32,911"
click at [520, 228] on label "Wages" at bounding box center [530, 227] width 20 height 10
click at [524, 228] on input "Wages" at bounding box center [527, 225] width 6 height 6
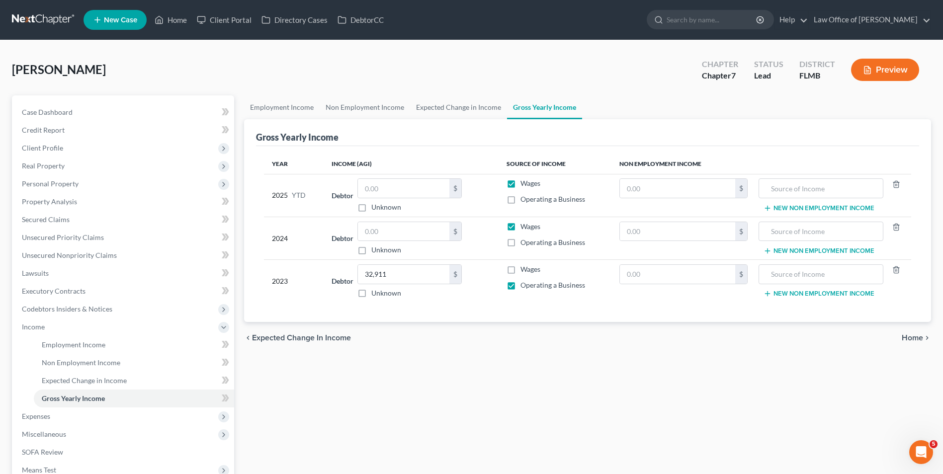
checkbox input "false"
click at [520, 242] on label "Operating a Business" at bounding box center [552, 243] width 65 height 10
click at [524, 242] on input "Operating a Business" at bounding box center [527, 241] width 6 height 6
checkbox input "true"
click at [394, 234] on input "text" at bounding box center [403, 231] width 91 height 19
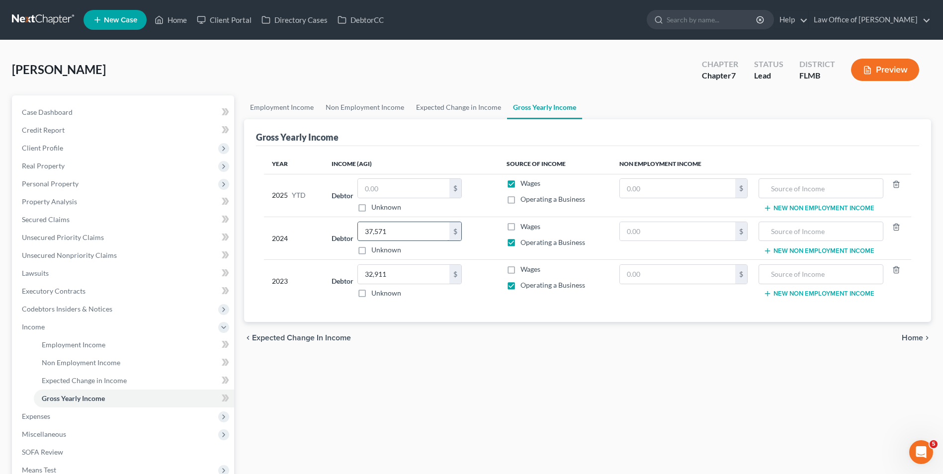
type input "37,571"
click at [602, 354] on div "Employment Income Non Employment Income Expected Change in Income Gross Yearly …" at bounding box center [587, 328] width 697 height 467
click at [452, 102] on link "Expected Change in Income" at bounding box center [458, 107] width 97 height 24
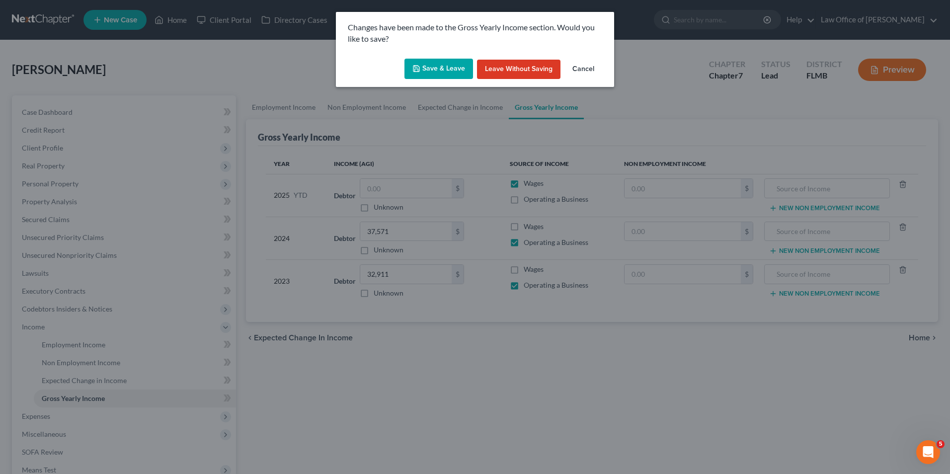
click at [437, 63] on button "Save & Leave" at bounding box center [439, 69] width 69 height 21
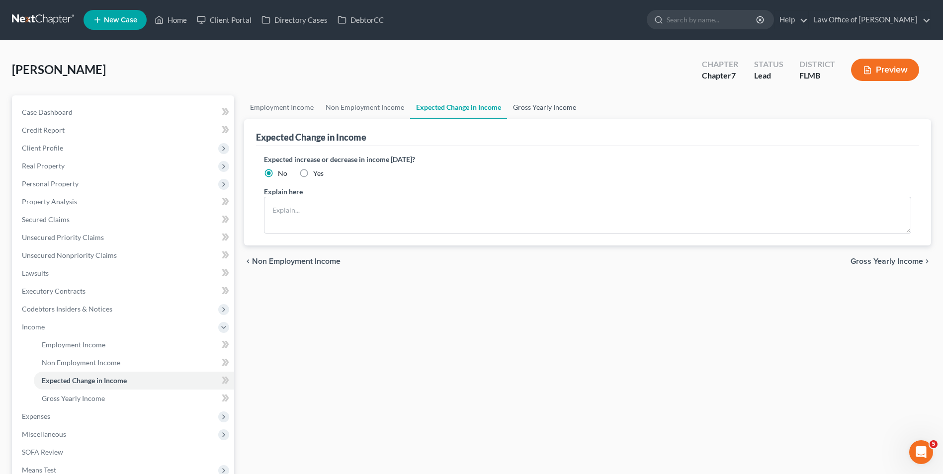
click at [539, 103] on link "Gross Yearly Income" at bounding box center [544, 107] width 75 height 24
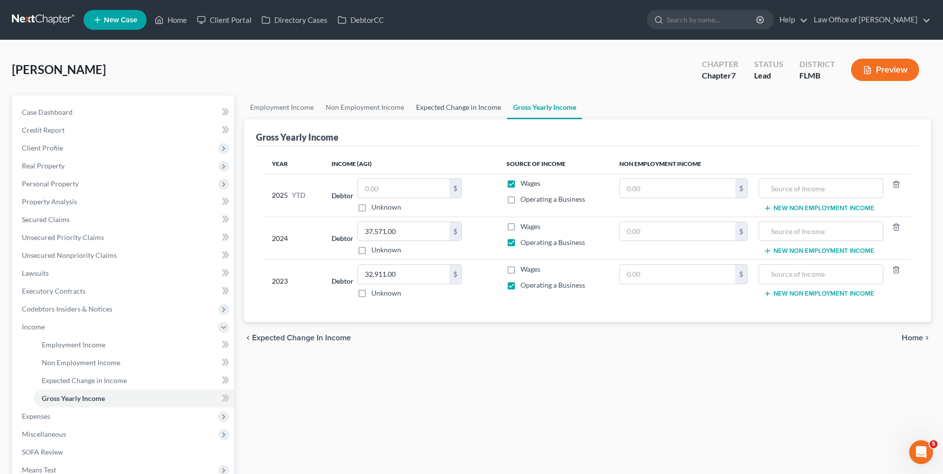
click at [436, 106] on link "Expected Change in Income" at bounding box center [458, 107] width 97 height 24
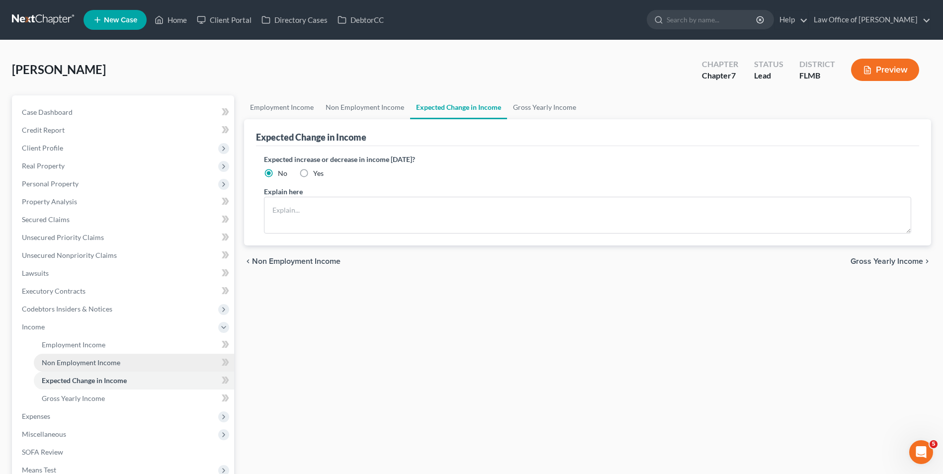
click at [109, 363] on span "Non Employment Income" at bounding box center [81, 362] width 79 height 8
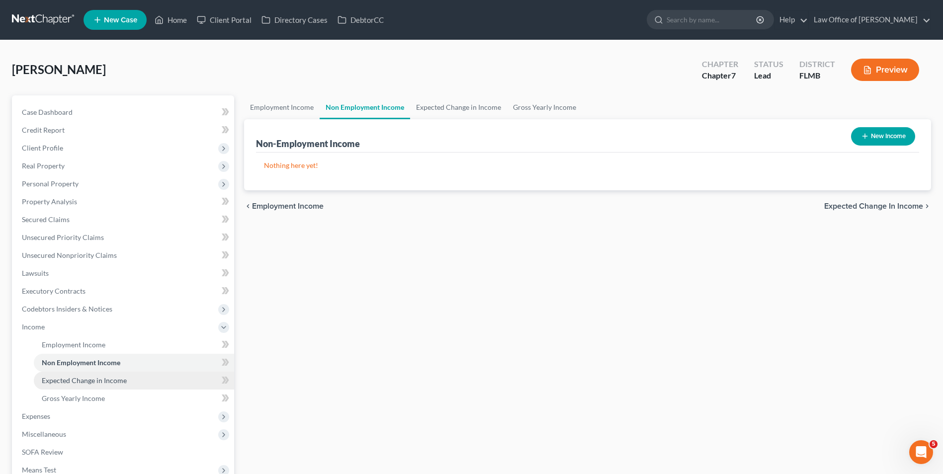
click at [108, 381] on span "Expected Change in Income" at bounding box center [84, 380] width 85 height 8
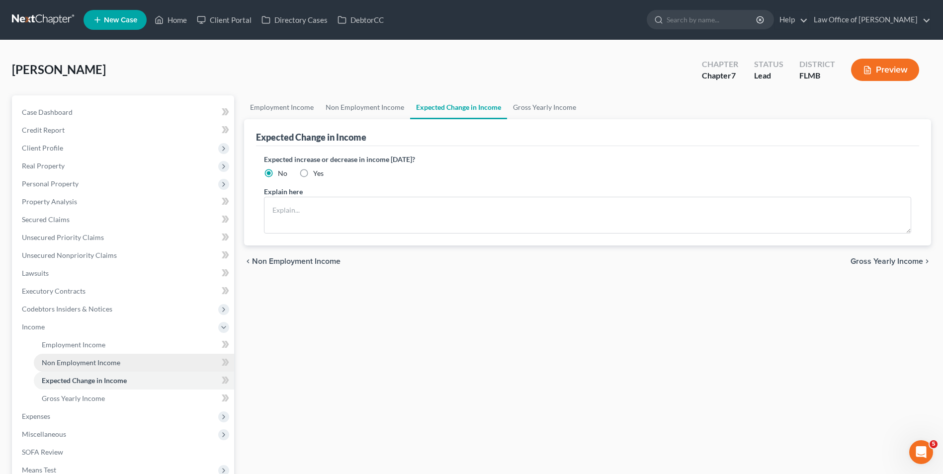
click at [112, 363] on span "Non Employment Income" at bounding box center [81, 362] width 79 height 8
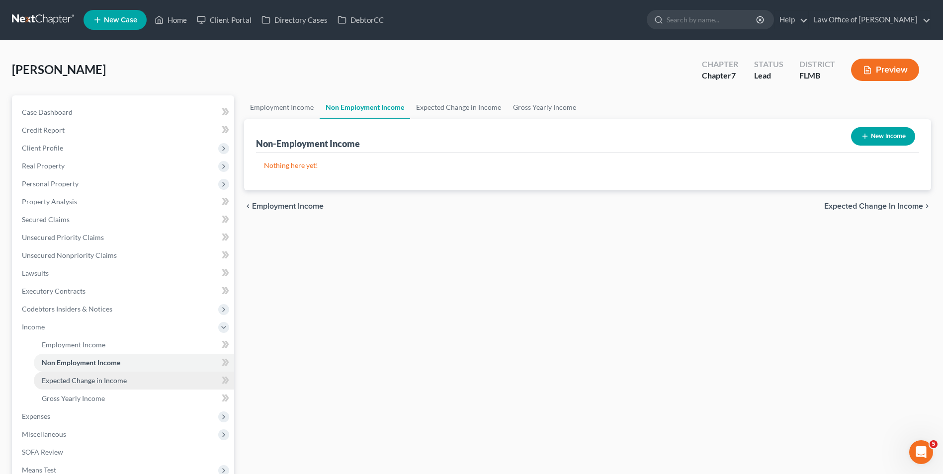
click at [109, 379] on span "Expected Change in Income" at bounding box center [84, 380] width 85 height 8
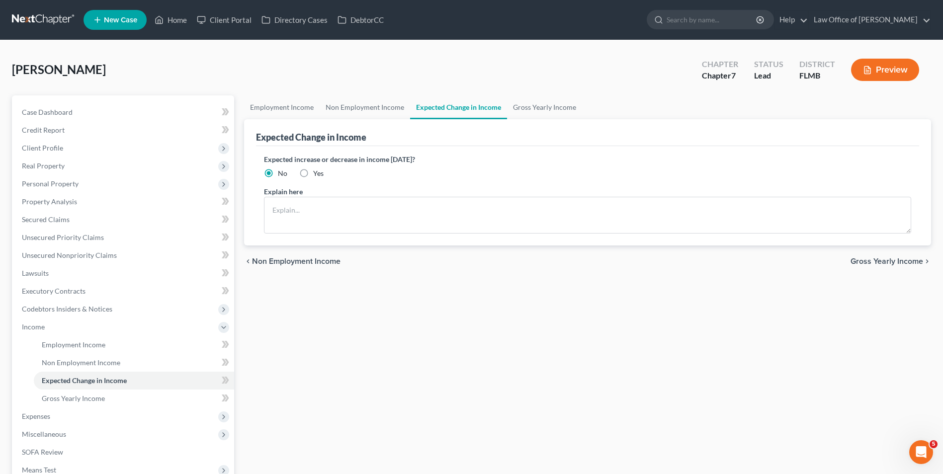
click at [313, 172] on label "Yes" at bounding box center [318, 174] width 10 height 10
click at [317, 172] on input "Yes" at bounding box center [320, 172] width 6 height 6
radio input "true"
click at [332, 214] on textarea at bounding box center [587, 215] width 647 height 37
type textarea "Debtor has a potential pending SSDI case"
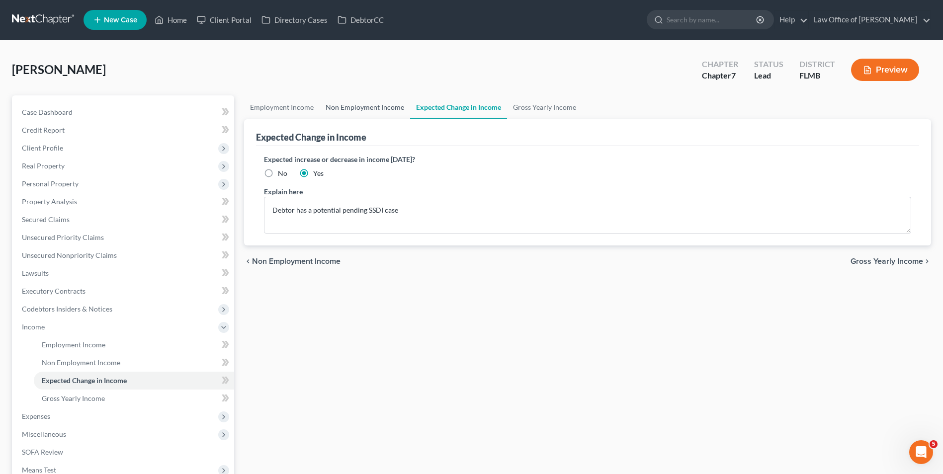
click at [374, 105] on link "Non Employment Income" at bounding box center [365, 107] width 90 height 24
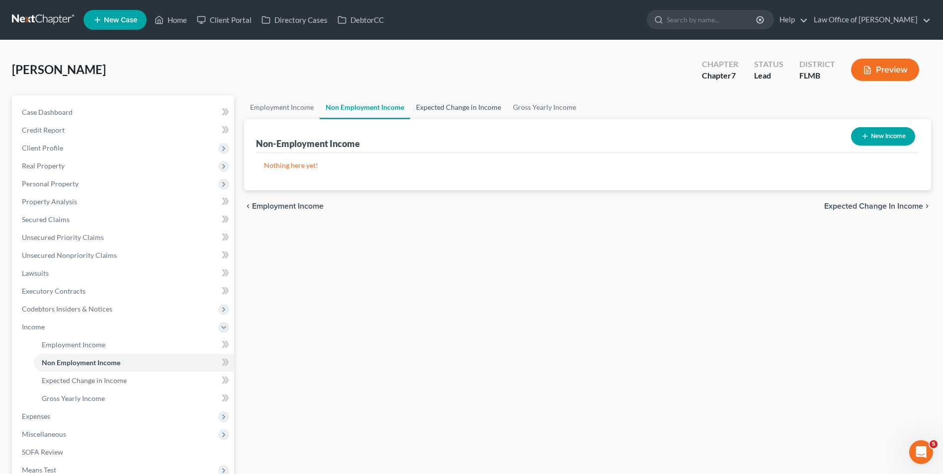
click at [410, 109] on link "Expected Change in Income" at bounding box center [458, 107] width 97 height 24
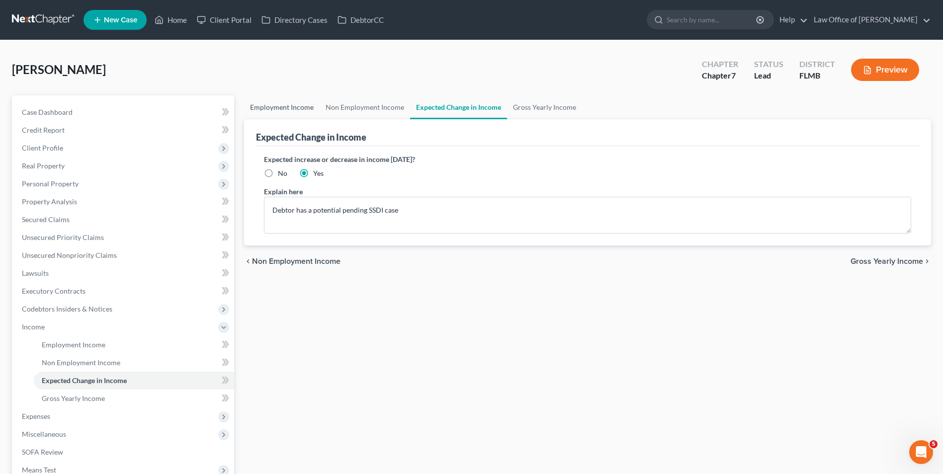
click at [296, 108] on link "Employment Income" at bounding box center [282, 107] width 76 height 24
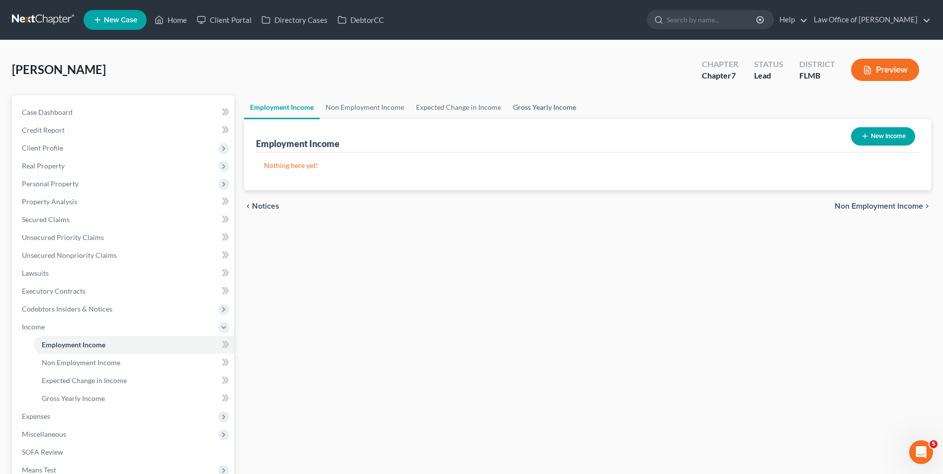
click at [528, 105] on link "Gross Yearly Income" at bounding box center [544, 107] width 75 height 24
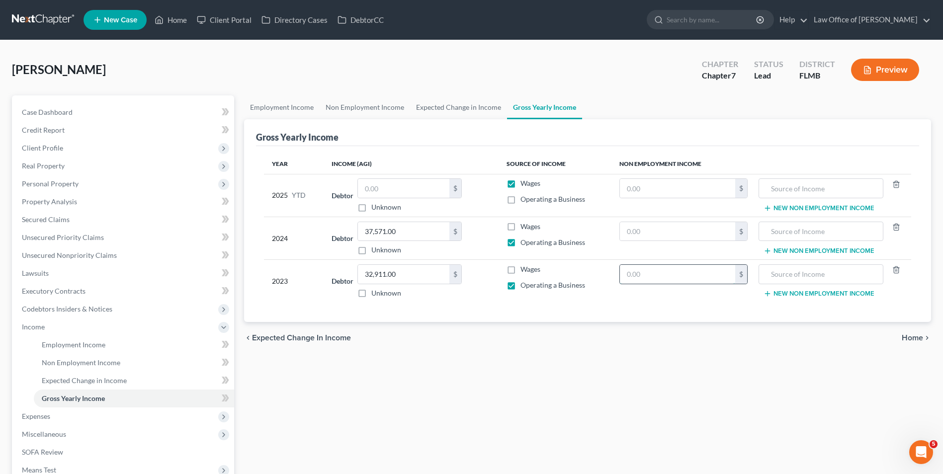
click at [660, 272] on input "text" at bounding box center [677, 274] width 115 height 19
type input "22,000"
click at [818, 278] on input "text" at bounding box center [821, 274] width 114 height 19
type input "Alimony"
click at [460, 103] on link "Expected Change in Income" at bounding box center [458, 107] width 97 height 24
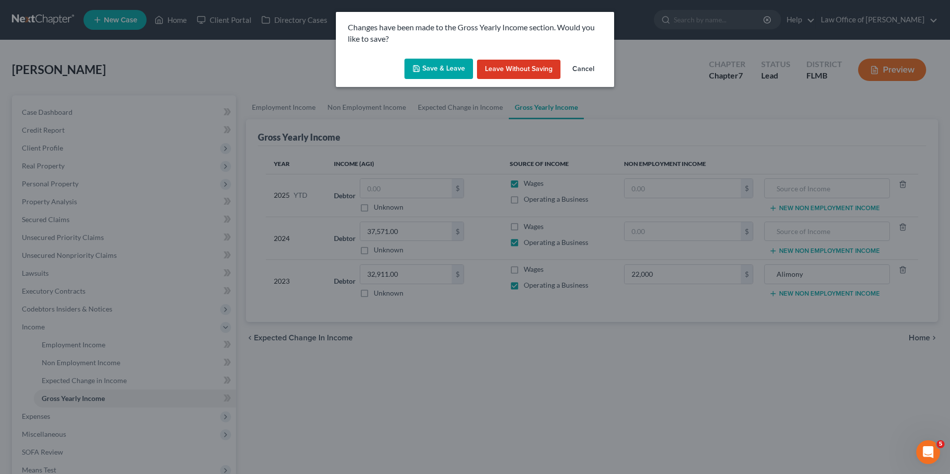
click at [435, 68] on button "Save & Leave" at bounding box center [439, 69] width 69 height 21
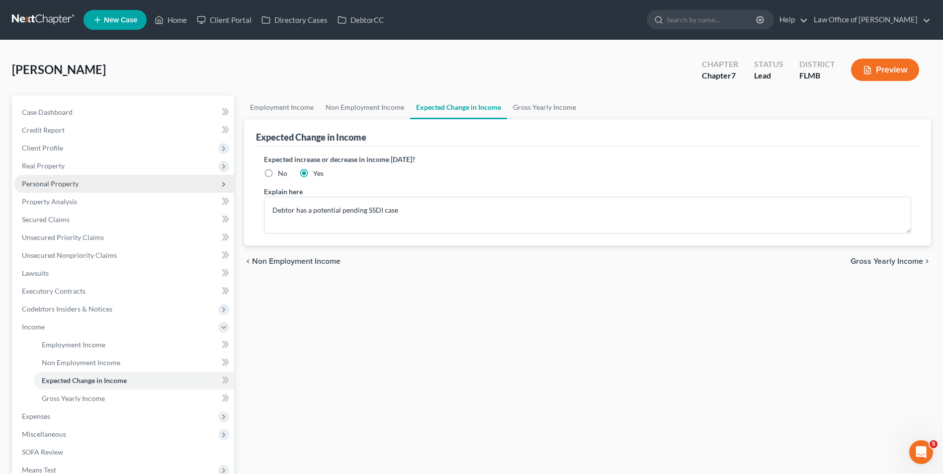
click at [57, 184] on span "Personal Property" at bounding box center [50, 183] width 57 height 8
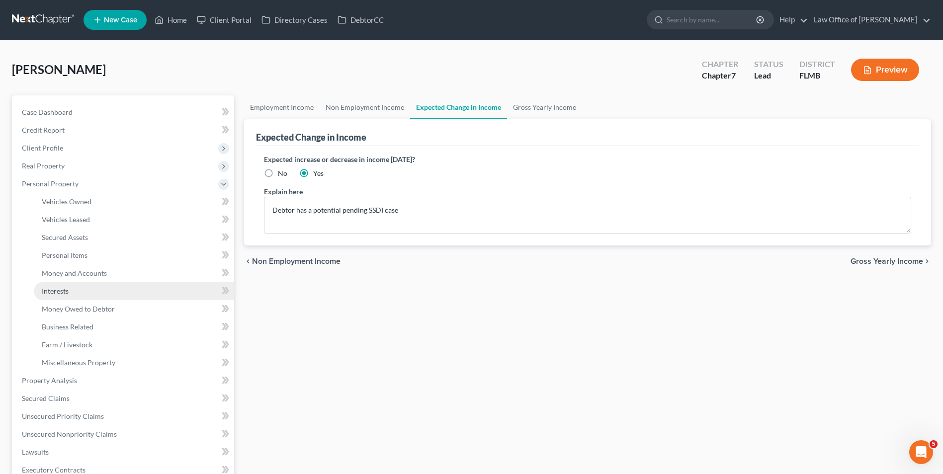
click at [74, 291] on link "Interests" at bounding box center [134, 291] width 200 height 18
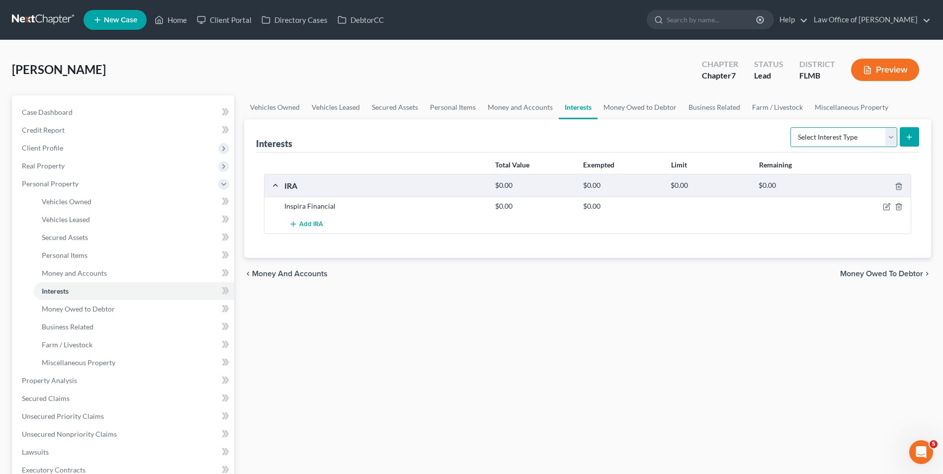
click at [891, 141] on select "Select Interest Type 401K Annuity Bond Education IRA Government Bond Government…" at bounding box center [843, 137] width 107 height 20
select select "ira"
click at [791, 127] on select "Select Interest Type 401K Annuity Bond Education IRA Government Bond Government…" at bounding box center [843, 137] width 107 height 20
click at [912, 135] on icon "submit" at bounding box center [909, 137] width 8 height 8
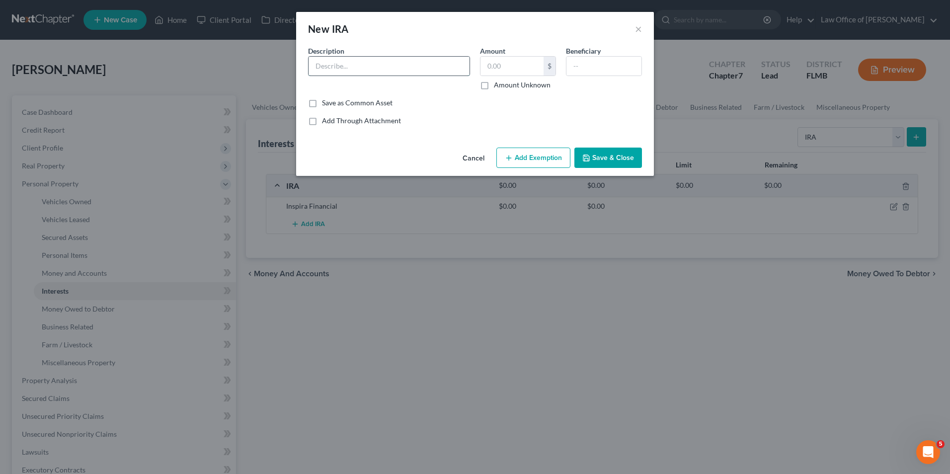
click at [343, 65] on input "text" at bounding box center [389, 66] width 161 height 19
type input "Millenium Trust Company"
click at [594, 161] on button "Save & Close" at bounding box center [609, 158] width 68 height 21
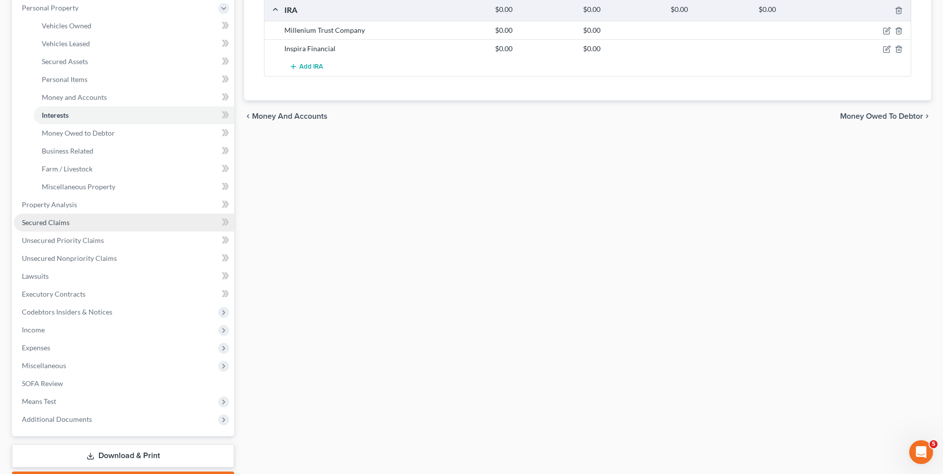
scroll to position [199, 0]
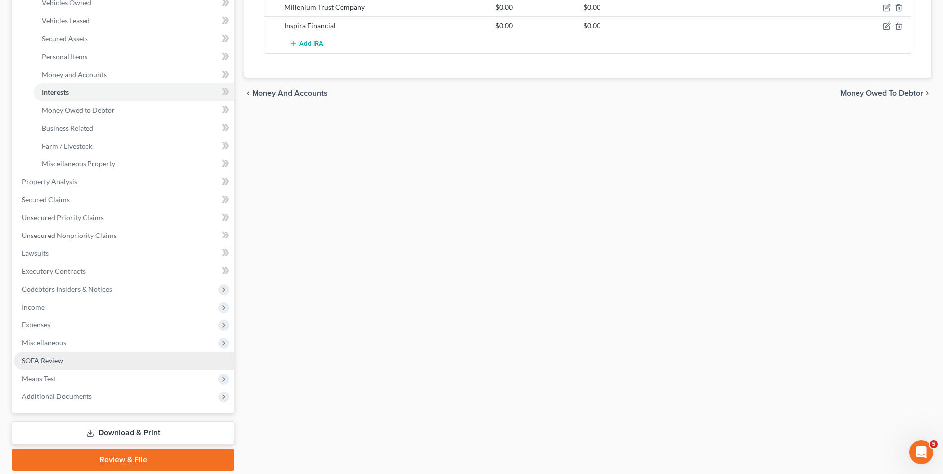
click at [83, 362] on link "SOFA Review" at bounding box center [124, 361] width 220 height 18
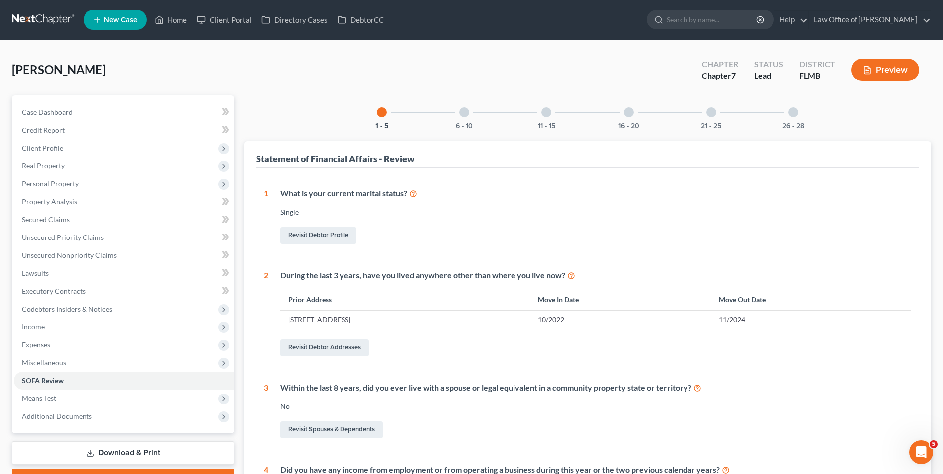
click at [630, 112] on div at bounding box center [629, 112] width 10 height 10
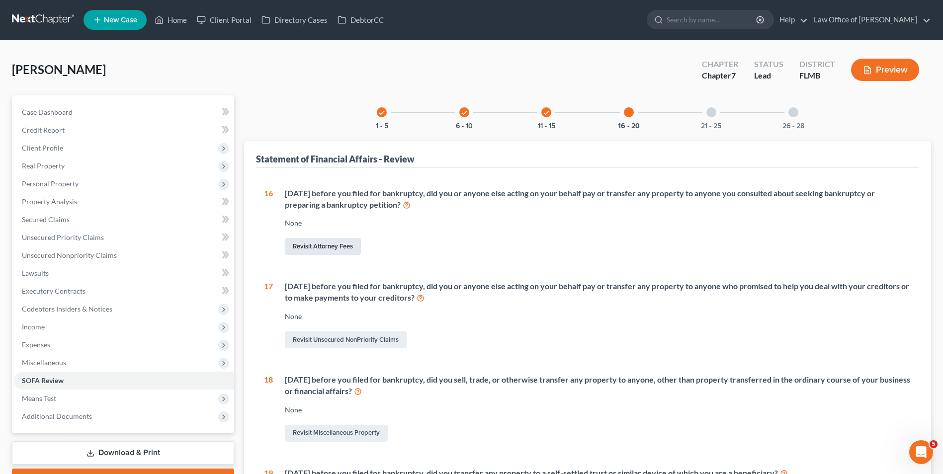
click at [318, 244] on link "Revisit Attorney Fees" at bounding box center [323, 246] width 76 height 17
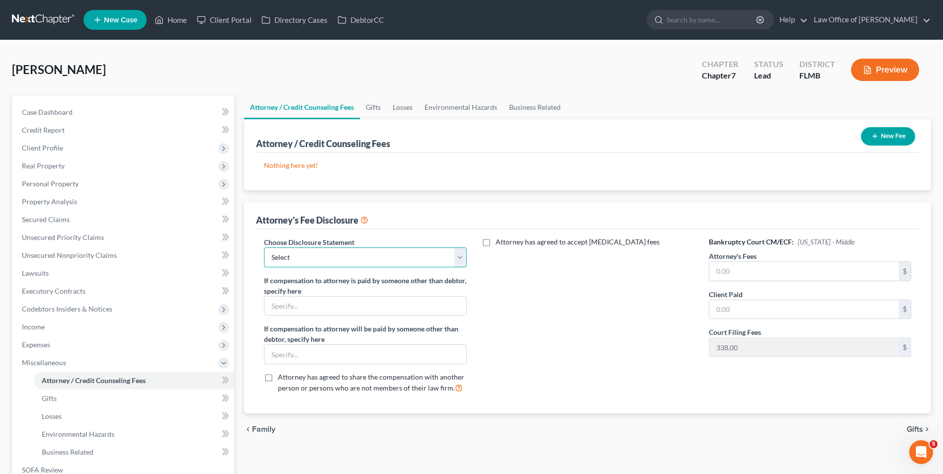
click at [462, 258] on select "Select Bankruptcy" at bounding box center [365, 258] width 202 height 20
select select "0"
click at [264, 248] on select "Select Bankruptcy" at bounding box center [365, 258] width 202 height 20
click at [759, 270] on input "text" at bounding box center [803, 271] width 189 height 19
type input "850"
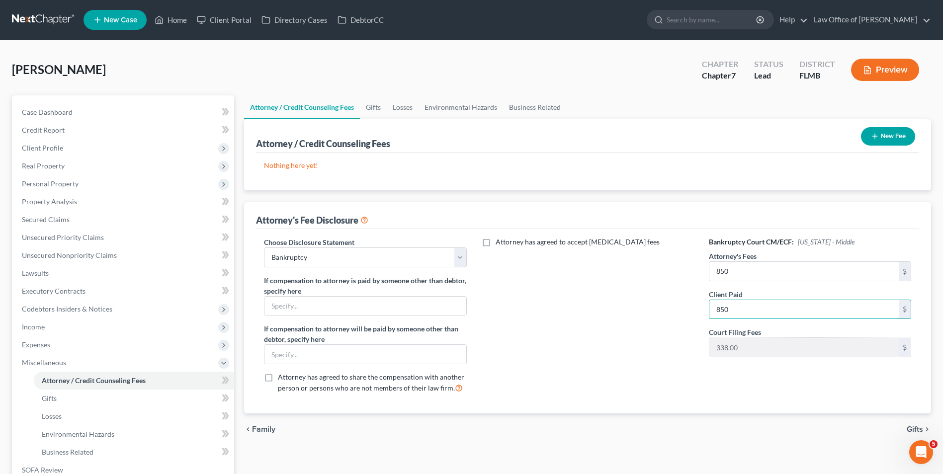
type input "850"
click at [496, 243] on label "Attorney has agreed to accept retainer fees" at bounding box center [578, 242] width 164 height 10
click at [500, 243] on input "Attorney has agreed to accept retainer fees" at bounding box center [503, 240] width 6 height 6
checkbox input "true"
click at [742, 268] on input "850" at bounding box center [803, 271] width 189 height 19
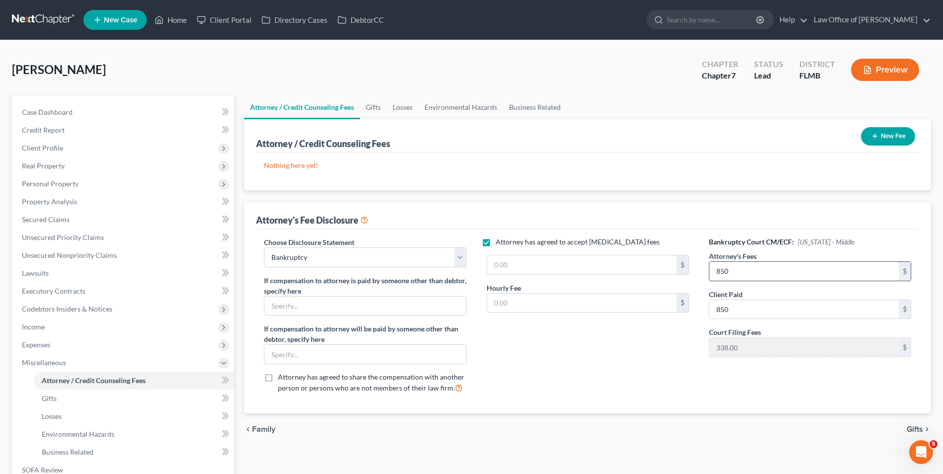
click at [742, 268] on input "850" at bounding box center [803, 271] width 189 height 19
click at [511, 265] on input "text" at bounding box center [581, 265] width 189 height 19
type input "850"
click at [571, 347] on div "Attorney has agreed to accept retainer fees 850 $ Hourly Fee $" at bounding box center [588, 319] width 222 height 165
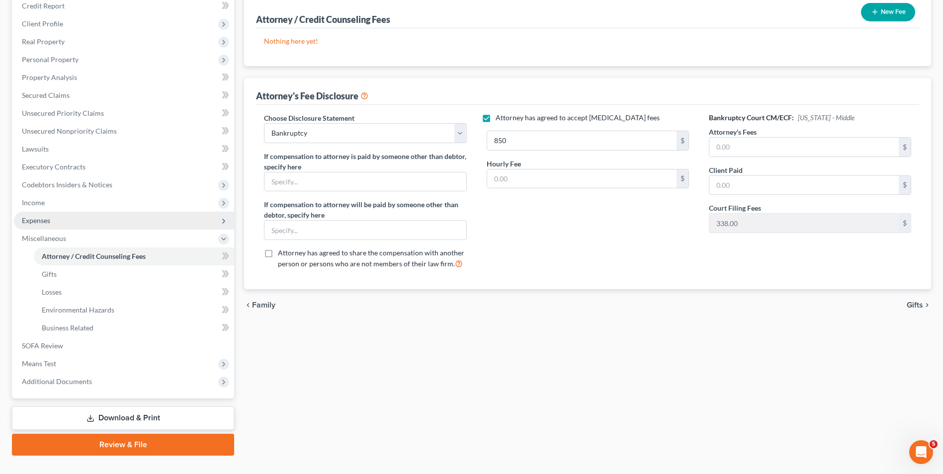
scroll to position [144, 0]
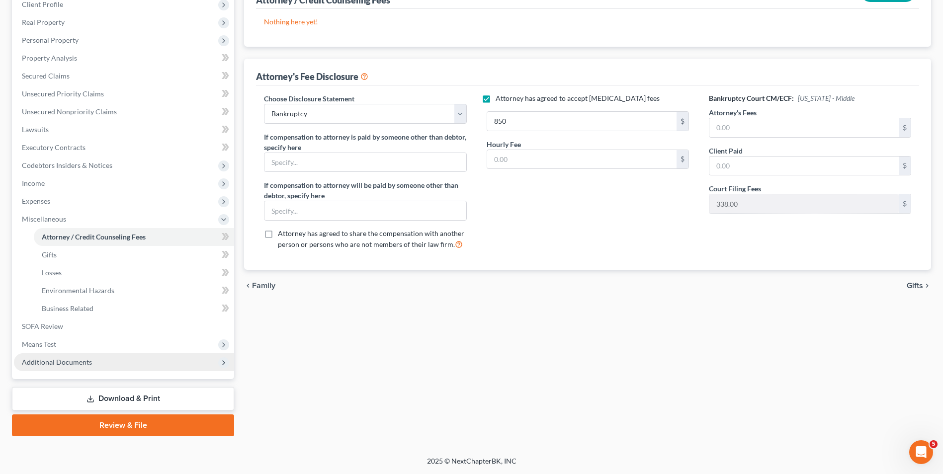
click at [95, 362] on span "Additional Documents" at bounding box center [124, 362] width 220 height 18
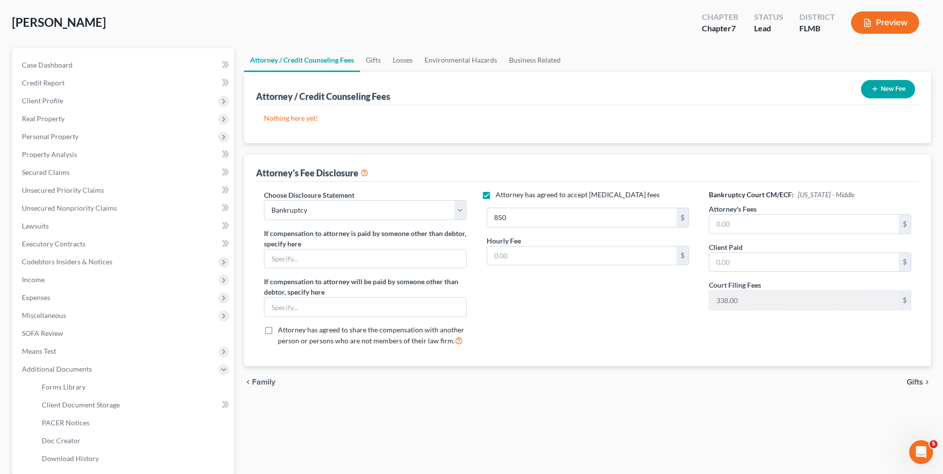
scroll to position [44, 0]
